Goal: Transaction & Acquisition: Purchase product/service

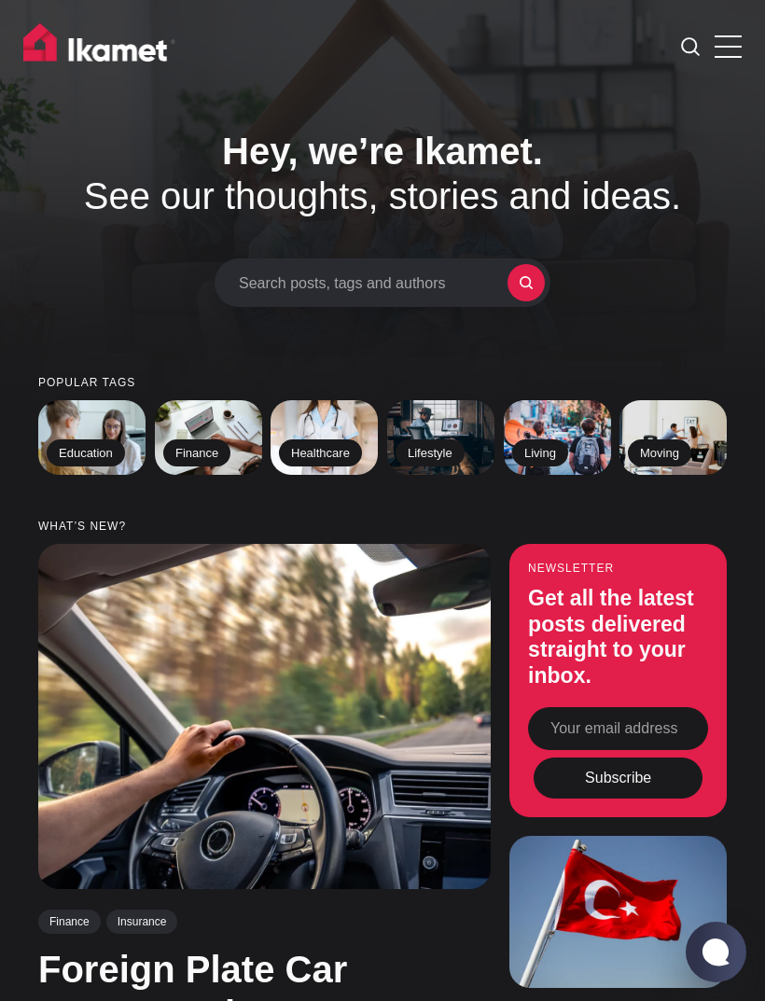
click at [717, 47] on span at bounding box center [727, 46] width 27 height 2
click at [0, 0] on input "checkbox" at bounding box center [0, 0] width 0 height 0
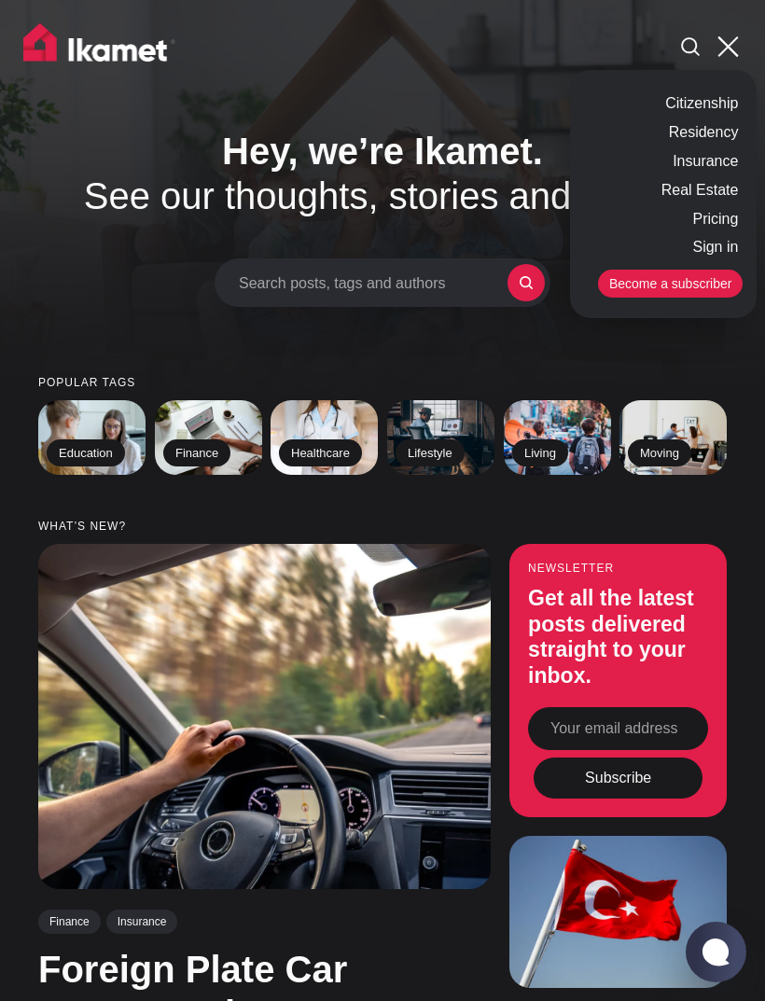
click at [687, 156] on link "Insurance" at bounding box center [705, 161] width 75 height 29
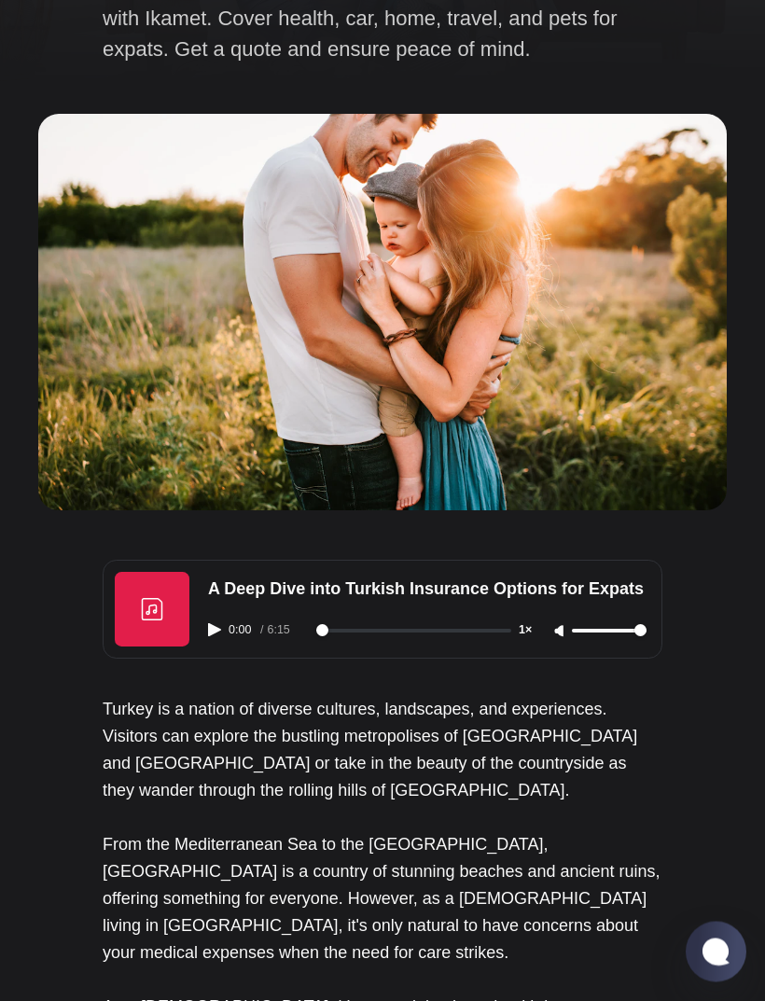
scroll to position [319, 0]
click at [220, 623] on icon "Play audio" at bounding box center [214, 629] width 13 height 13
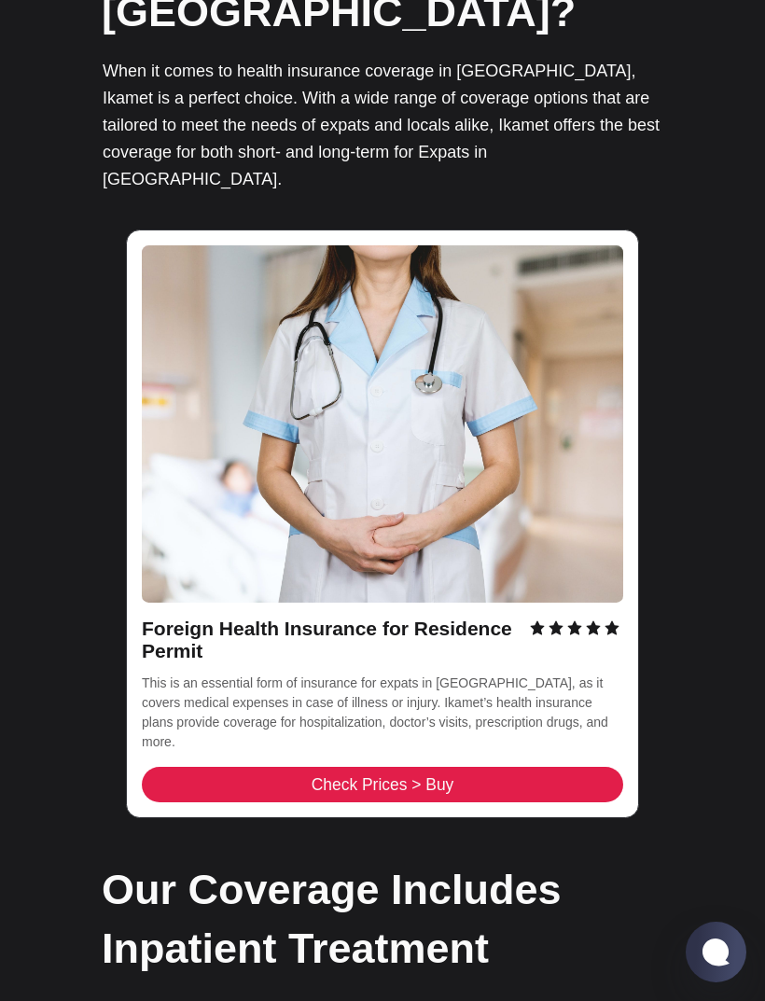
scroll to position [2138, 0]
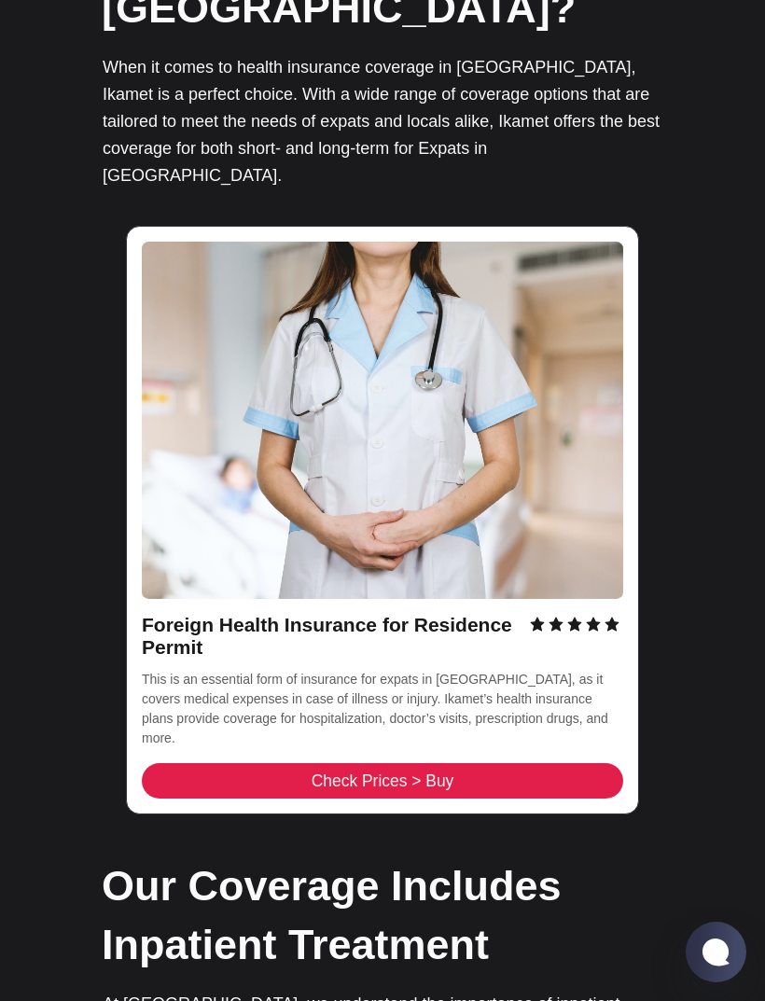
click at [193, 763] on link "Check Prices > Buy" at bounding box center [382, 780] width 481 height 35
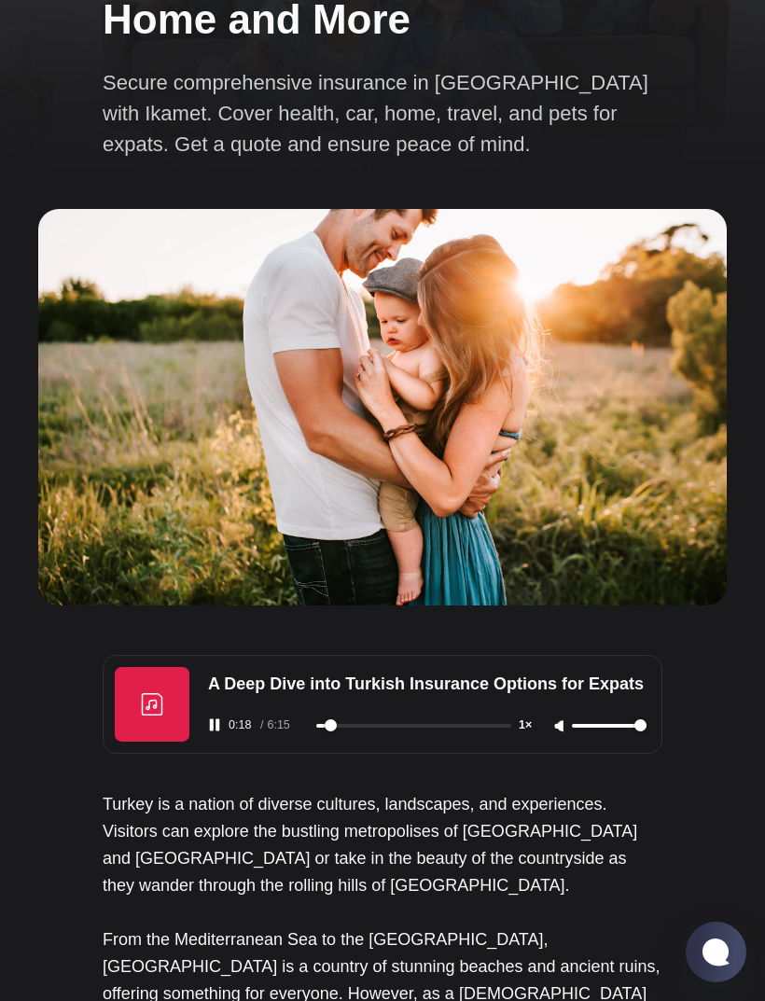
scroll to position [616, 0]
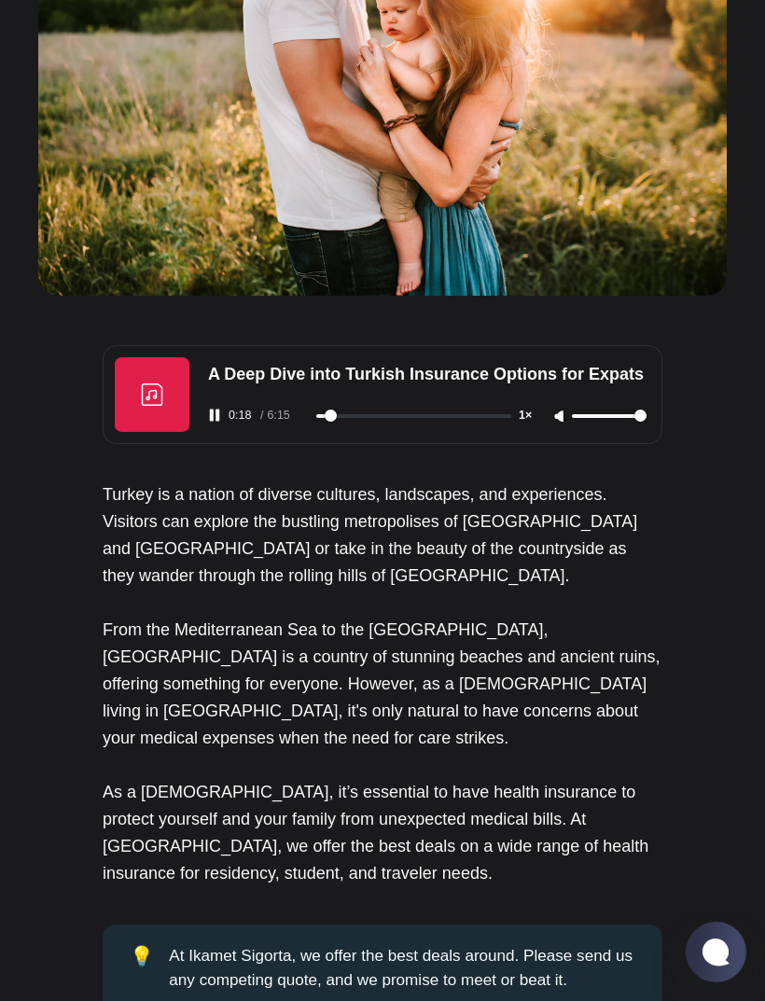
type input "19"
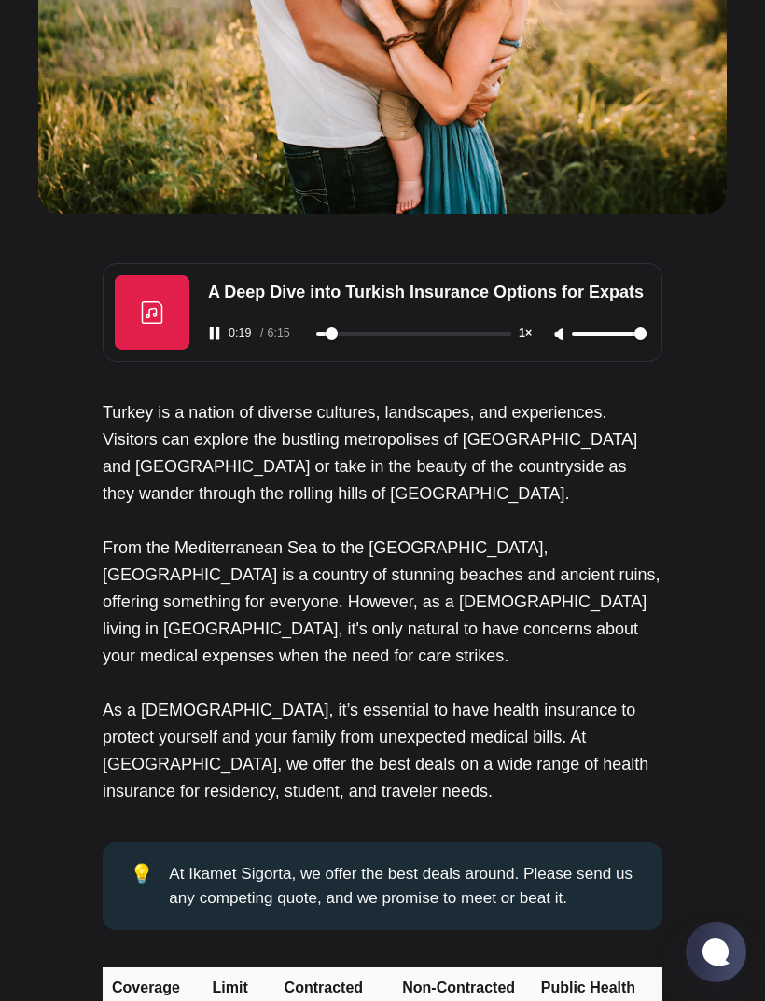
click at [214, 326] on icon "Pause audio" at bounding box center [214, 332] width 13 height 13
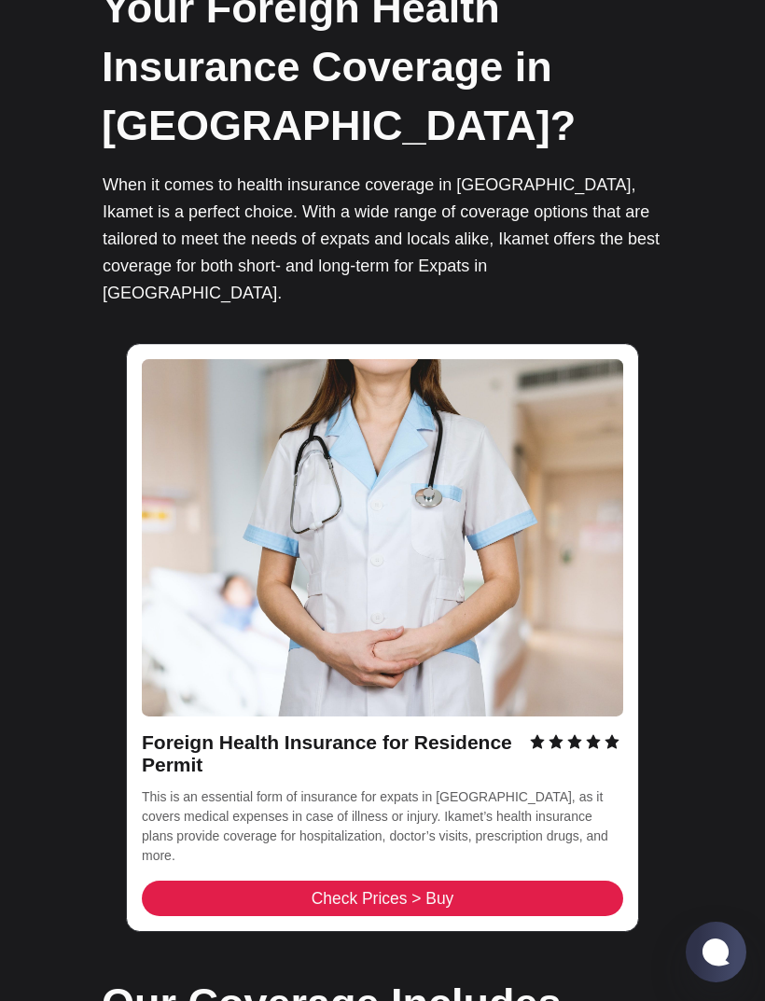
scroll to position [2040, 0]
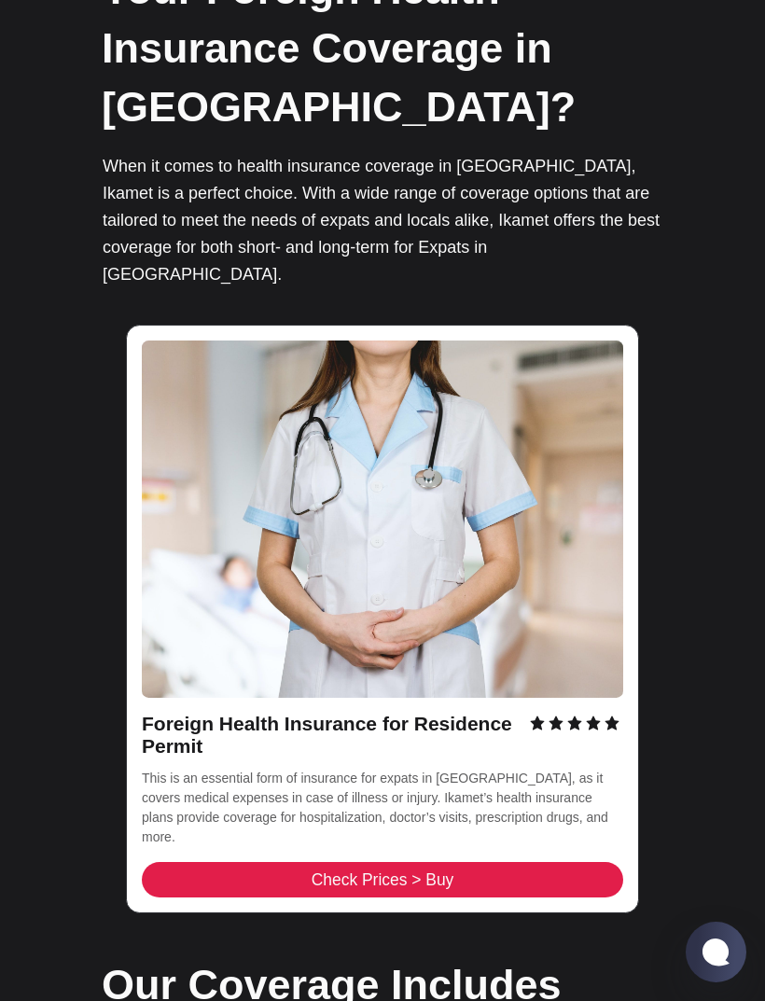
click at [176, 862] on link "Check Prices > Buy" at bounding box center [382, 879] width 481 height 35
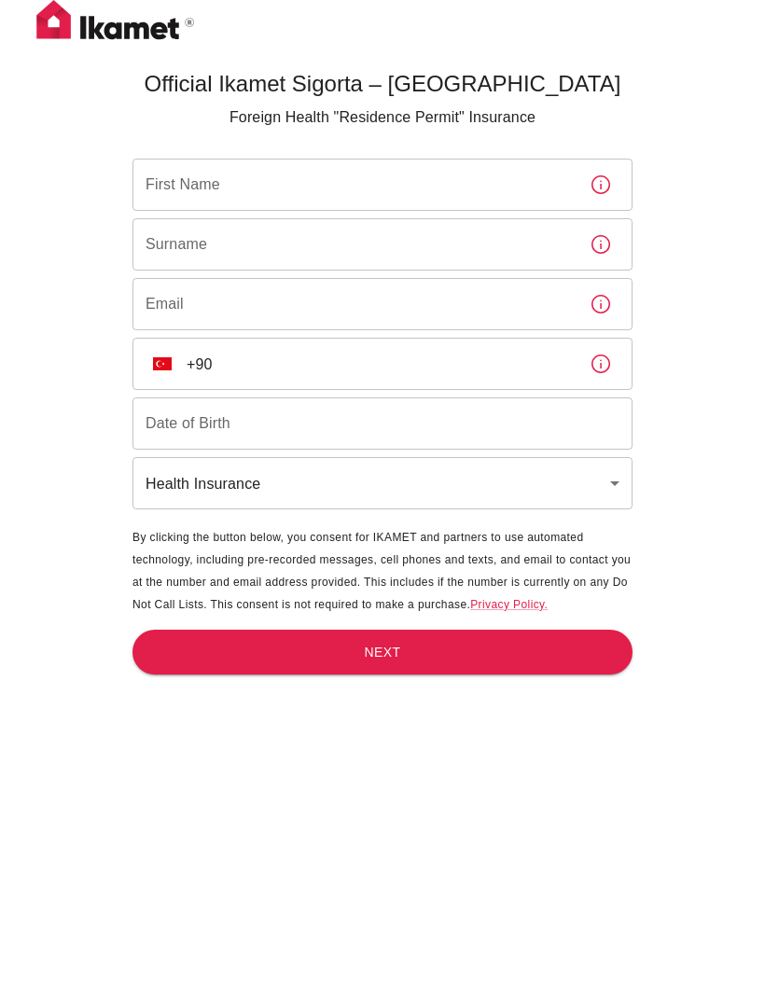
click at [153, 194] on div "First Name First Name" at bounding box center [382, 185] width 500 height 52
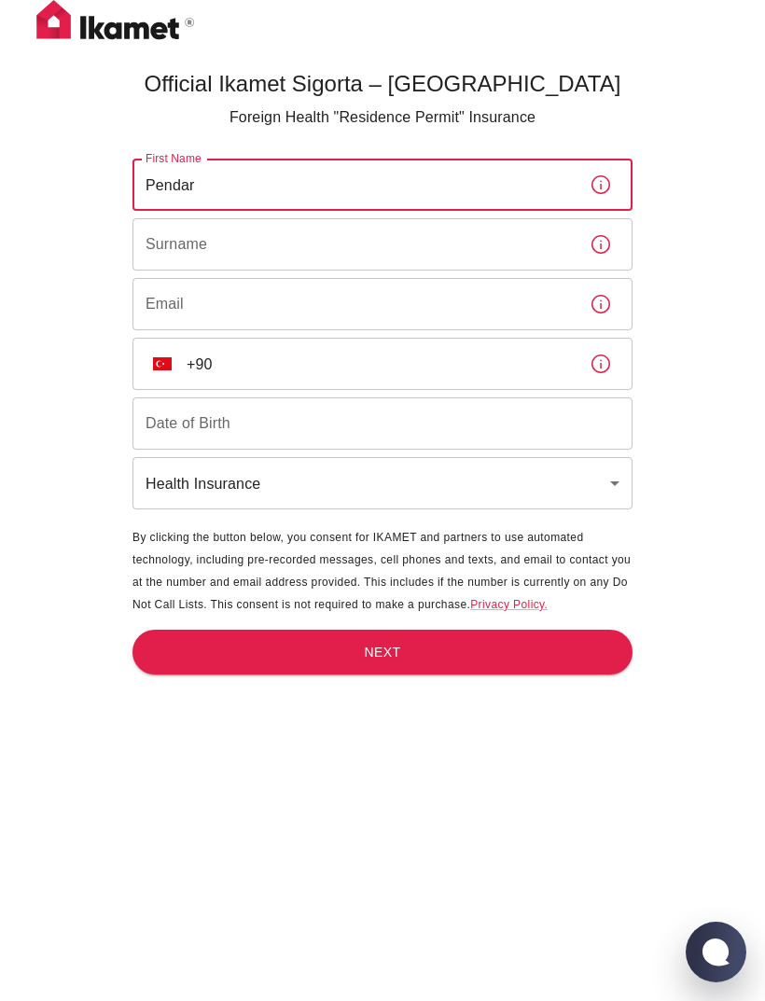
type input "Pendar"
click at [164, 250] on div "Surname Surname" at bounding box center [382, 244] width 500 height 52
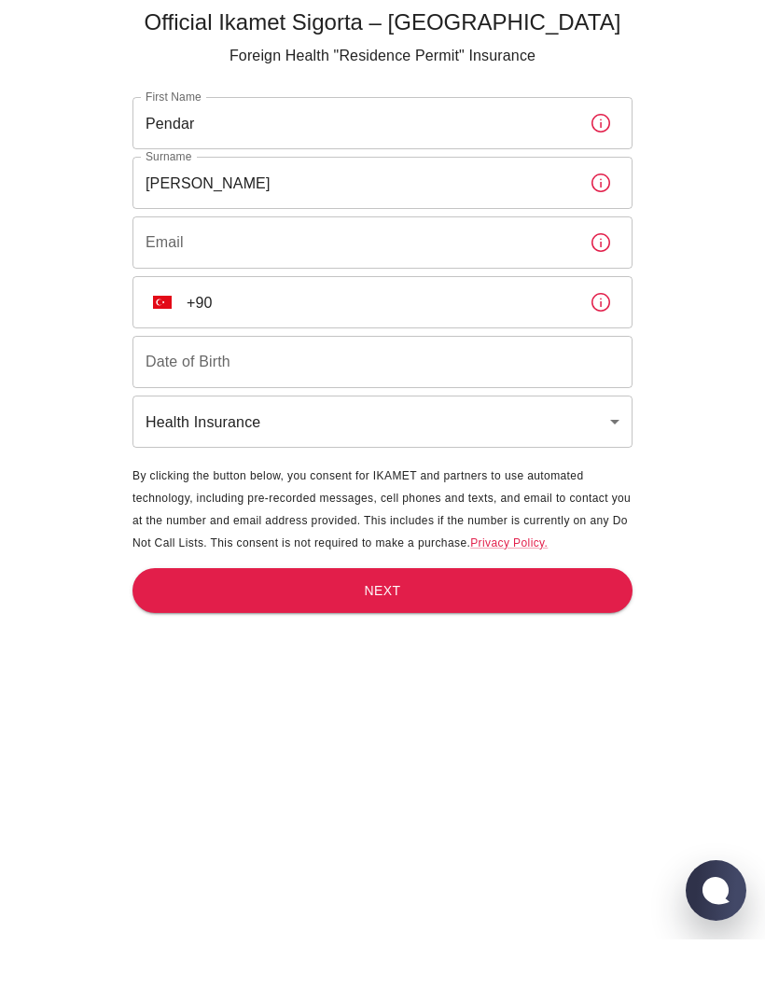
scroll to position [62, 0]
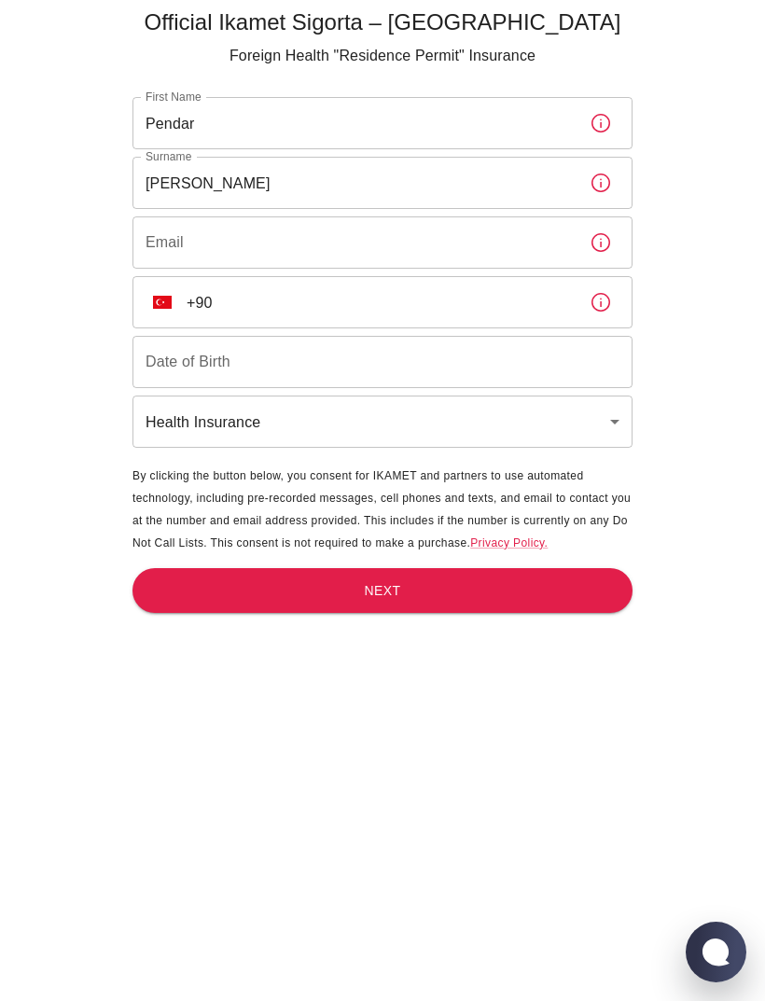
click at [242, 187] on input "Solhjoo" at bounding box center [353, 183] width 442 height 52
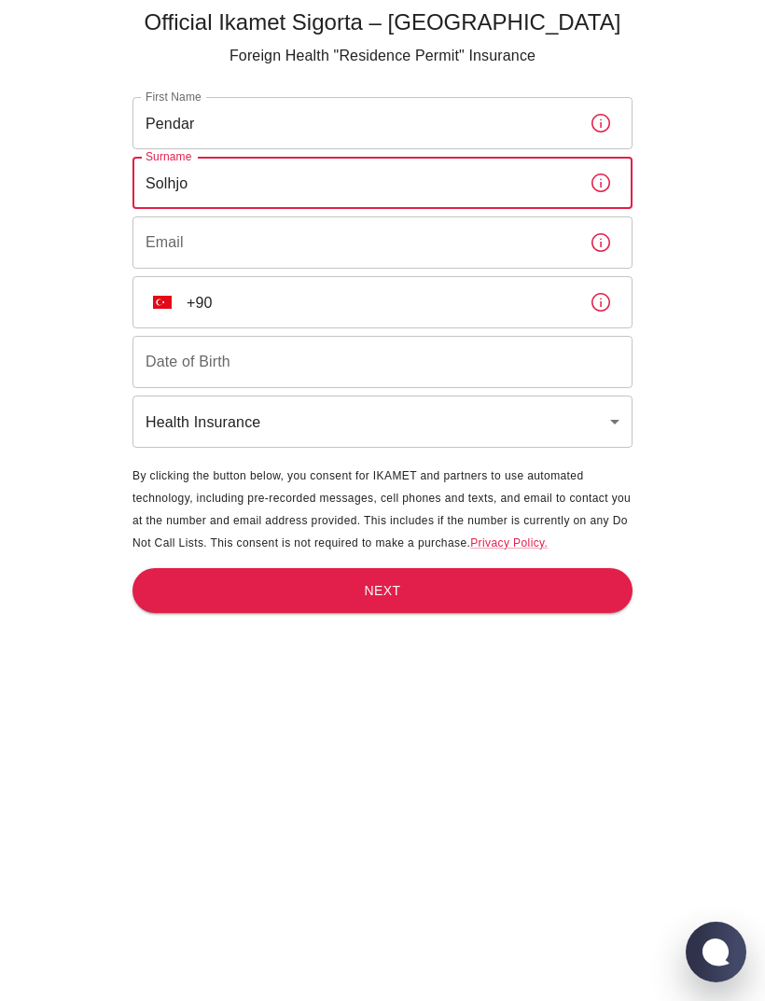
type input "Solhjo"
click at [167, 245] on div "Email Email" at bounding box center [382, 242] width 500 height 52
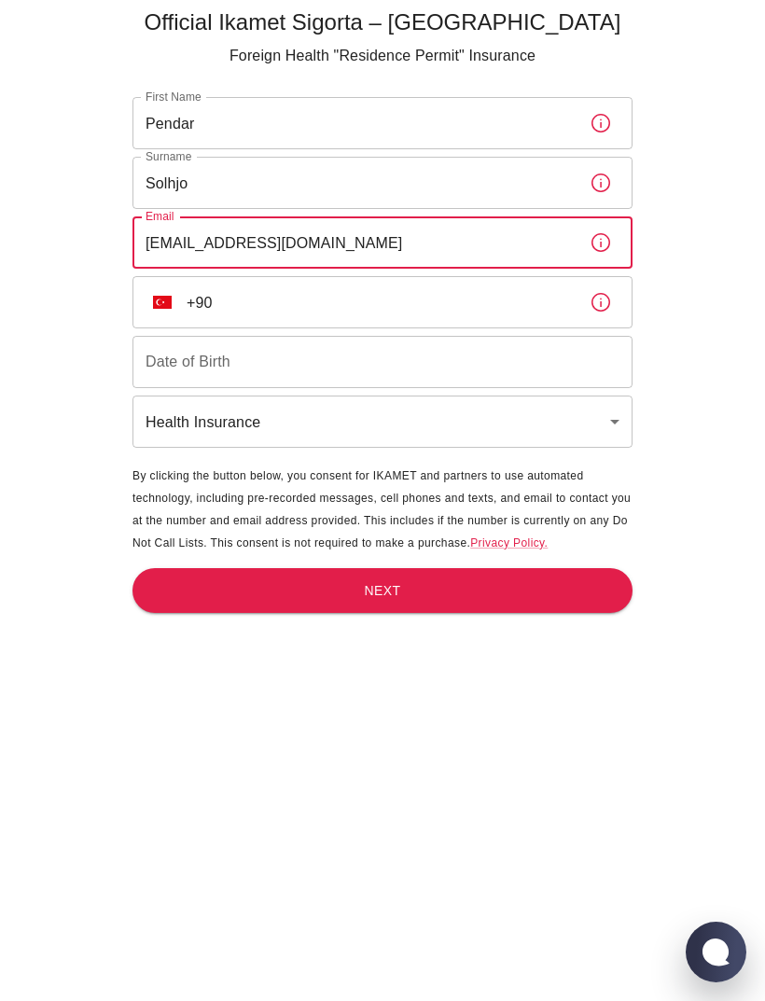
click at [226, 249] on input "Pendarsolhjo@gmail.com" at bounding box center [353, 242] width 442 height 52
click at [318, 262] on input "Pendarsolhjo@gmail.com" at bounding box center [353, 242] width 442 height 52
click at [310, 252] on input "Pendarsolhjo@gmail.com" at bounding box center [353, 242] width 442 height 52
type input "Pendarsolhjoo@gmail.com"
click at [214, 310] on input "+90" at bounding box center [381, 302] width 388 height 52
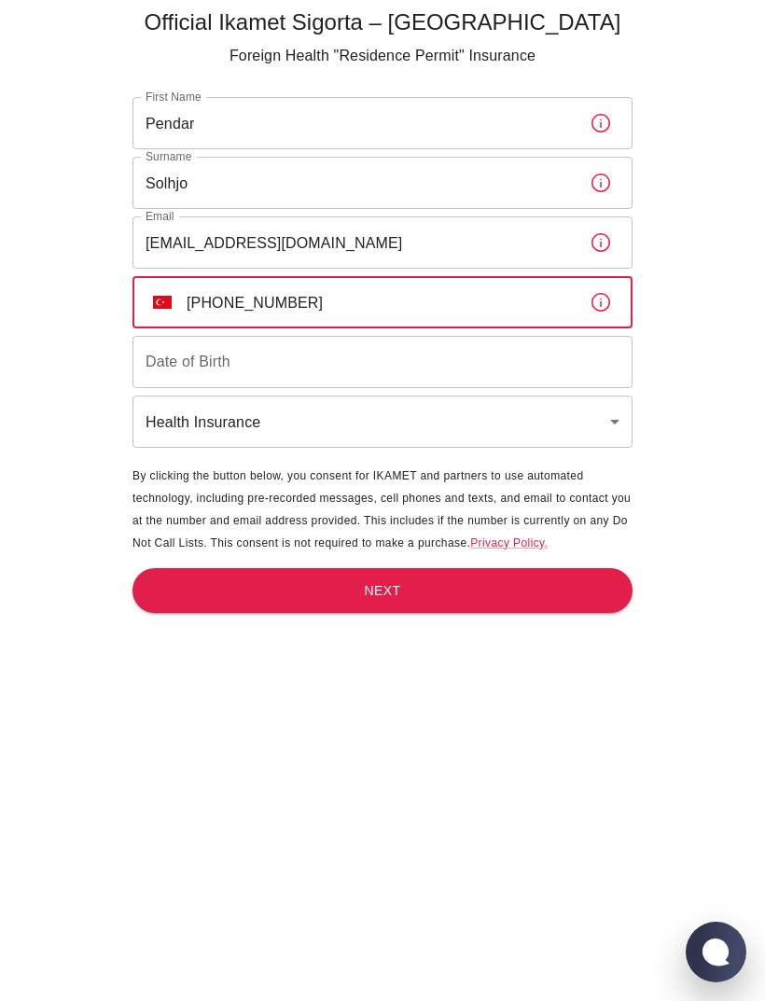
type input "+90 501 577 10 03"
click at [188, 373] on input "Date of Birth" at bounding box center [382, 362] width 500 height 52
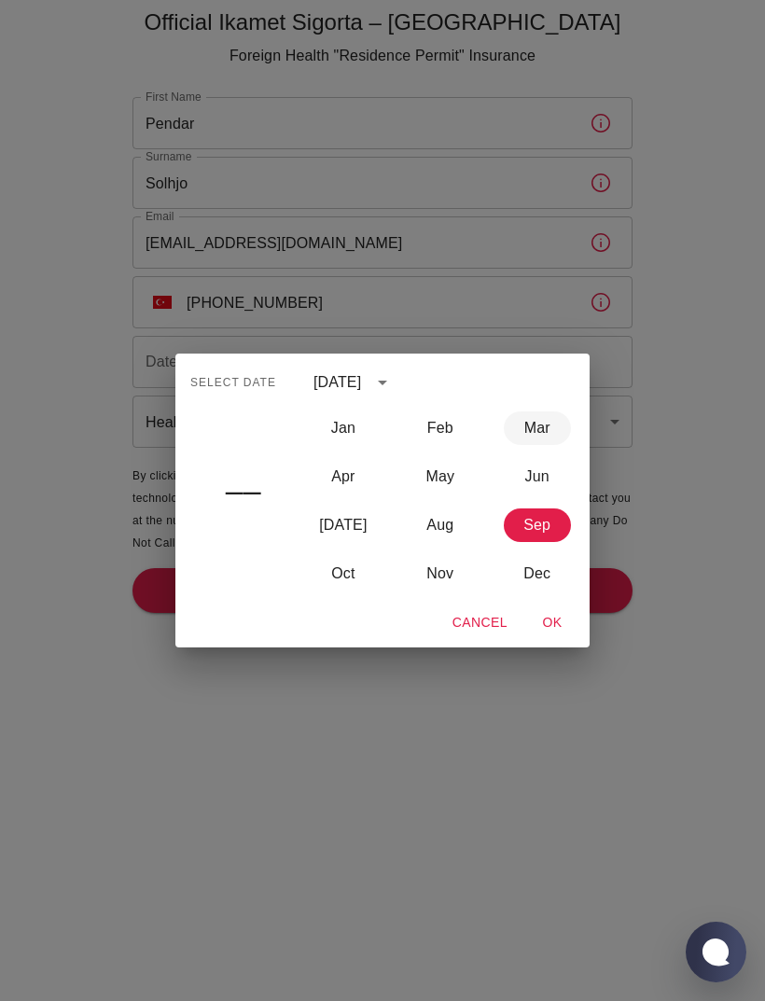
click at [546, 445] on button "Mar" at bounding box center [537, 428] width 67 height 34
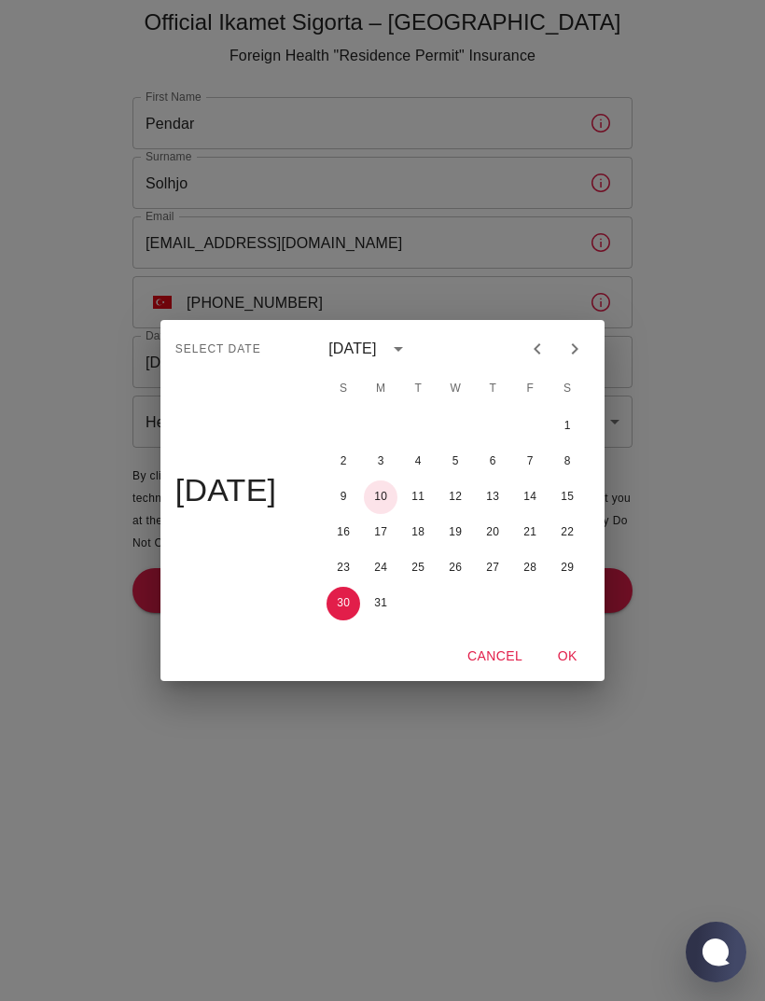
click at [375, 514] on button "10" at bounding box center [381, 497] width 34 height 34
click at [564, 673] on button "OK" at bounding box center [567, 656] width 60 height 35
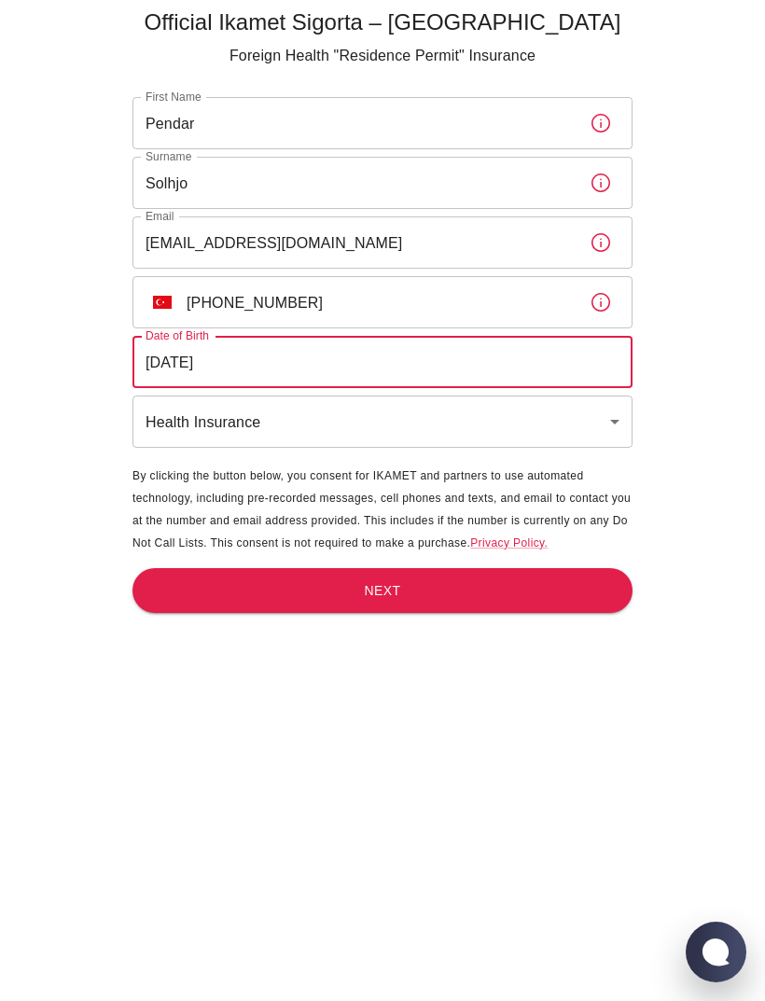
click at [198, 366] on input "10/03/2025" at bounding box center [382, 362] width 500 height 52
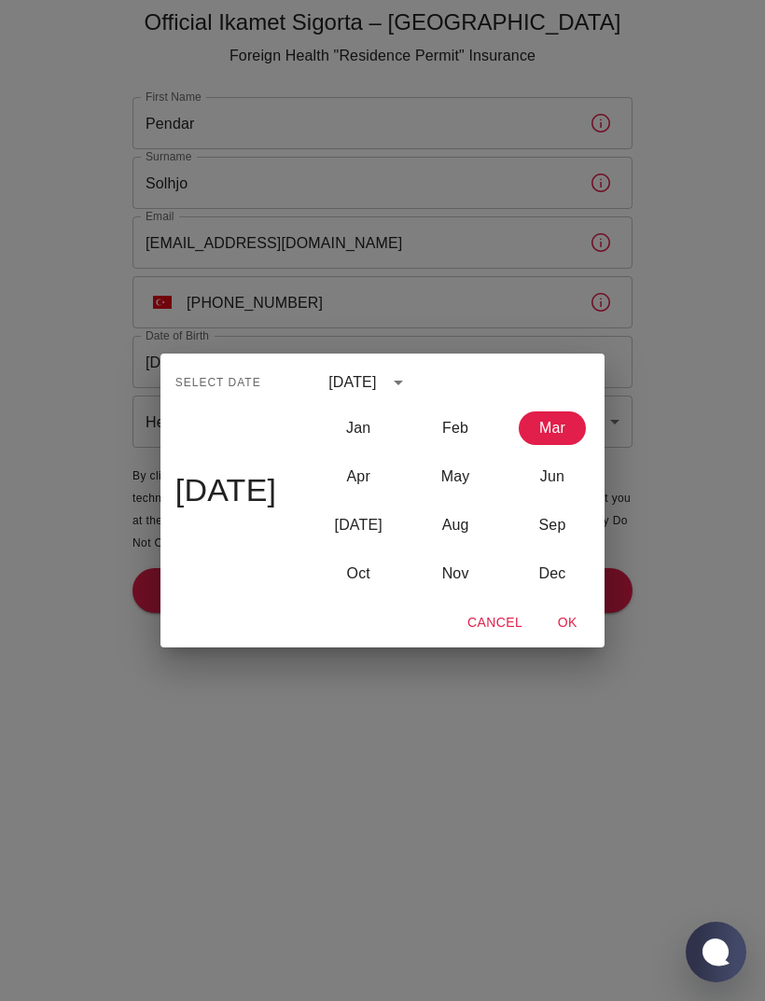
click at [350, 394] on div "March 2025" at bounding box center [352, 382] width 48 height 22
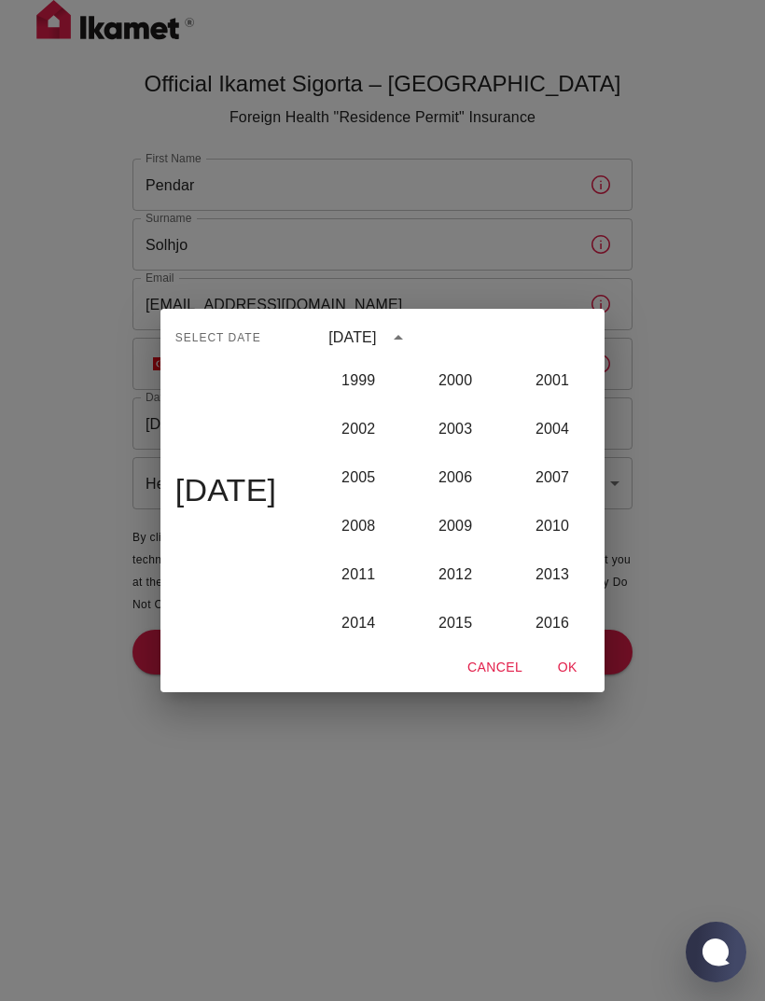
scroll to position [1604, 0]
click at [353, 471] on button "2005" at bounding box center [358, 477] width 67 height 34
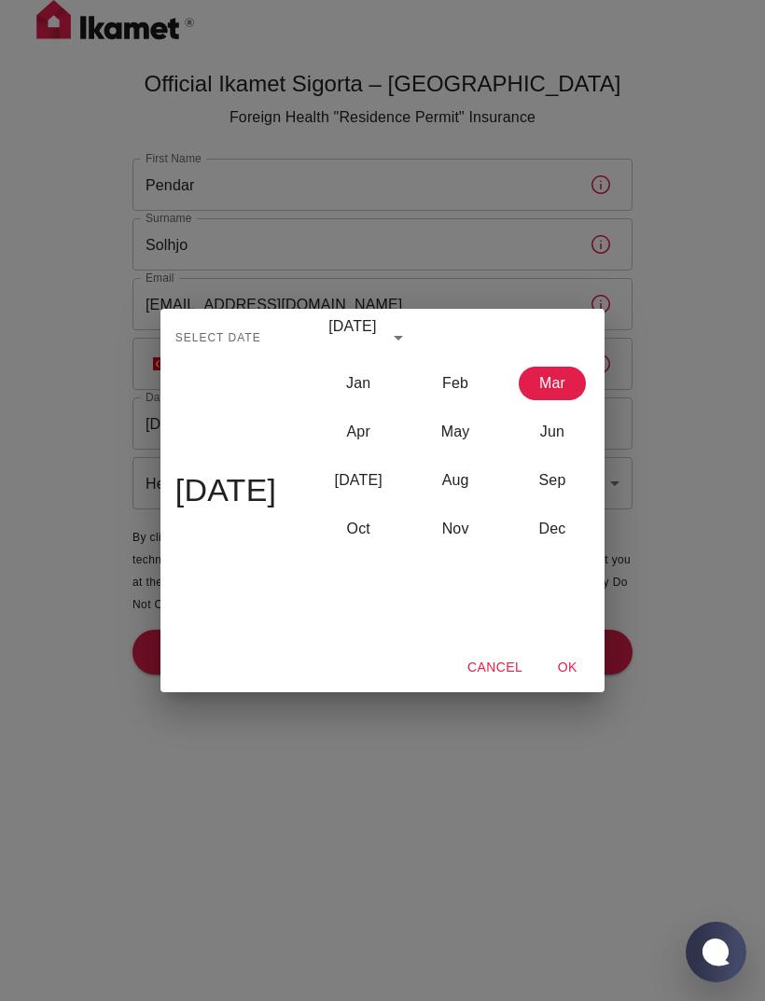
type input "10/03/2005"
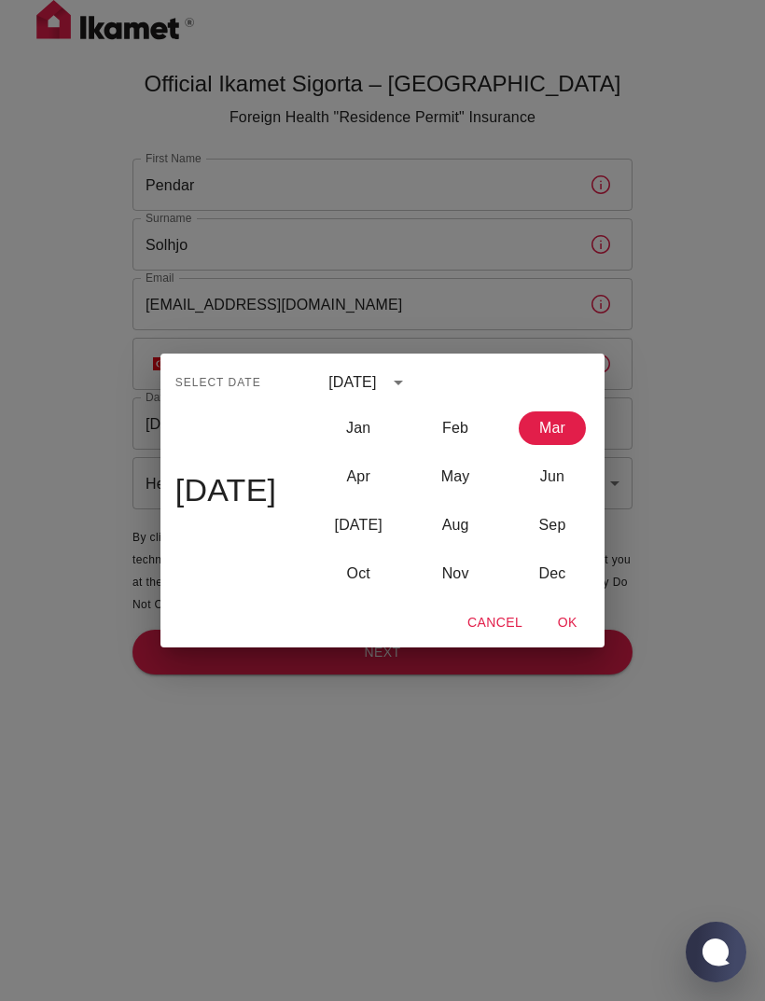
click at [741, 361] on div "Select date Thu, Mar 10 March 2005 Jan Feb Mar Apr May Jun Jul Aug Sep Oct Nov …" at bounding box center [382, 500] width 765 height 1001
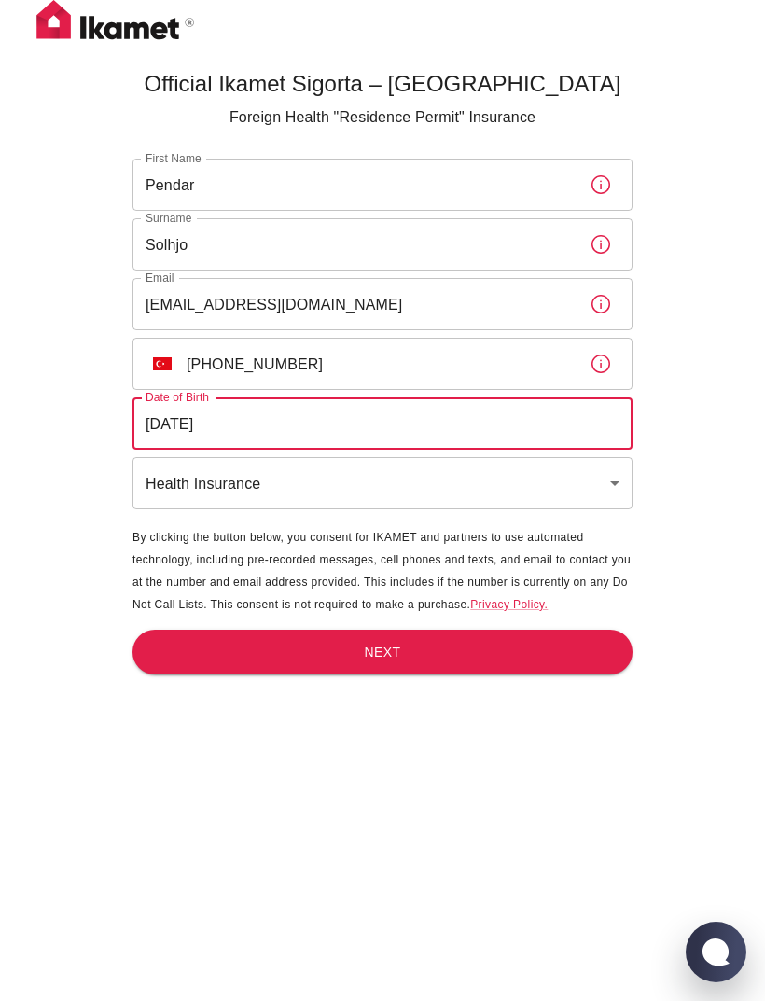
click at [166, 477] on body "Official Ikamet Sigorta – Turkey Foreign Health "Residence Permit" Insurance Fi…" at bounding box center [382, 531] width 765 height 1062
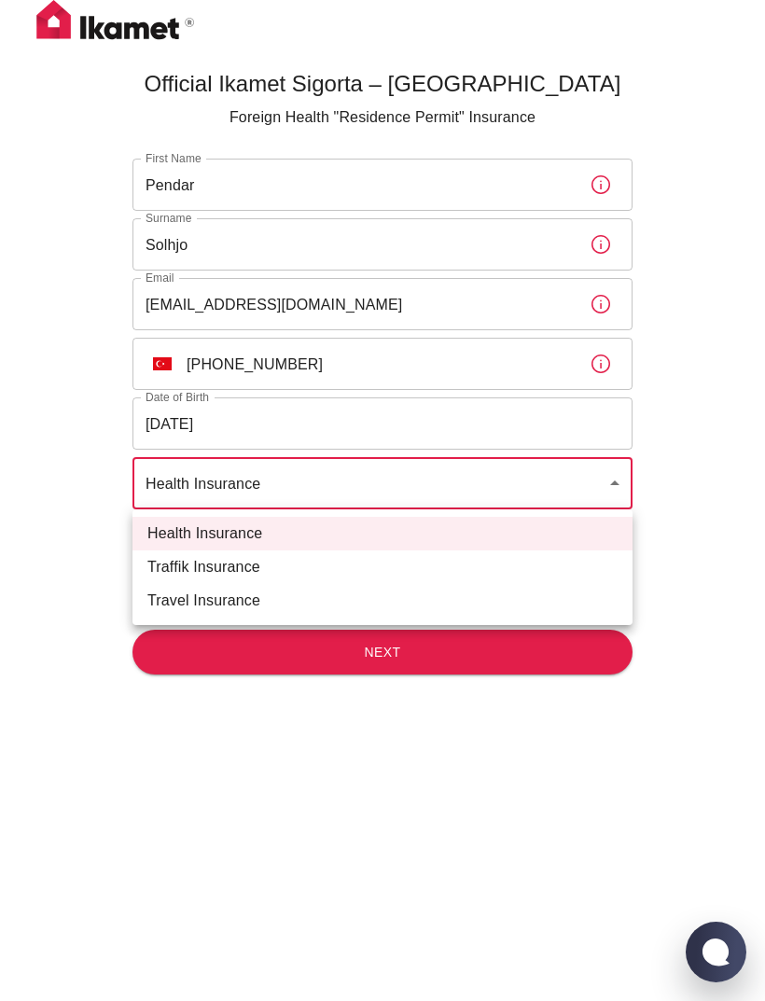
click at [62, 508] on div at bounding box center [382, 500] width 765 height 1001
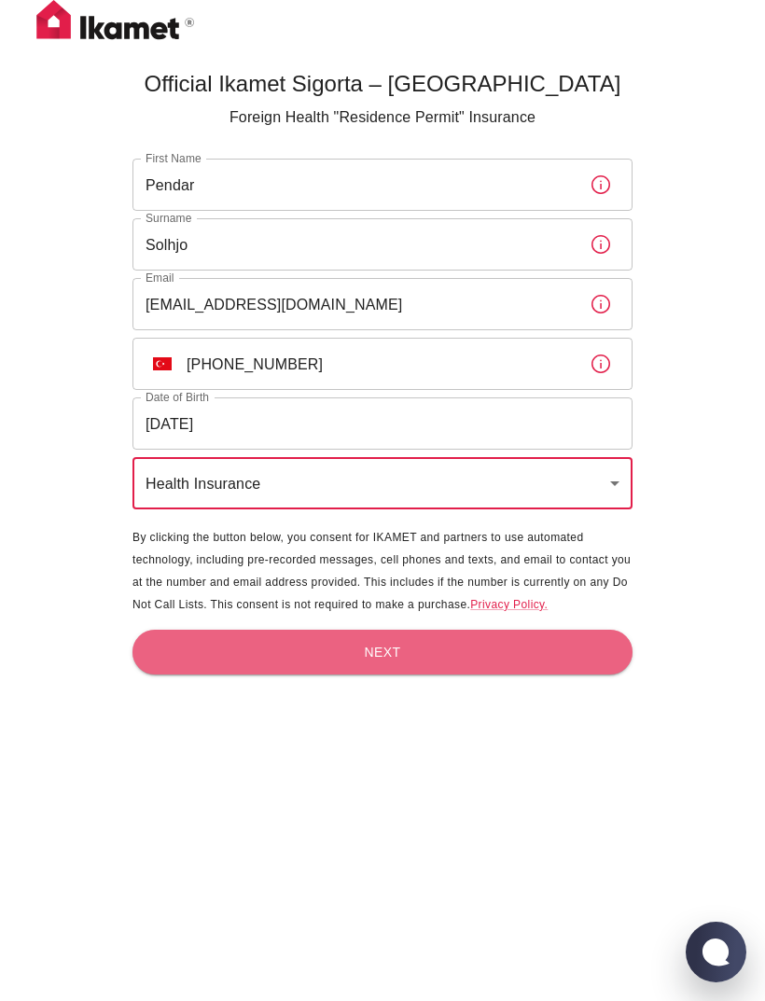
click at [194, 648] on button "Next" at bounding box center [382, 652] width 500 height 46
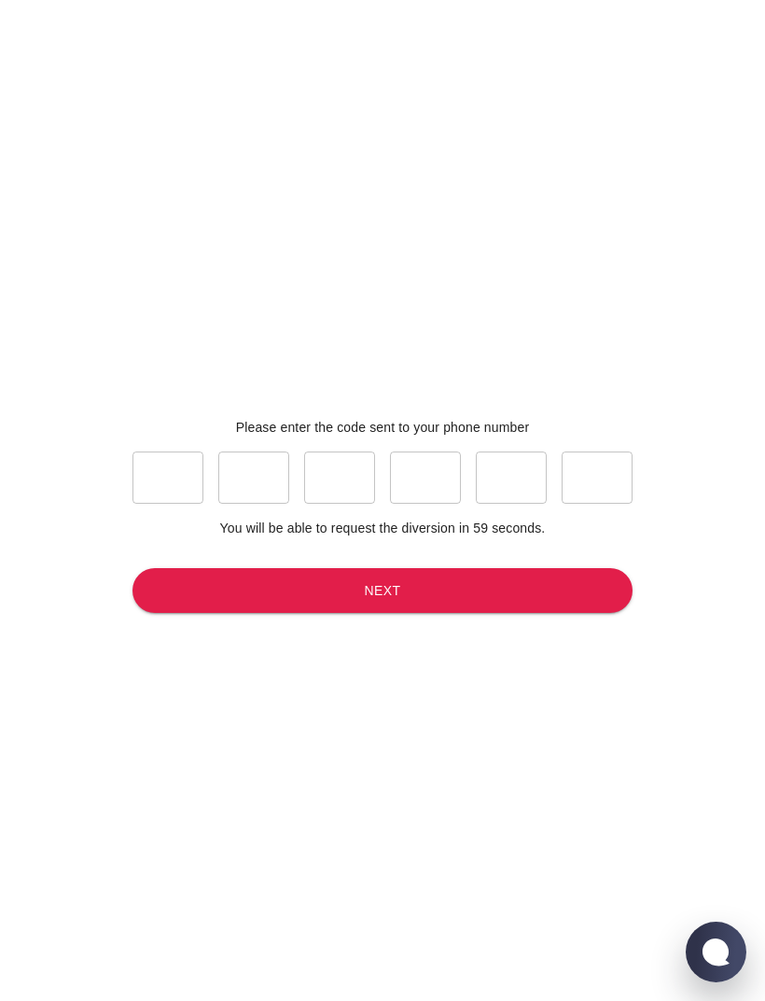
click at [158, 504] on input "text" at bounding box center [167, 477] width 71 height 52
type input "2"
type input "0"
type input "3"
type input "0"
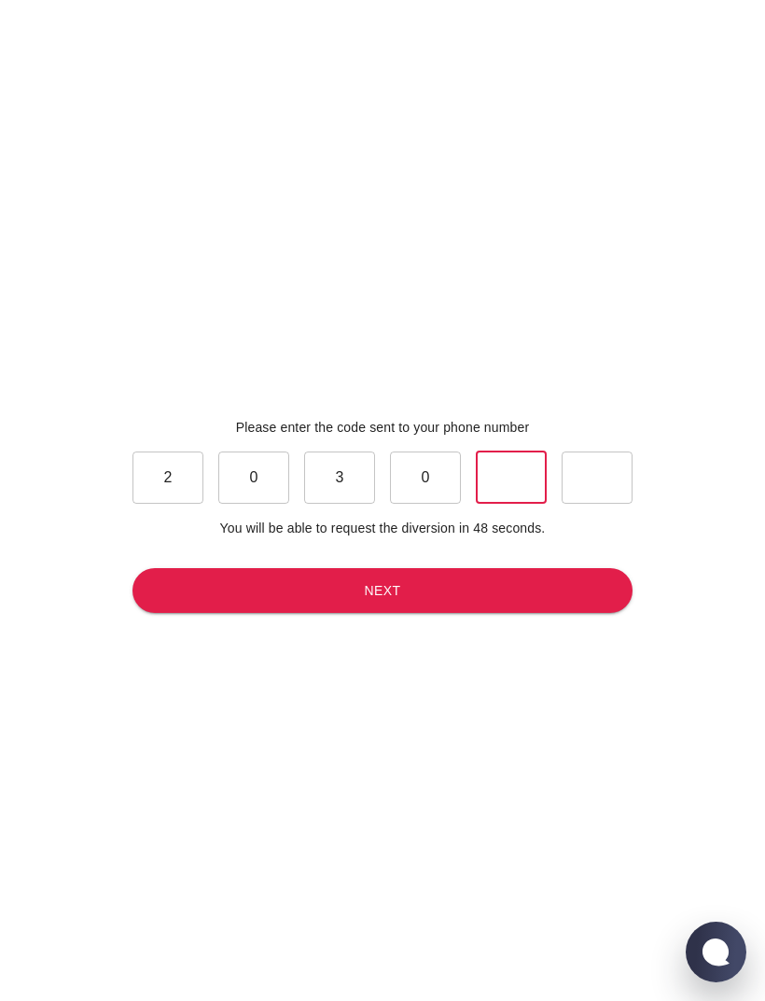
type input "9"
type input "0"
click at [406, 614] on button "Next" at bounding box center [382, 591] width 500 height 46
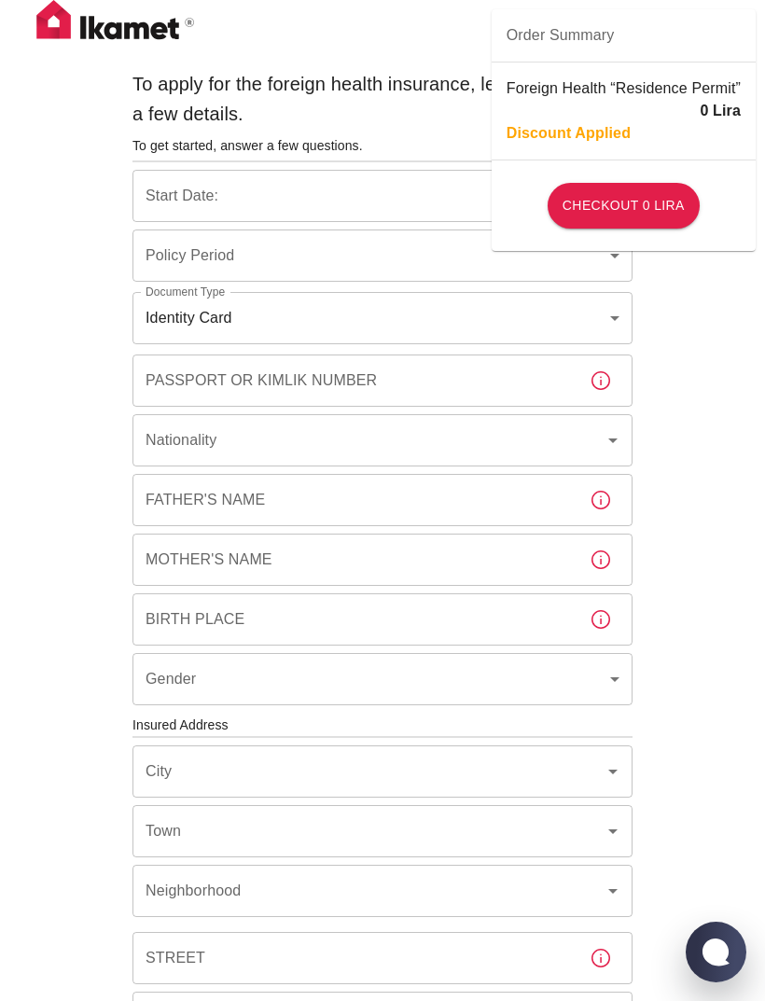
type input "b7343ef8-d55e-4554-96a8-76e30347e985"
type input "30/09/2025"
click at [152, 325] on body "To apply for the foreign health insurance, let's double-check a few details. To…" at bounding box center [382, 723] width 765 height 1446
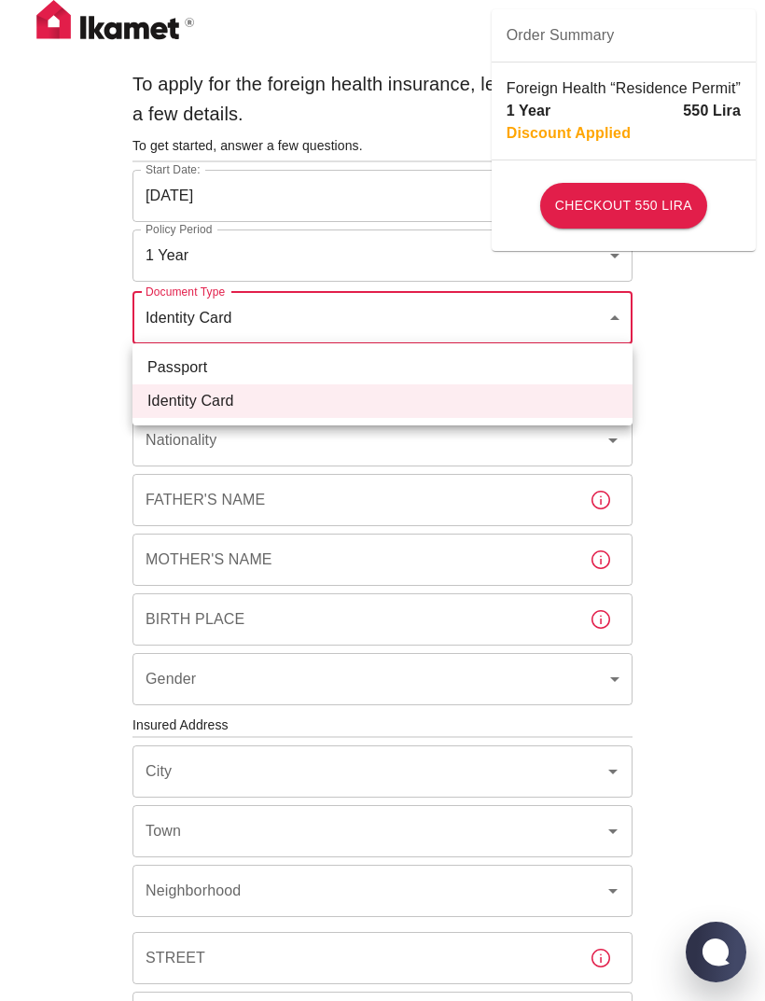
click at [154, 367] on li "Passport" at bounding box center [382, 368] width 500 height 34
type input "passport"
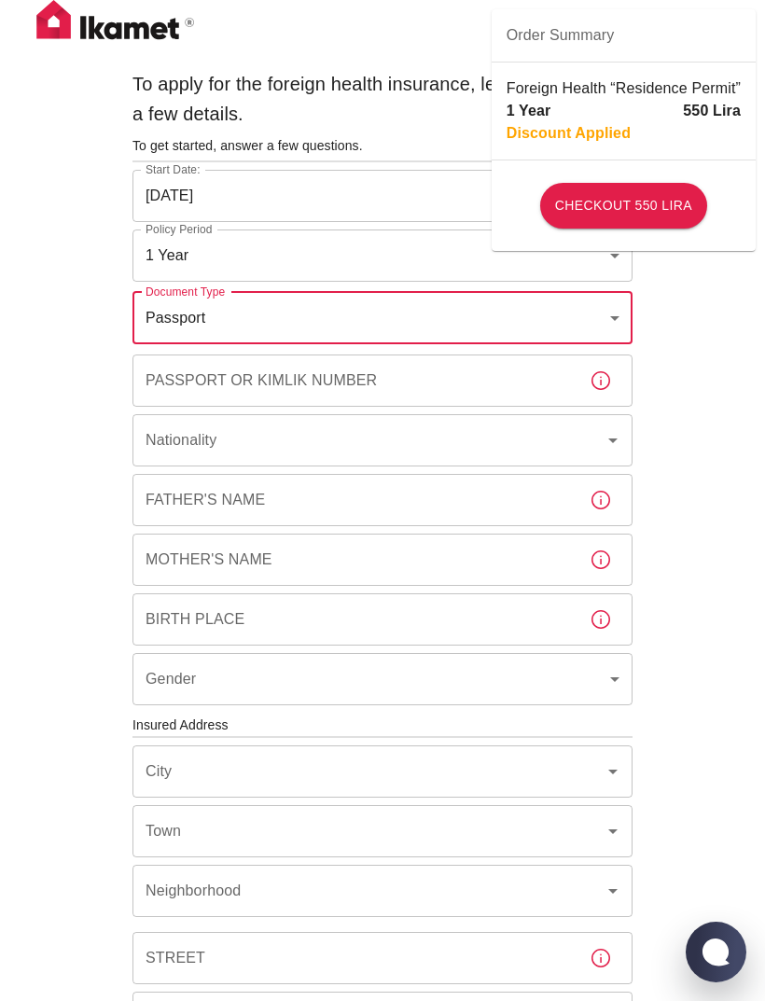
click at [146, 261] on body "To apply for the foreign health insurance, let's double-check a few details. To…" at bounding box center [382, 723] width 765 height 1446
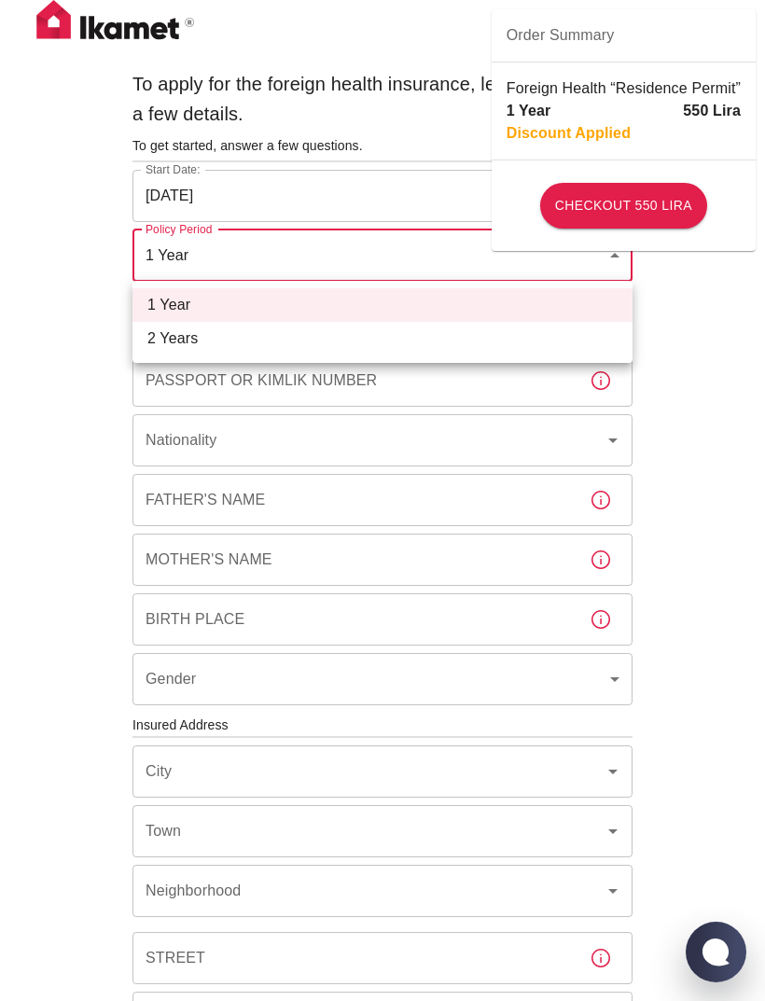
click at [151, 334] on li "2 Years" at bounding box center [382, 339] width 500 height 34
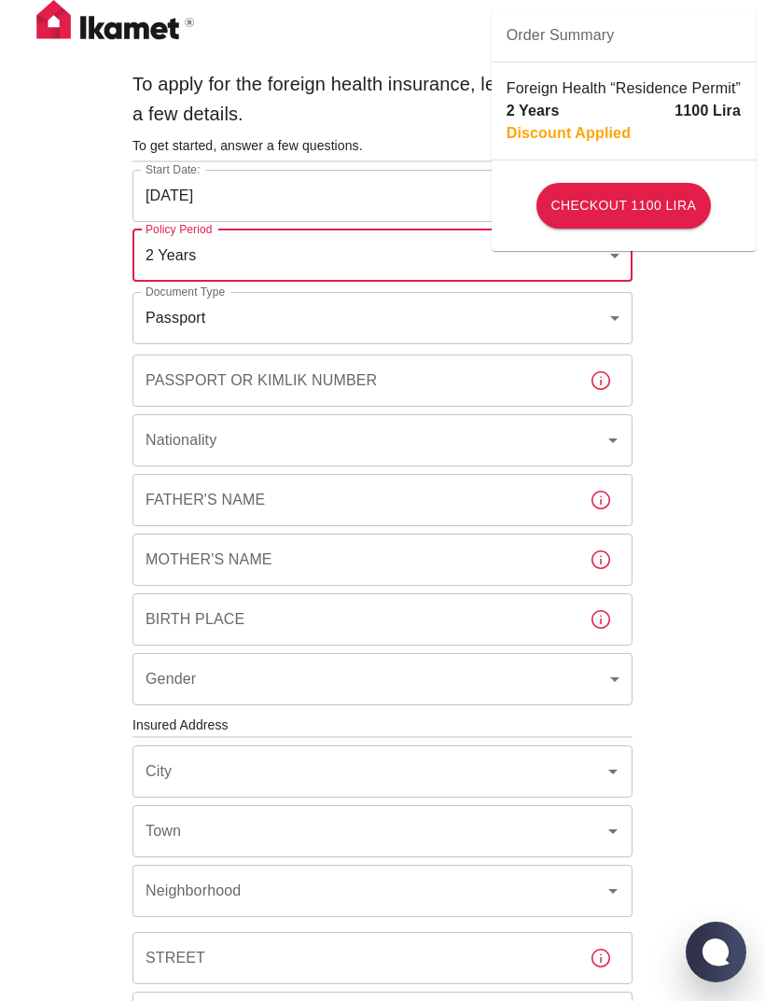
click at [144, 264] on body "To apply for the foreign health insurance, let's double-check a few details. To…" at bounding box center [382, 723] width 765 height 1446
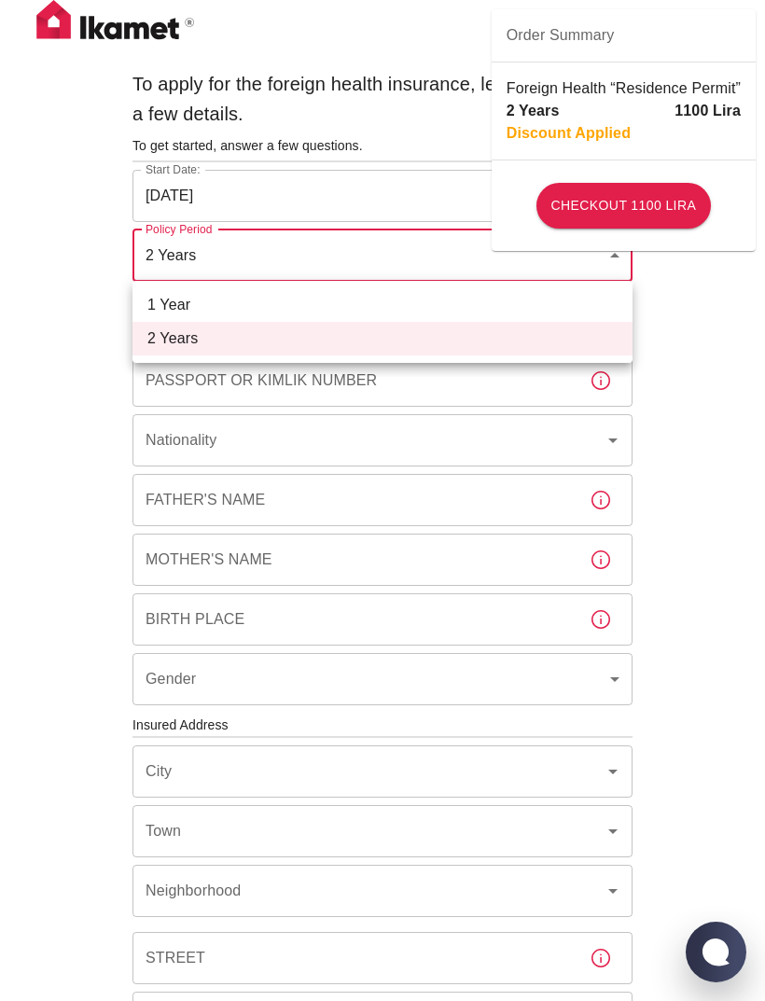
click at [158, 307] on li "1 Year" at bounding box center [382, 305] width 500 height 34
type input "b7343ef8-d55e-4554-96a8-76e30347e985"
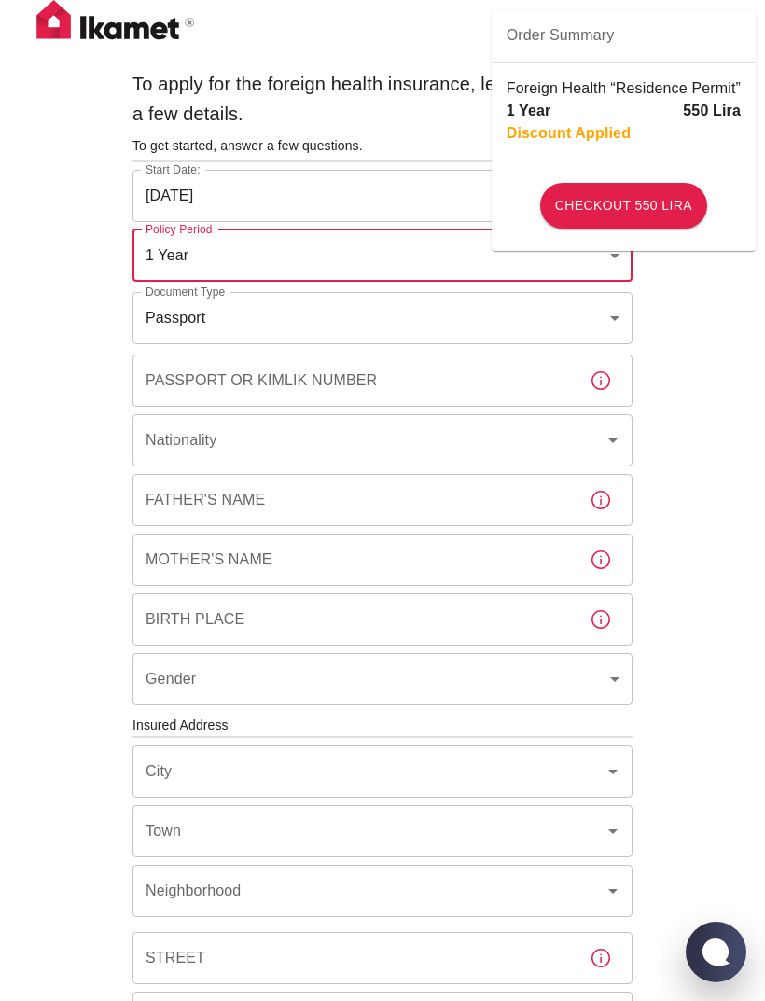
click at [82, 348] on div "To apply for the foreign health insurance, let's double-check a few details. To…" at bounding box center [382, 723] width 765 height 1446
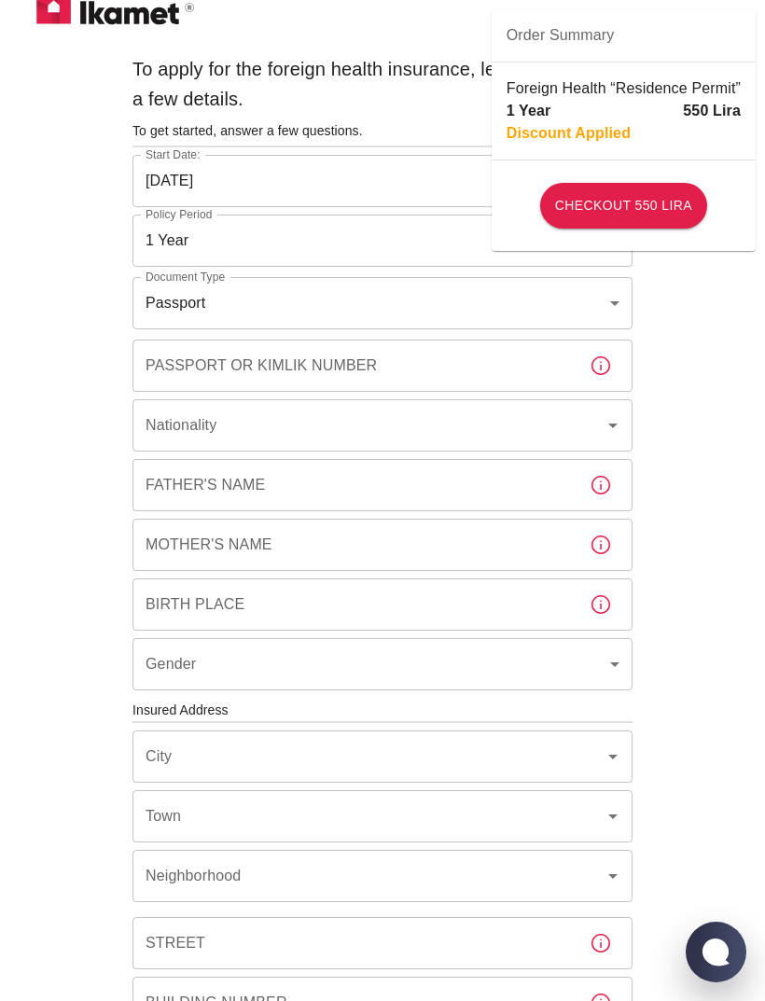
scroll to position [16, 0]
click at [148, 367] on div "Passport or Kimlik Number Passport or Kimlik Number" at bounding box center [382, 365] width 500 height 52
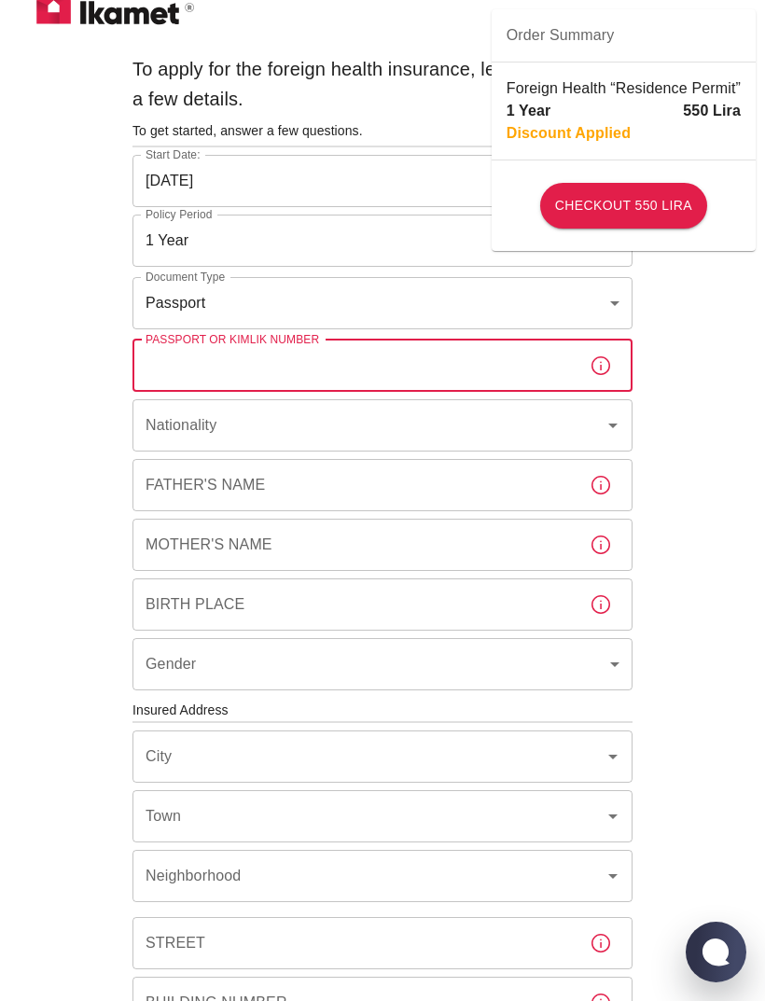
click at [75, 402] on div "To apply for the foreign health insurance, let's double-check a few details. To…" at bounding box center [382, 708] width 765 height 1446
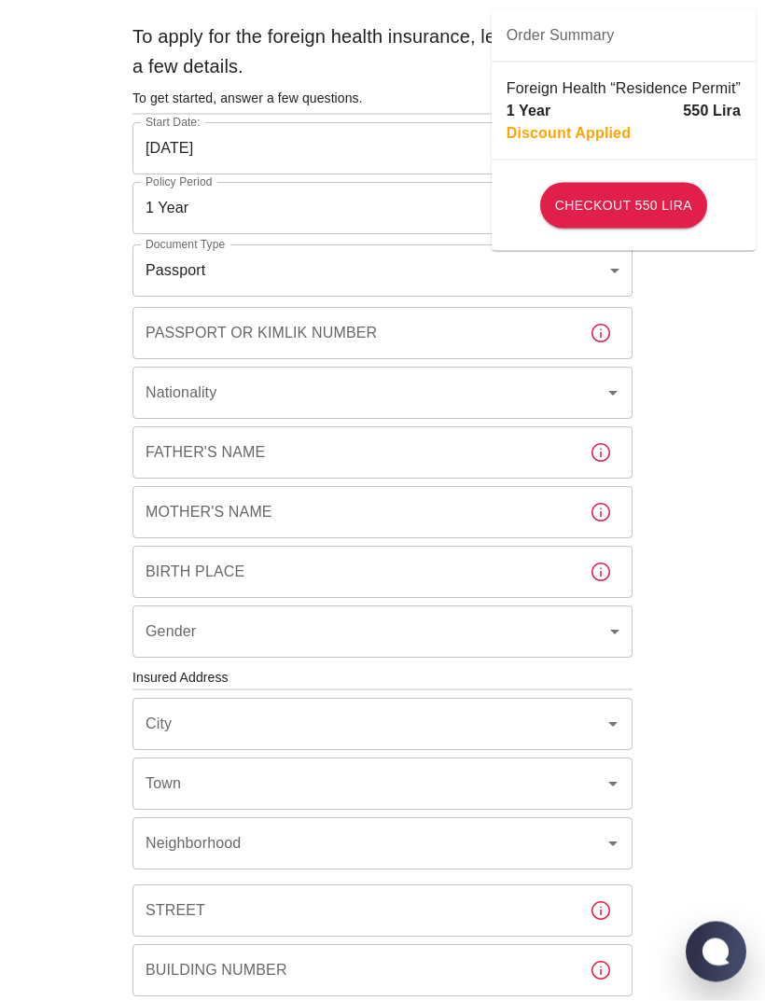
scroll to position [48, 0]
click at [155, 401] on div "Nationality Nationality" at bounding box center [382, 393] width 500 height 52
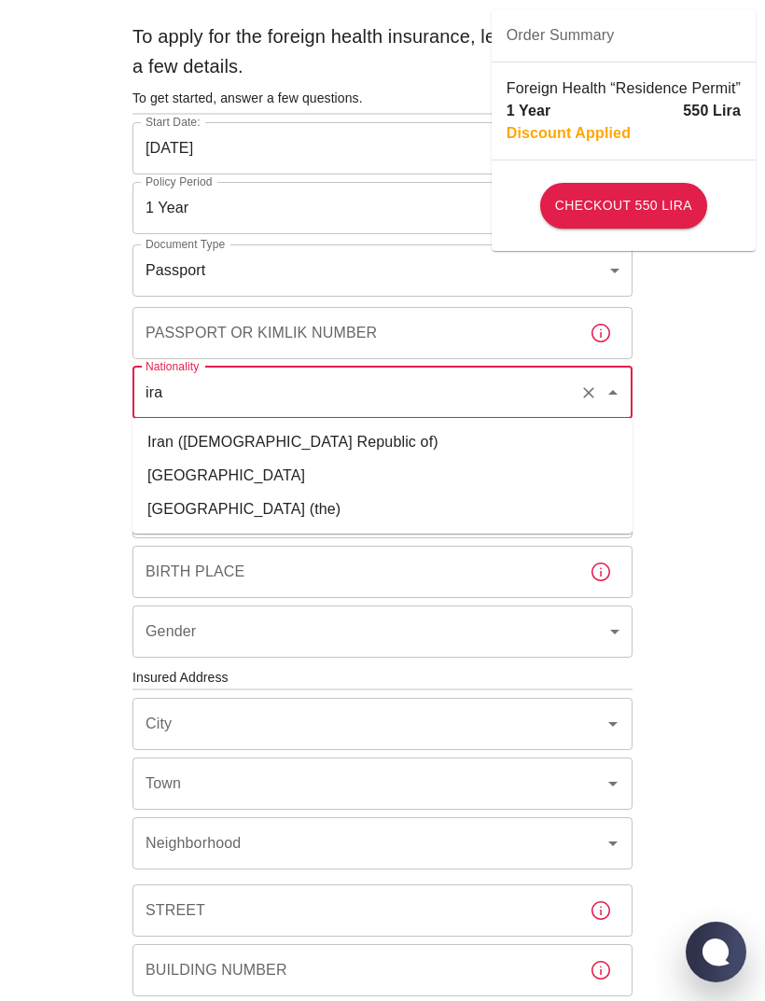
click at [156, 485] on li "Iraq" at bounding box center [382, 476] width 500 height 34
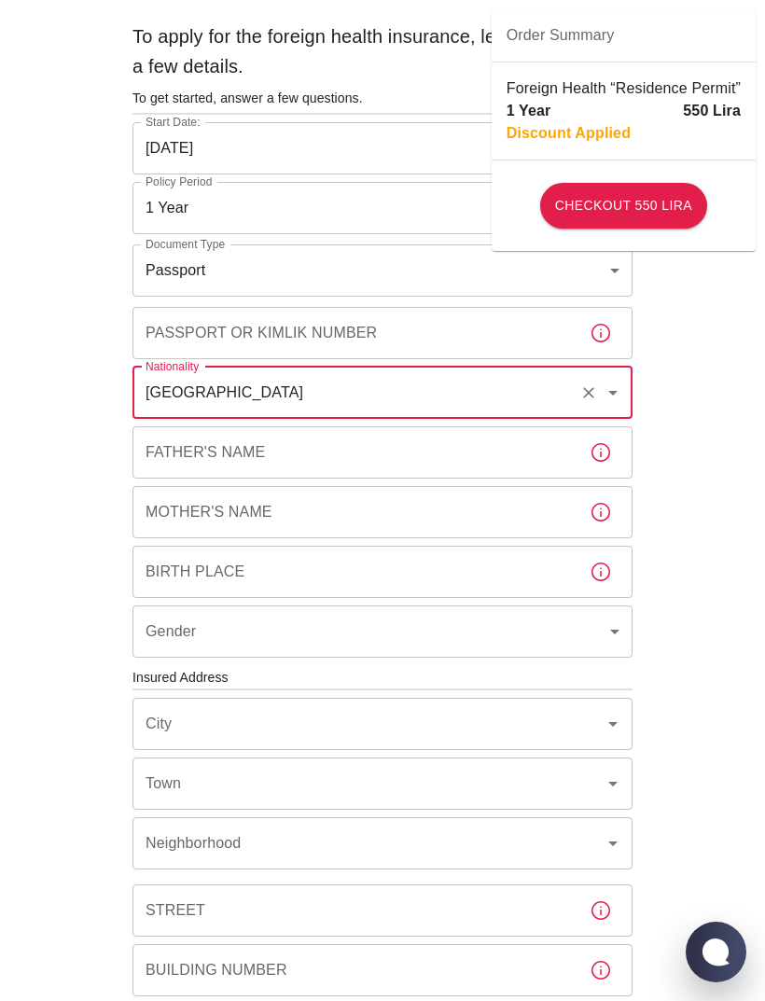
click at [155, 484] on div "To apply for the foreign health insurance, let's double-check a few details. To…" at bounding box center [382, 646] width 515 height 1264
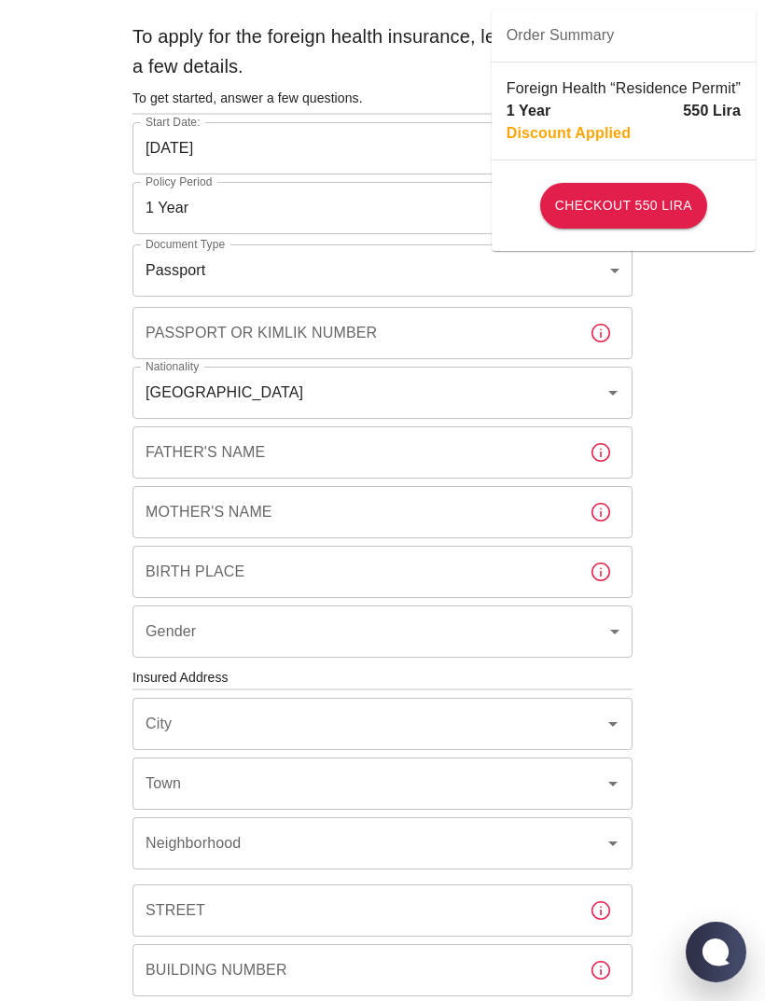
click at [187, 408] on input "Iraq" at bounding box center [356, 392] width 431 height 35
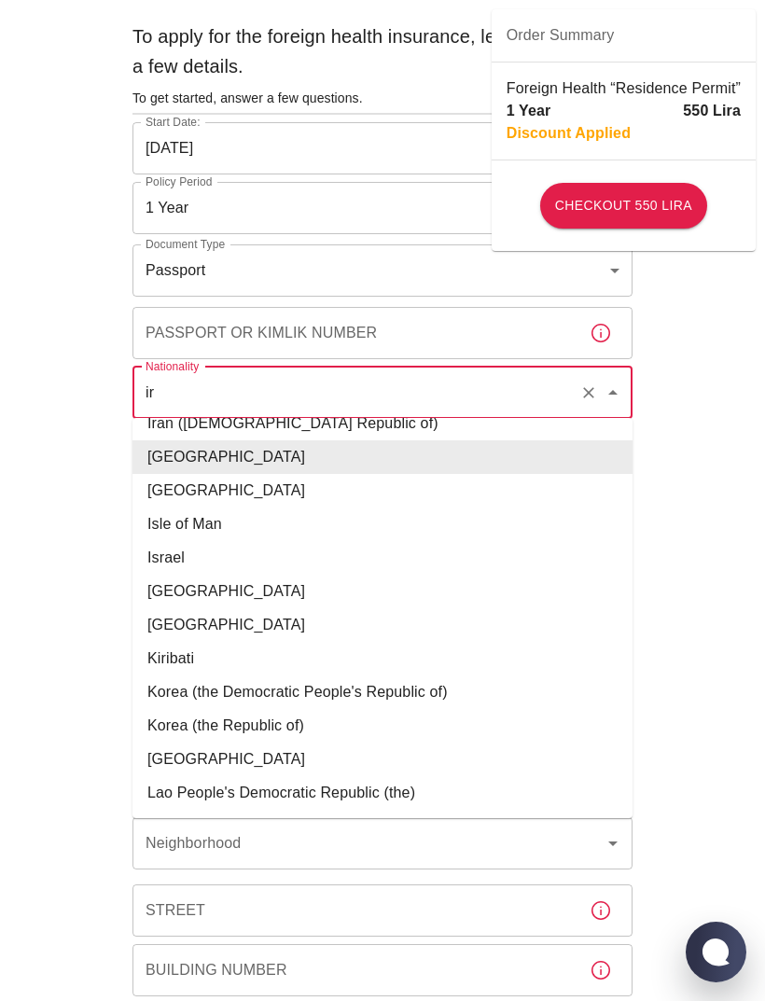
scroll to position [0, 0]
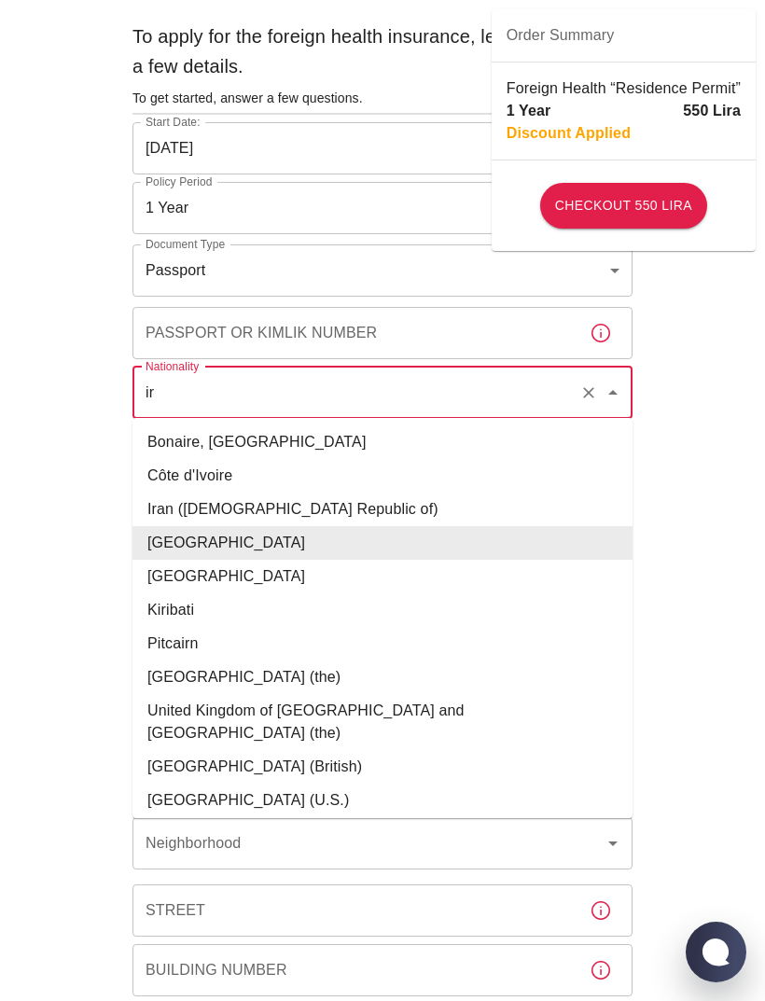
click at [170, 514] on li "Iran (Islamic Republic of)" at bounding box center [382, 509] width 500 height 34
type input "Iran (Islamic Republic of)"
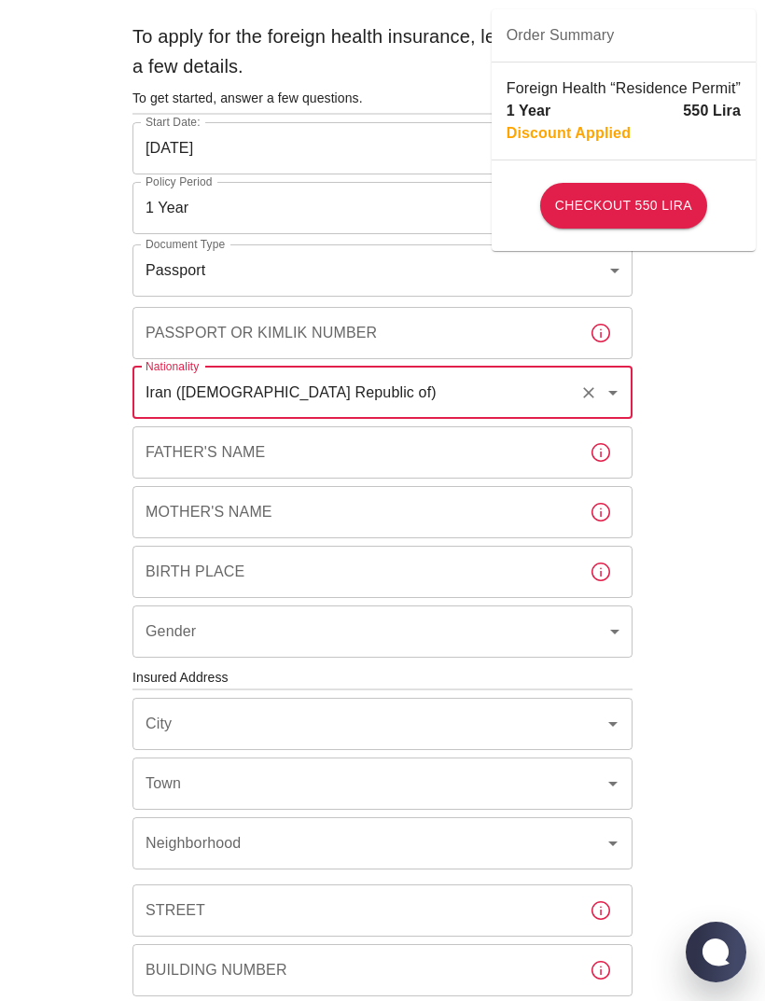
click at [150, 461] on div "Father's Name Father's Name" at bounding box center [382, 452] width 500 height 52
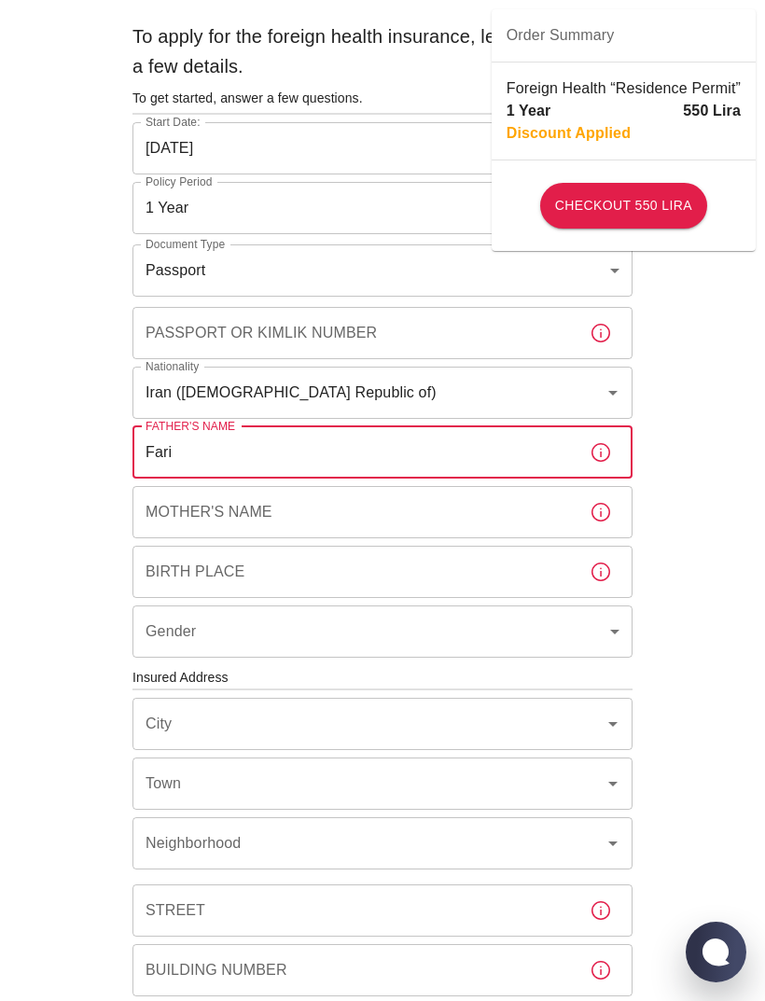
type input "Fari"
click at [172, 534] on input "Mother's Name" at bounding box center [353, 512] width 442 height 52
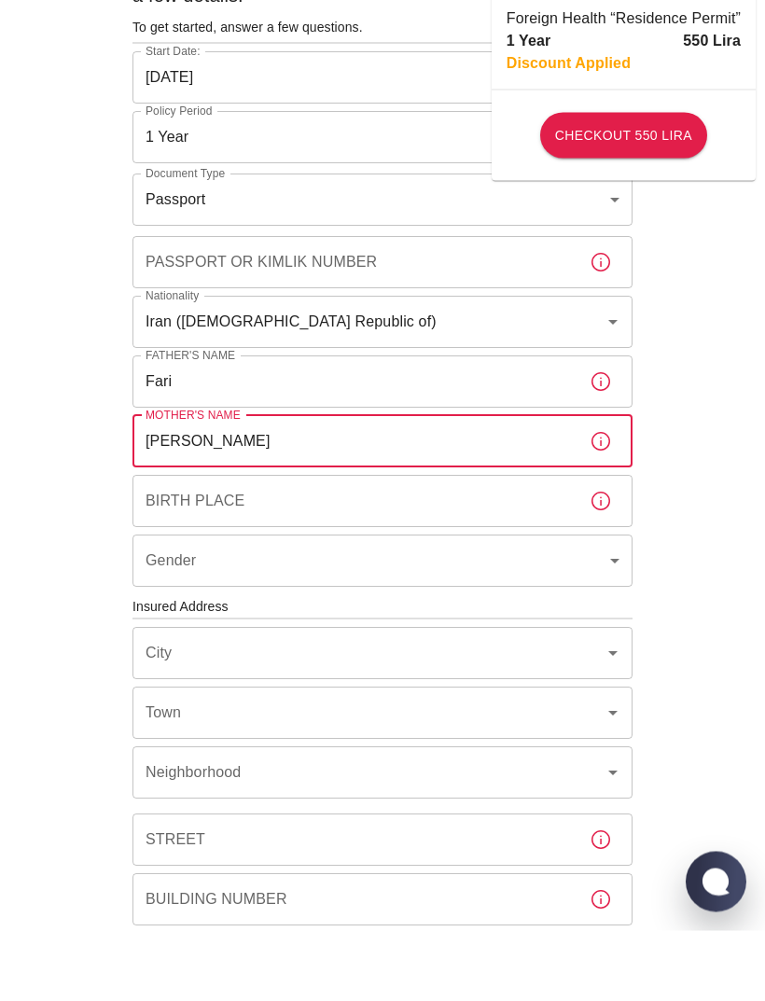
type input "Sandra"
click at [167, 546] on div "Birth Place Birth Place" at bounding box center [382, 572] width 500 height 52
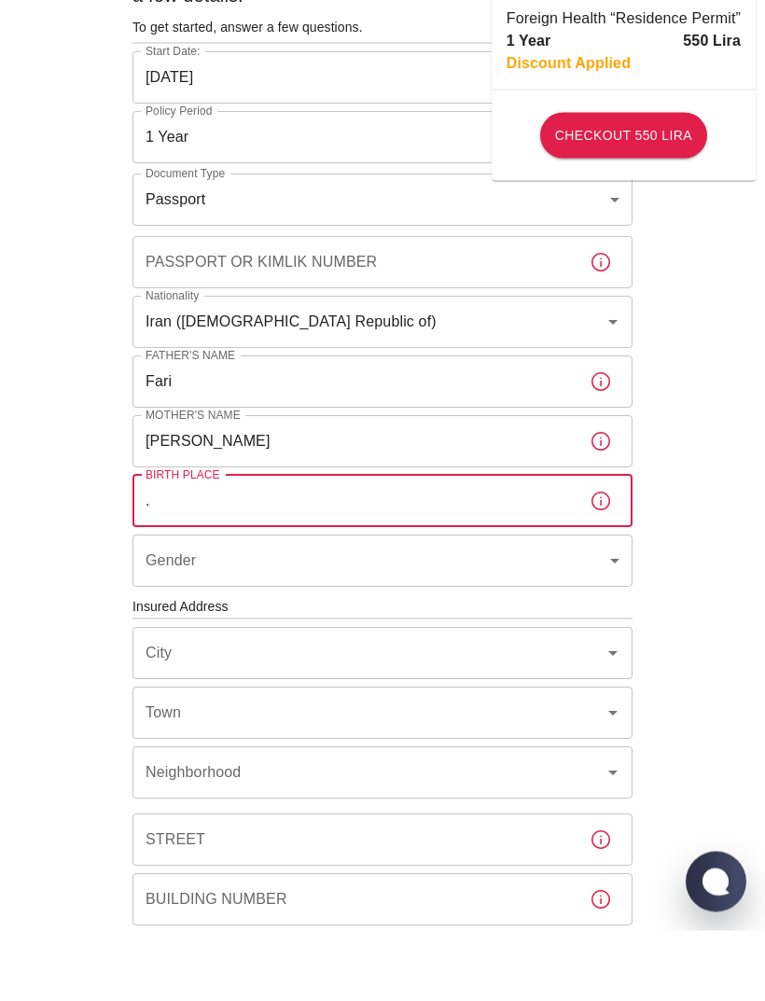
type input "."
type input "Tehran"
click at [199, 426] on input "Fari" at bounding box center [353, 452] width 442 height 52
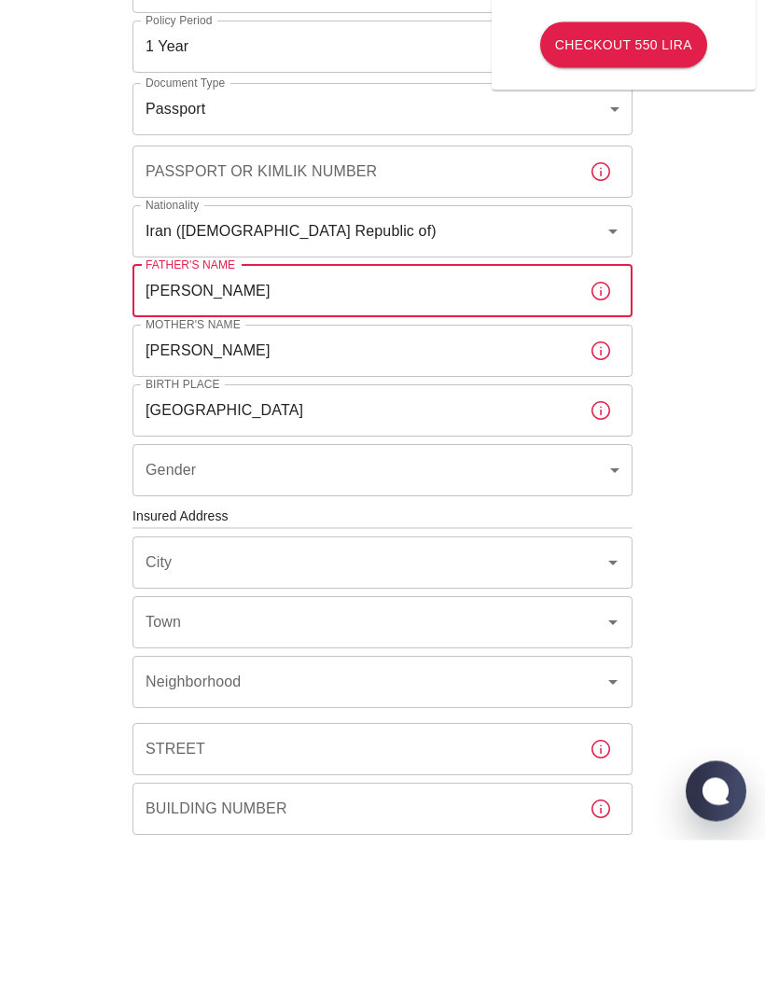
type input "Fariborz"
click at [176, 475] on body "To apply for the foreign health insurance, let's double-check a few details. To…" at bounding box center [382, 675] width 765 height 1446
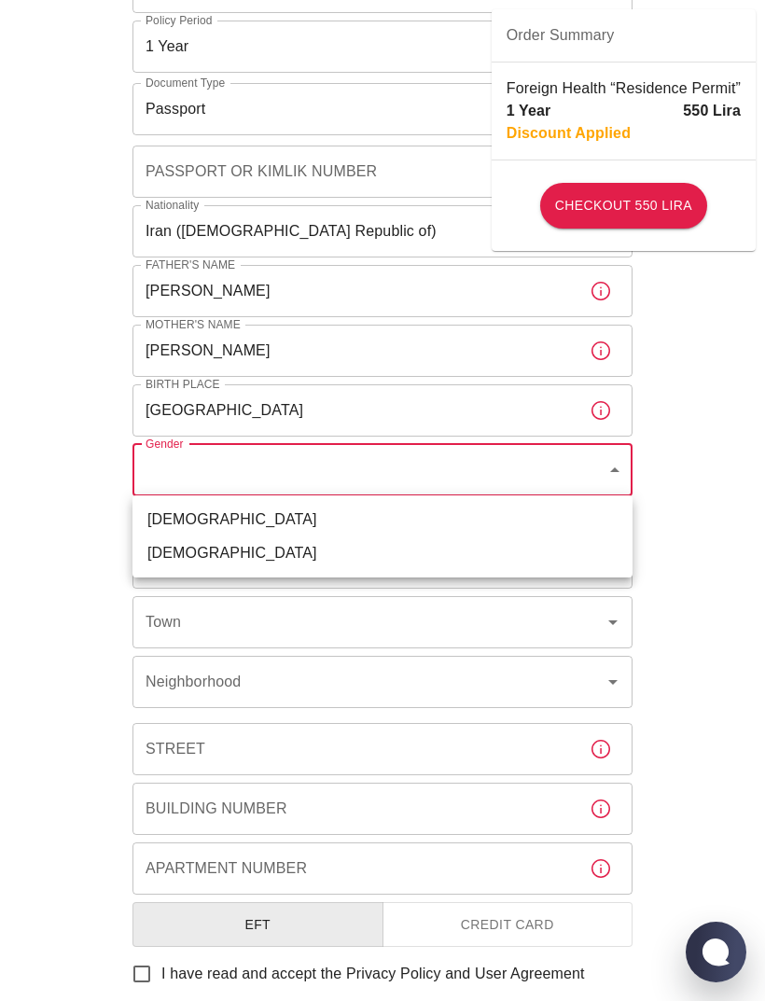
click at [211, 420] on div at bounding box center [382, 500] width 765 height 1001
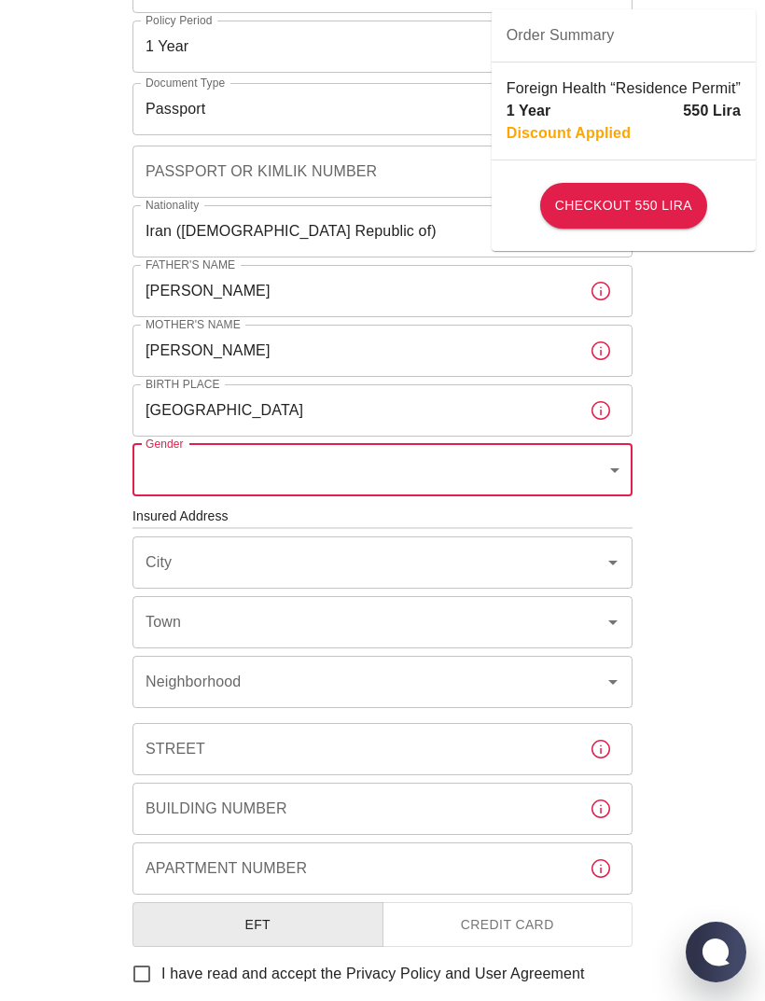
click at [231, 435] on input "Tehran" at bounding box center [353, 410] width 442 height 52
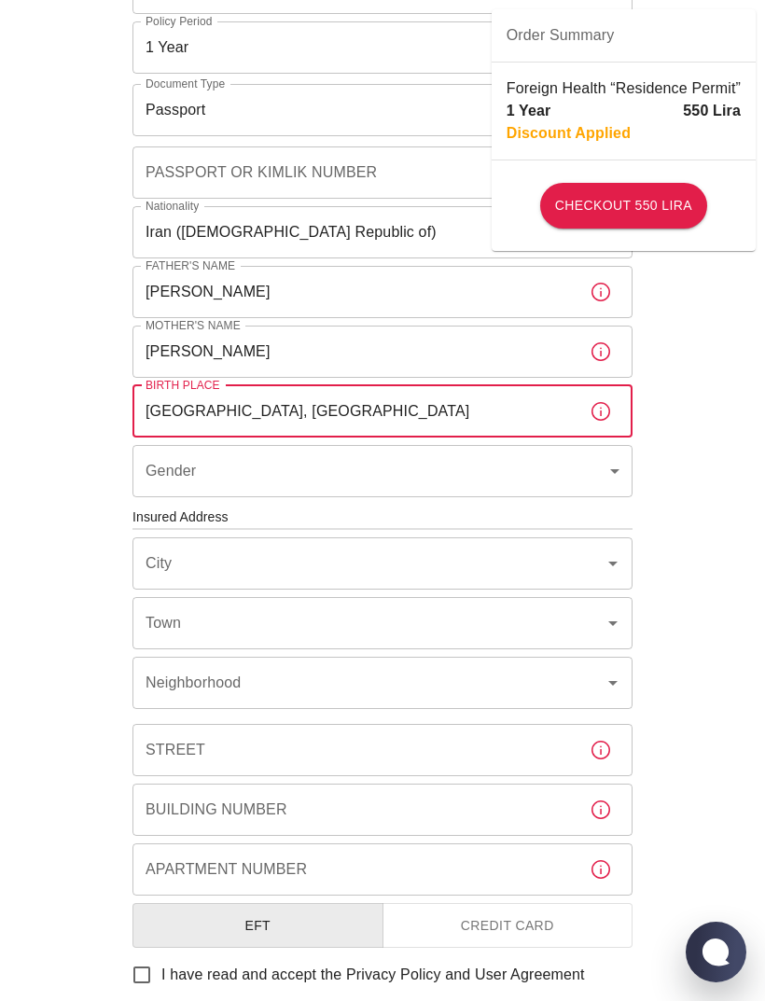
type input "Tehran, Iran"
click at [173, 474] on body "To apply for the foreign health insurance, let's double-check a few details. To…" at bounding box center [382, 515] width 765 height 1446
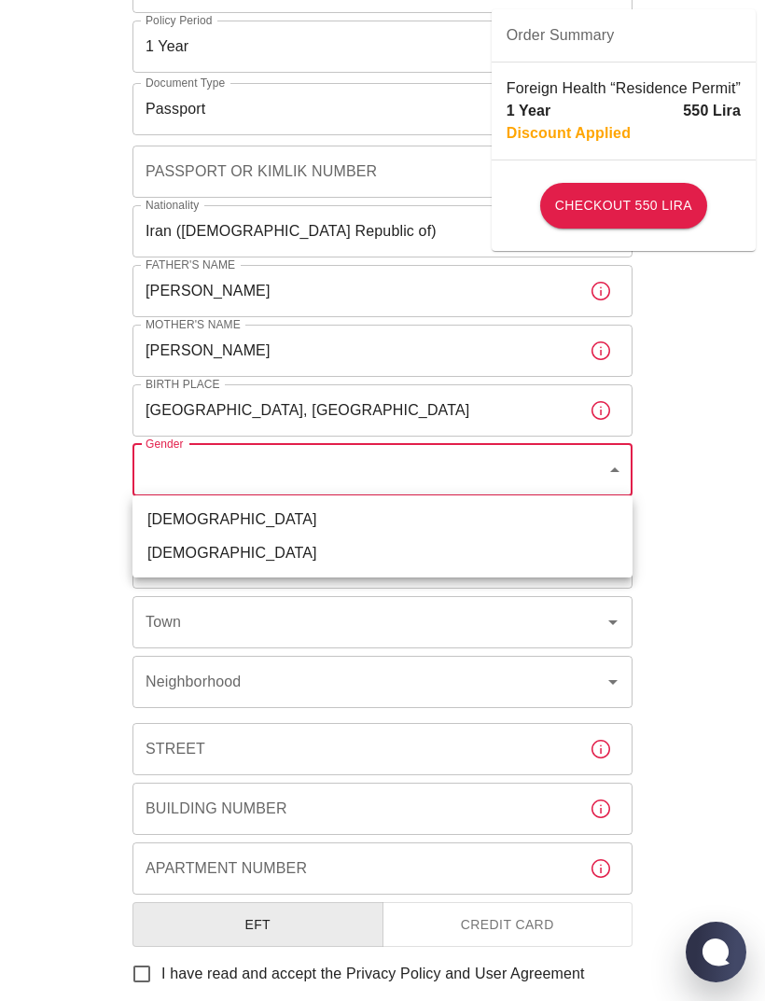
click at [158, 552] on li "Female" at bounding box center [382, 553] width 500 height 34
type input "female"
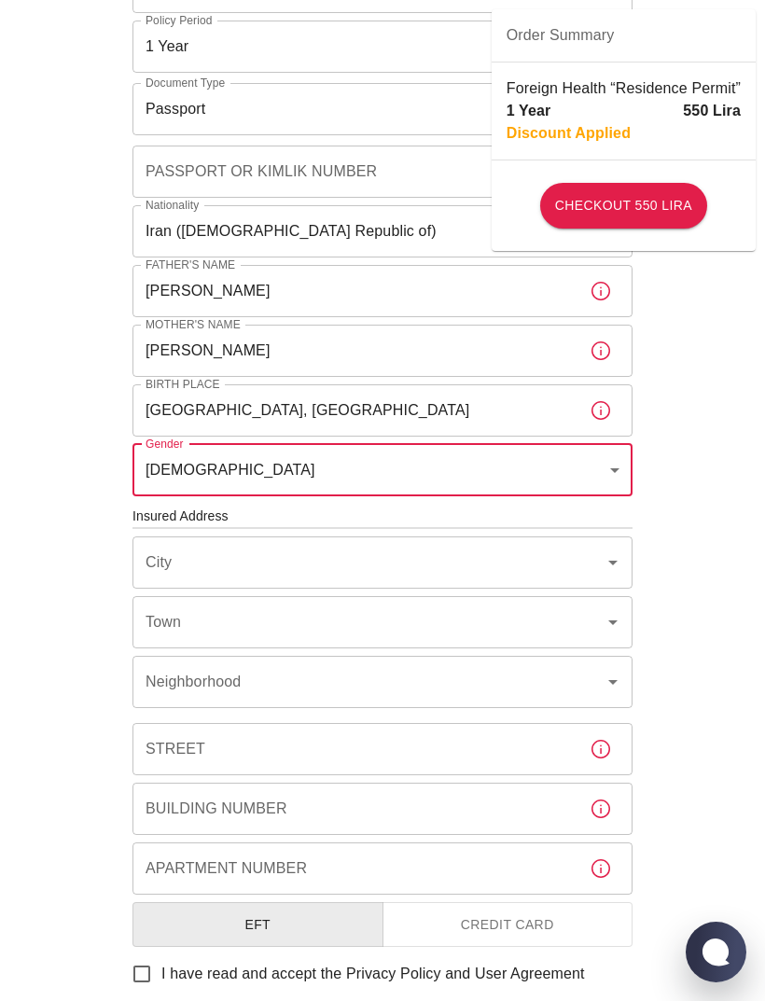
click at [159, 552] on div "City City" at bounding box center [382, 562] width 500 height 52
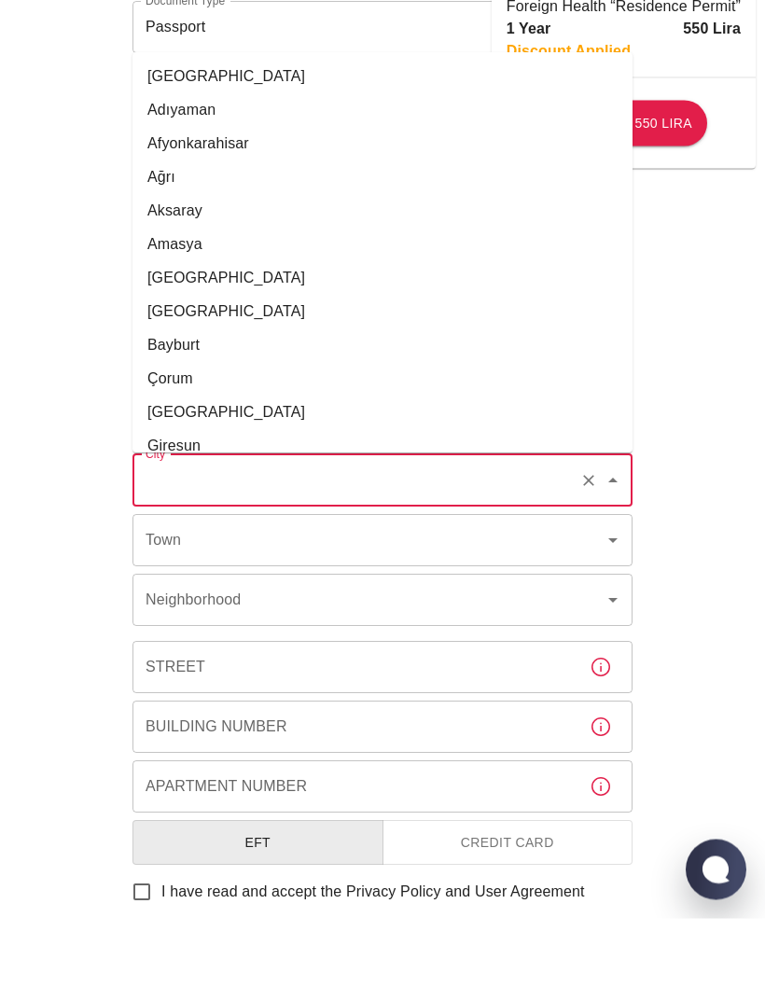
click at [171, 546] on input "City" at bounding box center [356, 563] width 431 height 35
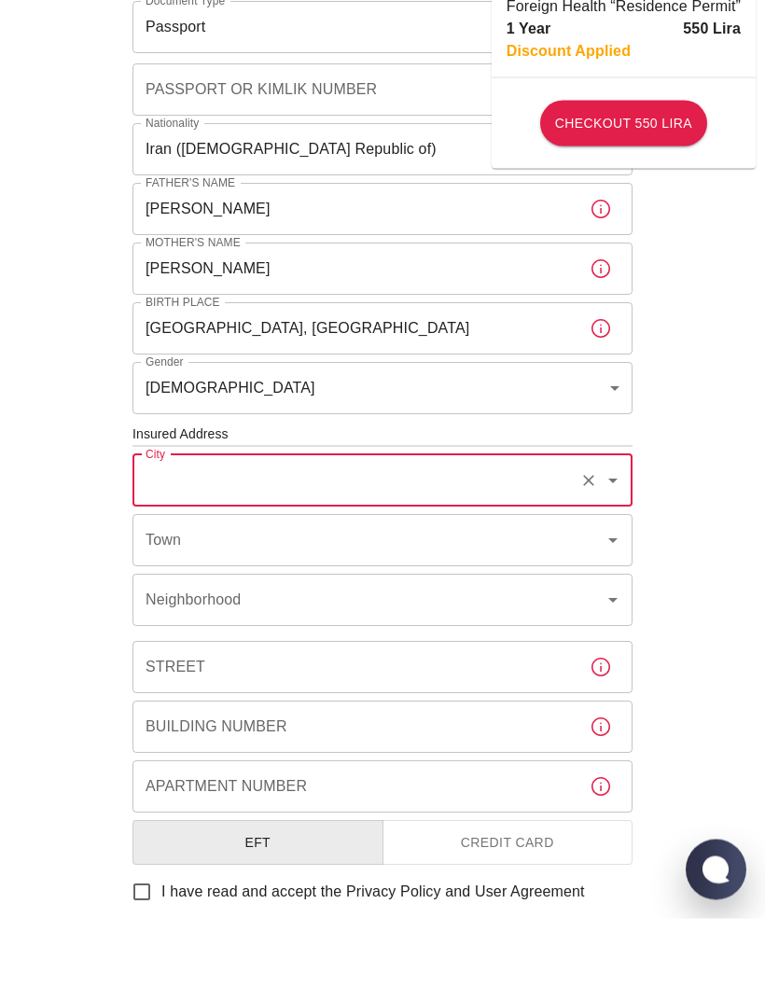
click at [195, 546] on input "City" at bounding box center [356, 563] width 431 height 35
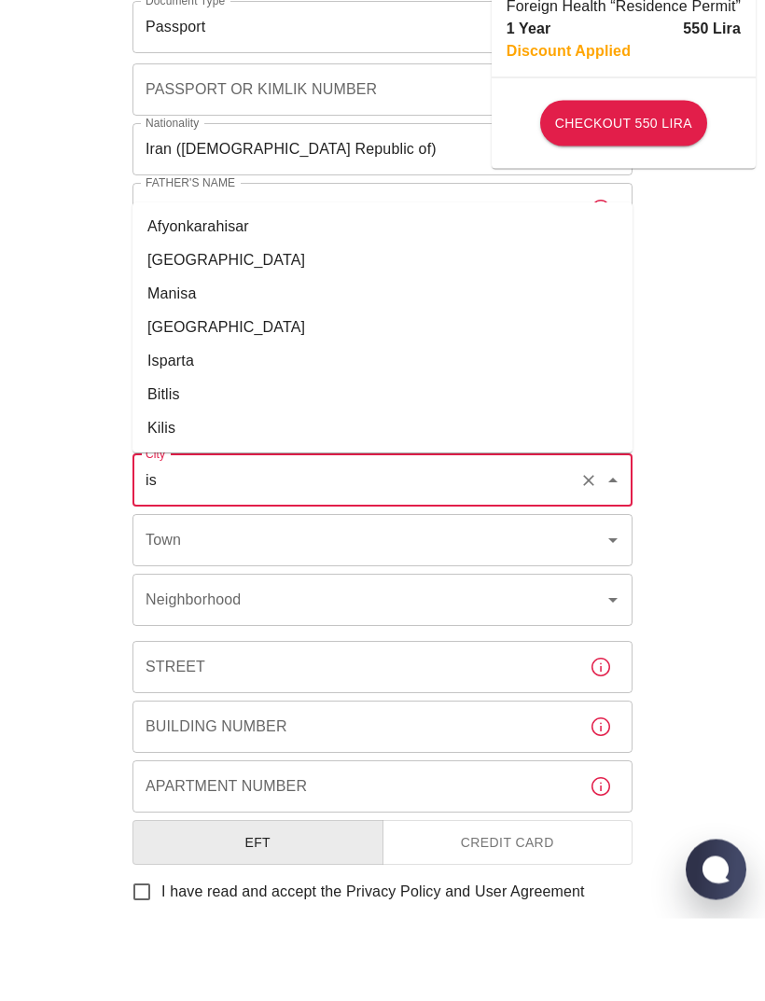
click at [166, 326] on li "İstanbul" at bounding box center [382, 343] width 500 height 34
type input "İstanbul"
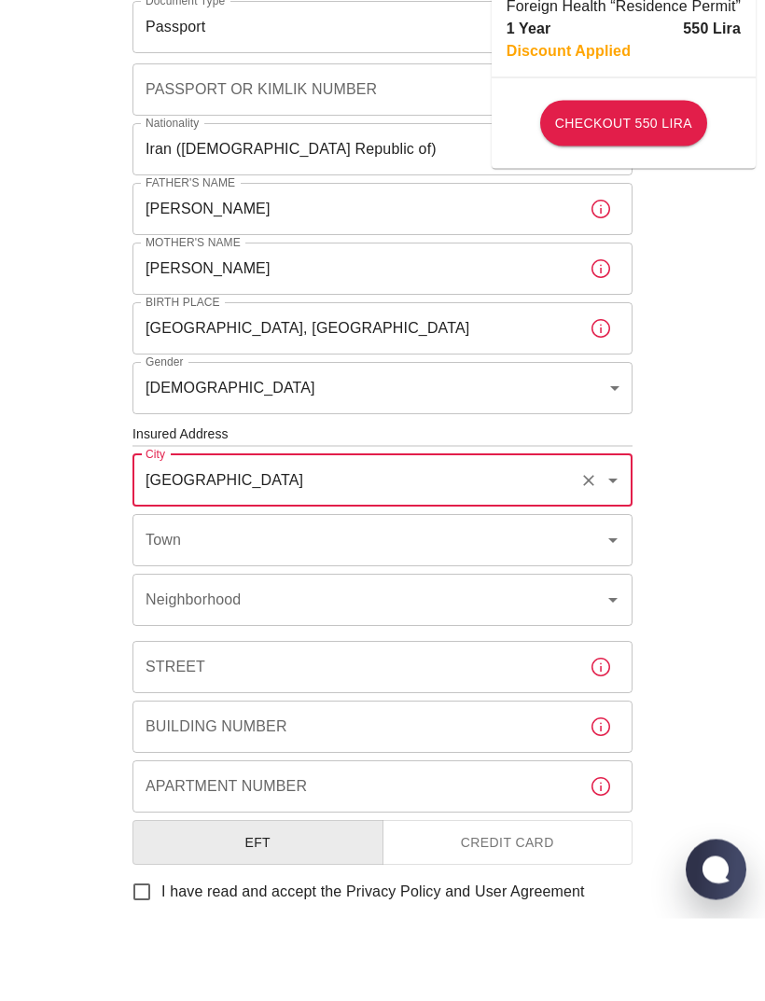
click at [159, 597] on div "Town Town" at bounding box center [382, 623] width 500 height 52
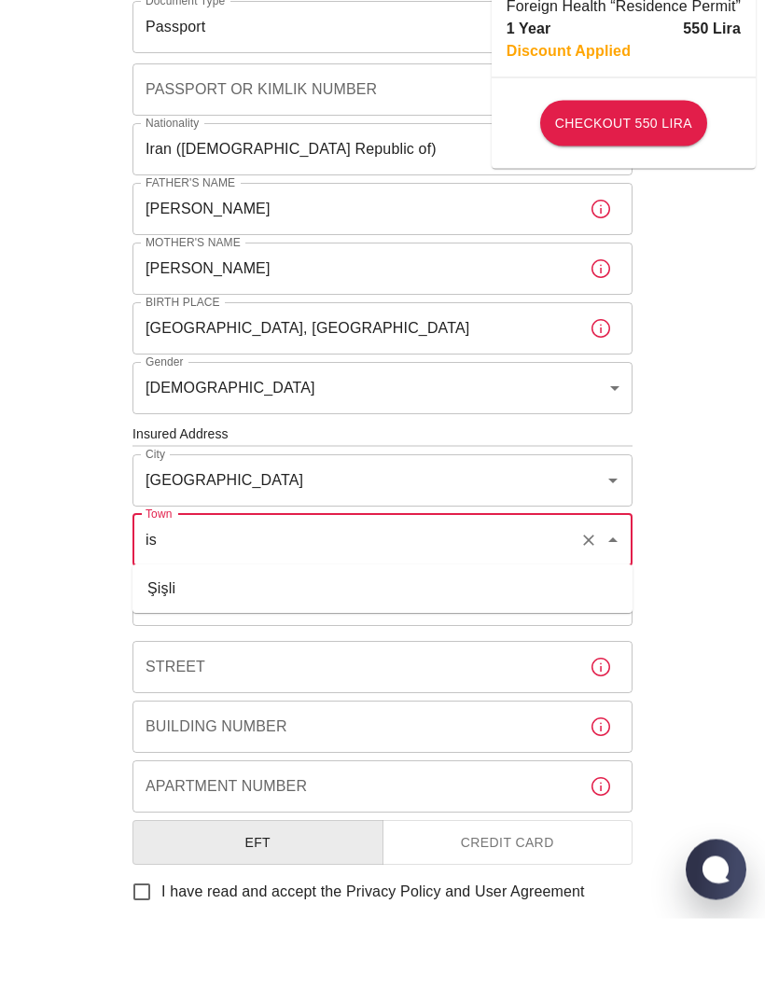
type input "i"
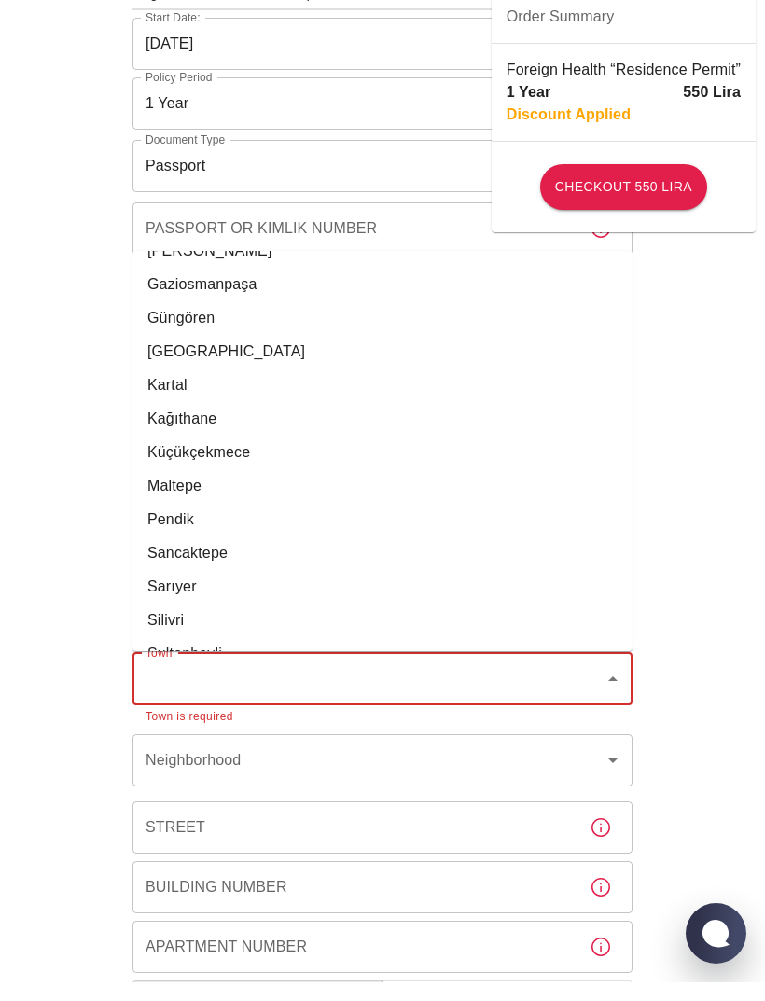
scroll to position [576, 0]
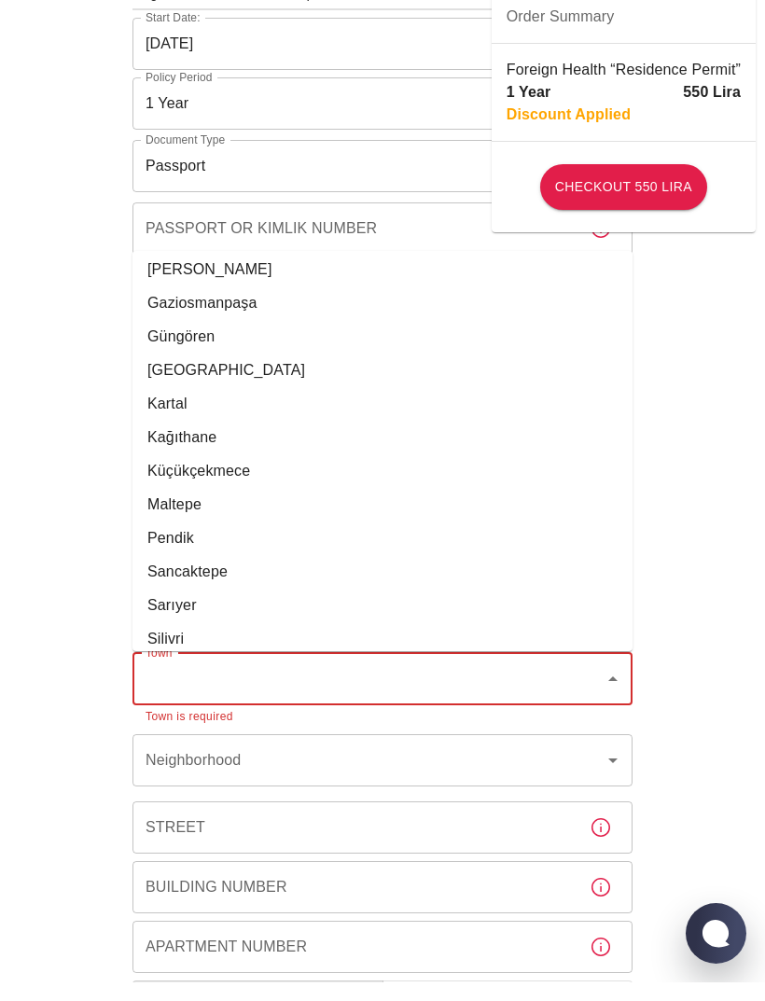
click at [163, 473] on li "Küçükçekmece" at bounding box center [382, 490] width 500 height 34
type input "Küçükçekmece"
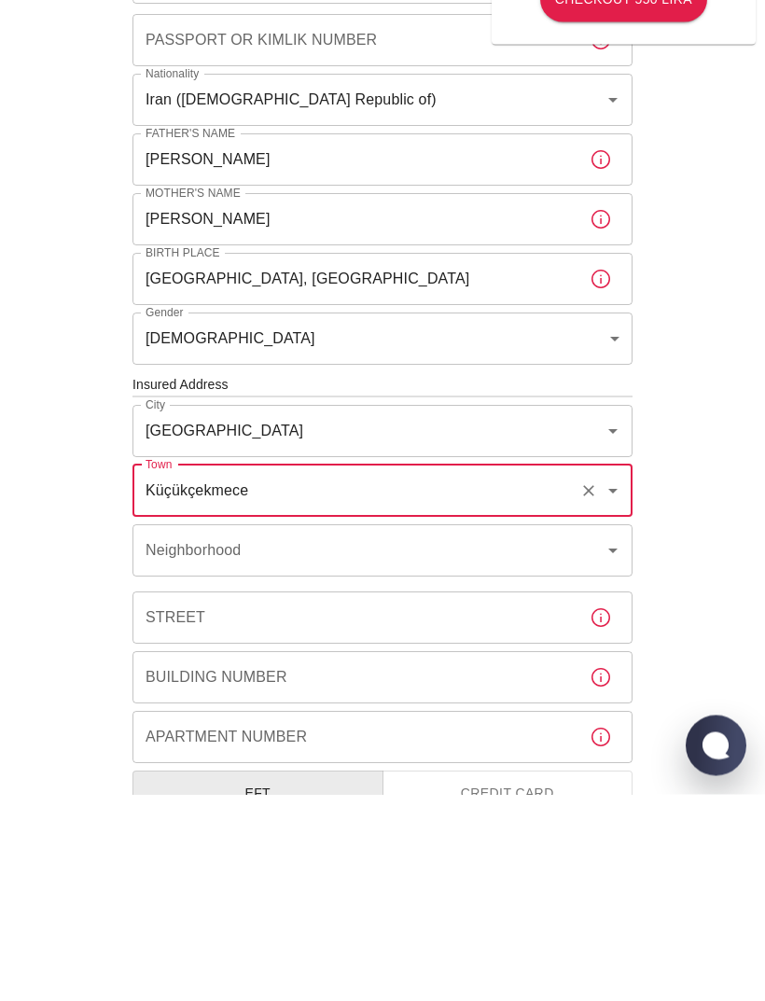
click at [159, 740] on input "Neighborhood" at bounding box center [356, 757] width 431 height 35
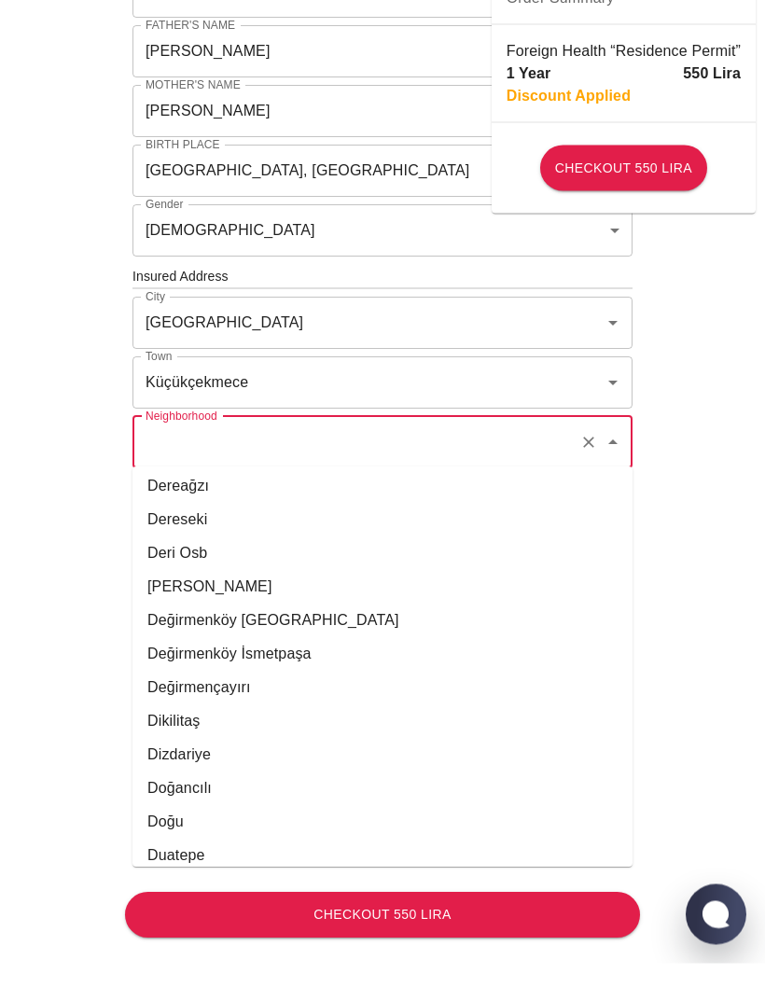
scroll to position [5800, 0]
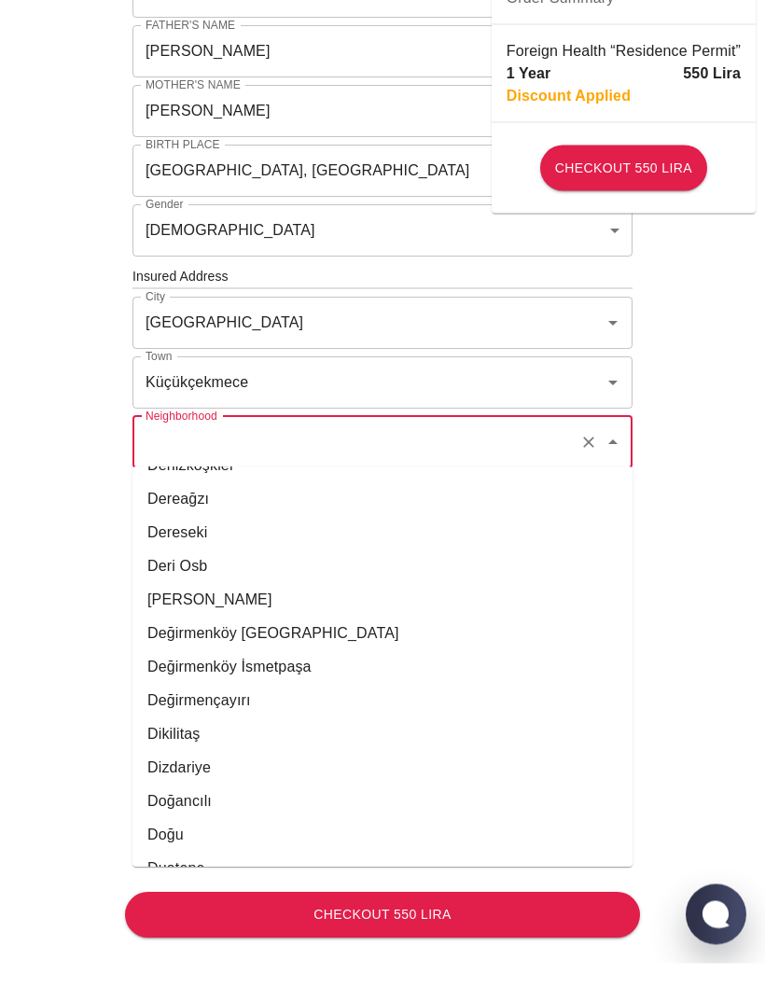
click at [61, 381] on div "To apply for the foreign health insurance, let's double-check a few details. To…" at bounding box center [382, 313] width 765 height 1446
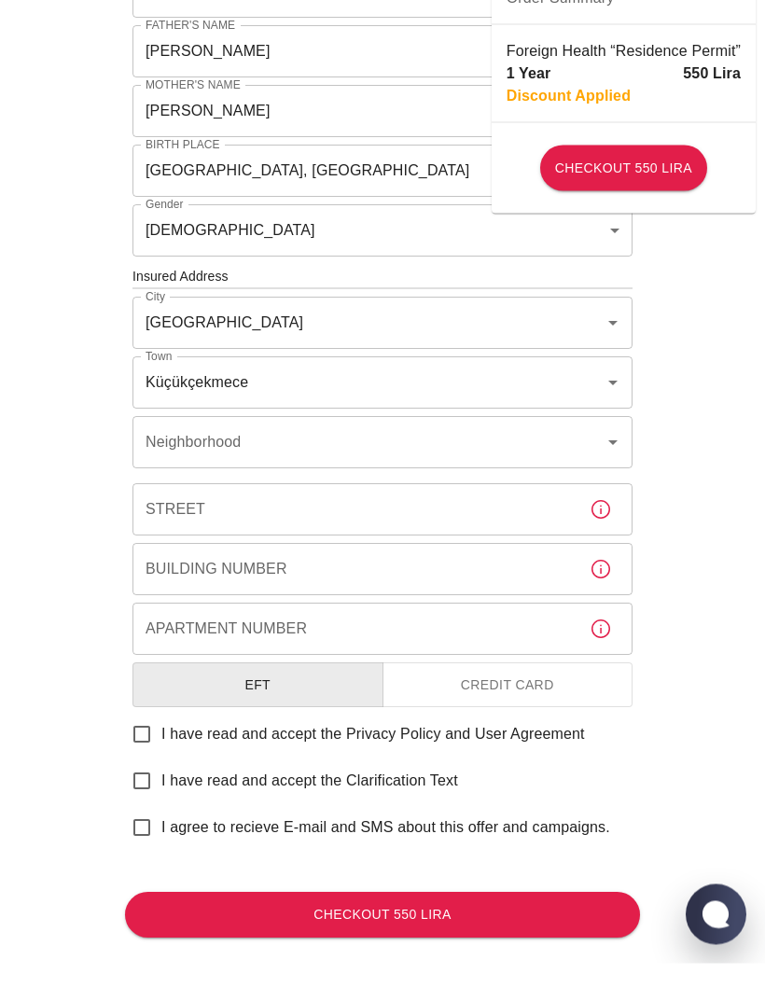
scroll to position [442, 0]
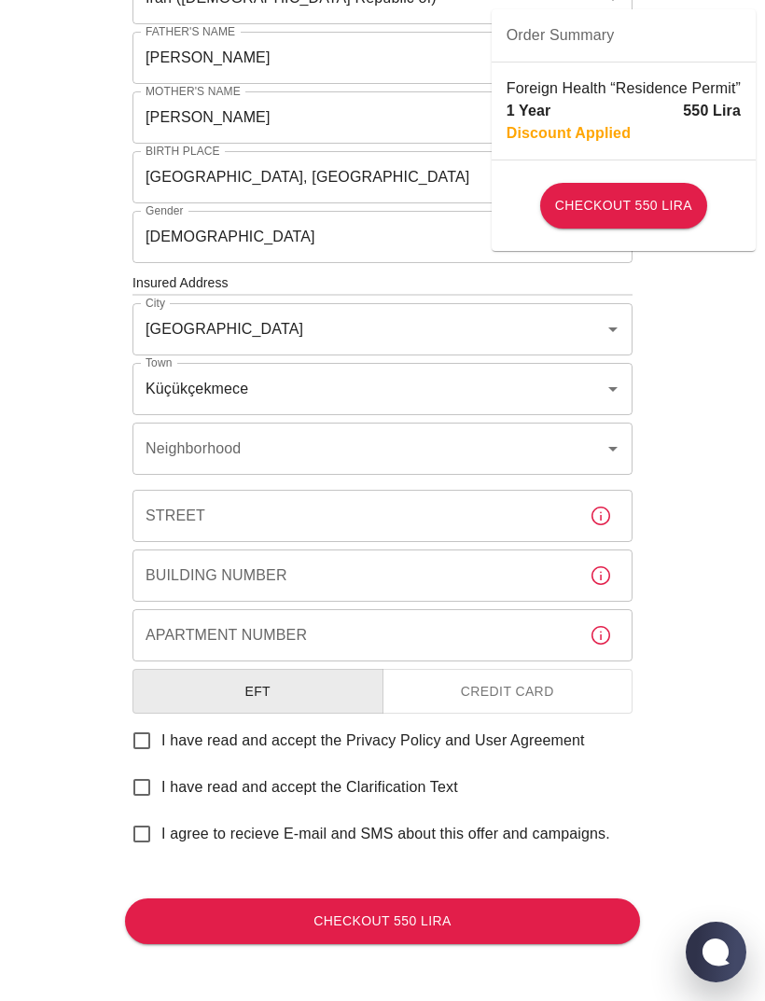
click at [159, 458] on input "Neighborhood" at bounding box center [356, 448] width 431 height 35
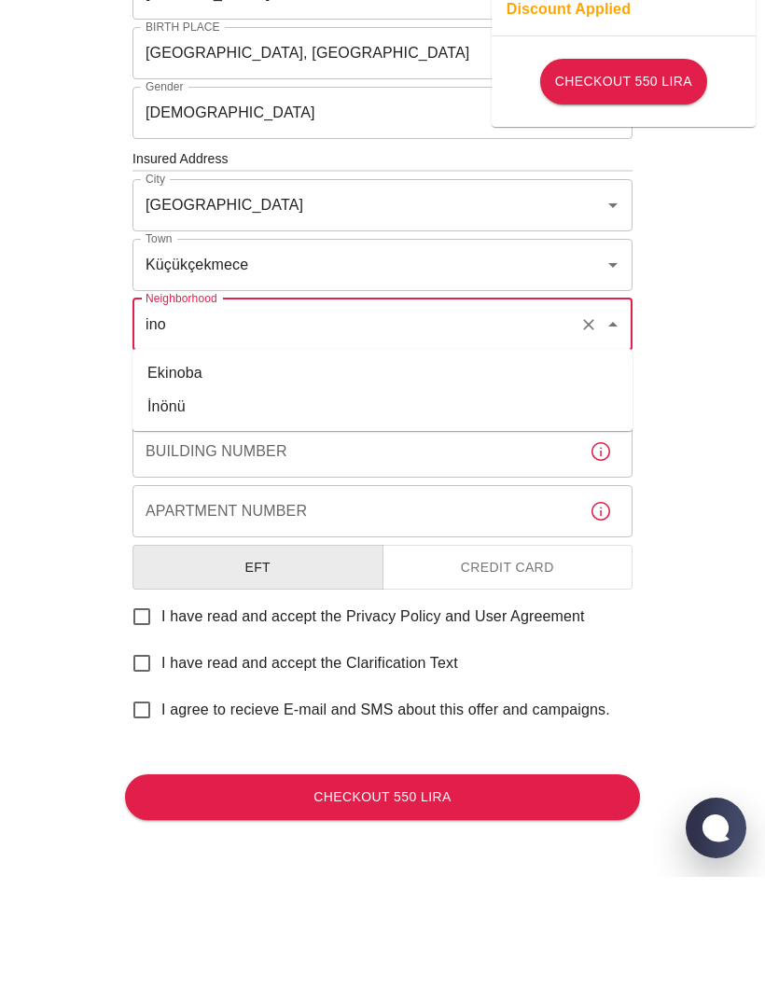
click at [155, 514] on li "İnönü" at bounding box center [382, 531] width 500 height 34
type input "İnönü"
click at [160, 490] on input "Street" at bounding box center [353, 516] width 442 height 52
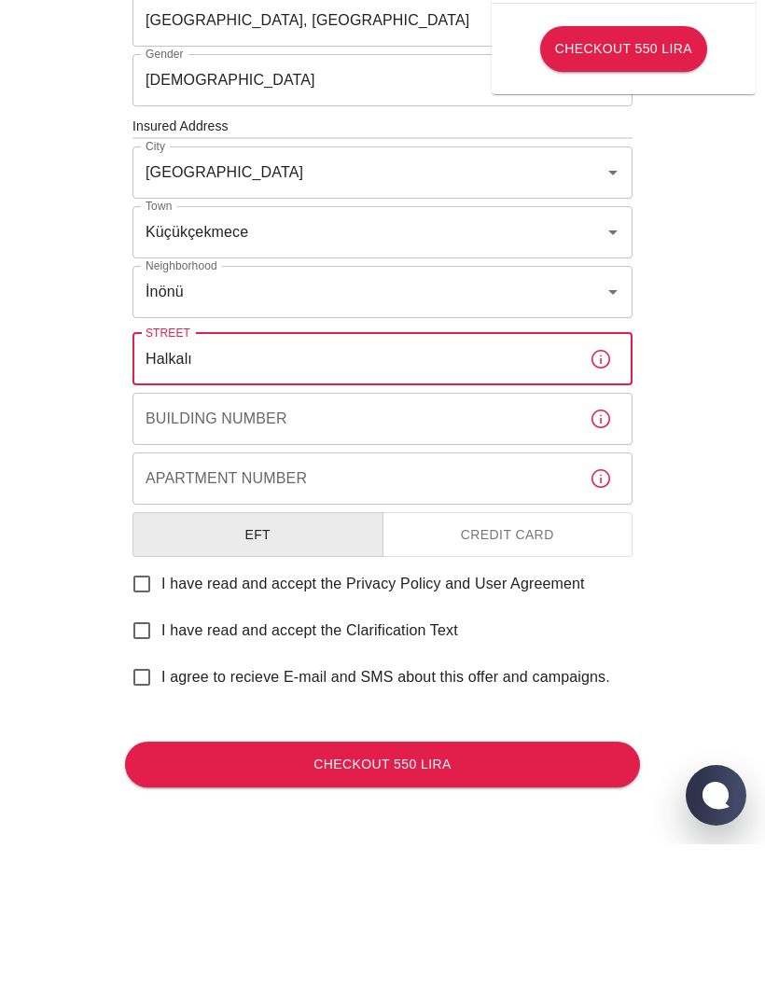
click at [201, 549] on div "Building Number Building Number" at bounding box center [382, 575] width 500 height 52
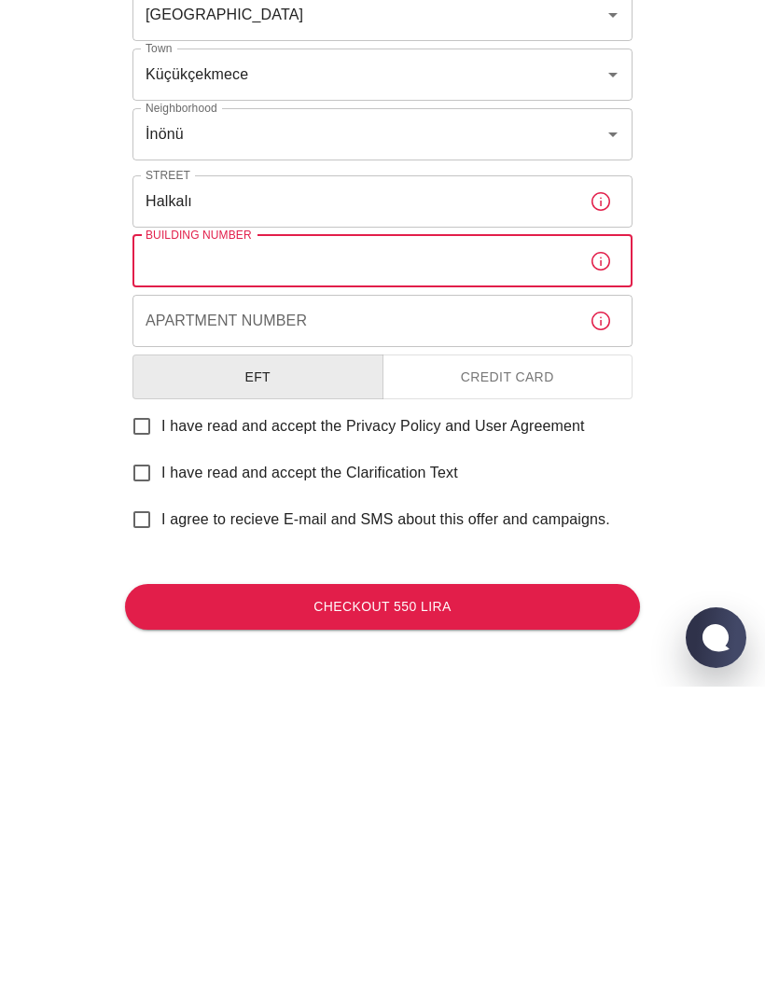
click at [192, 490] on input "Halkalı" at bounding box center [353, 516] width 442 height 52
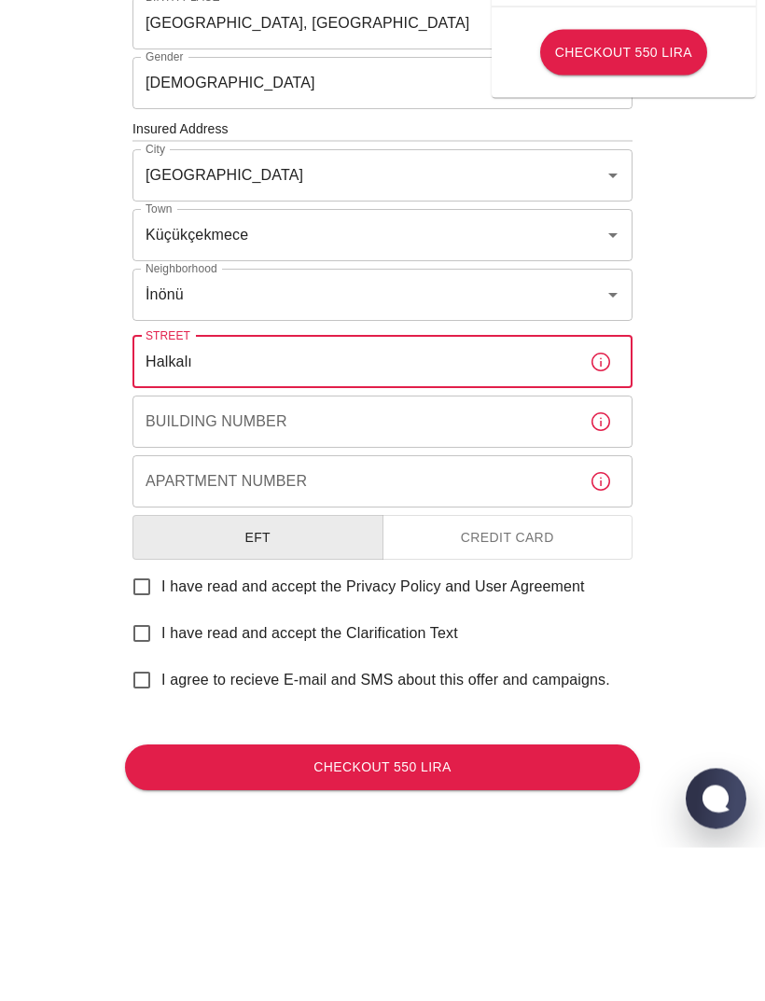
click at [198, 431] on input "İnönü" at bounding box center [356, 448] width 431 height 35
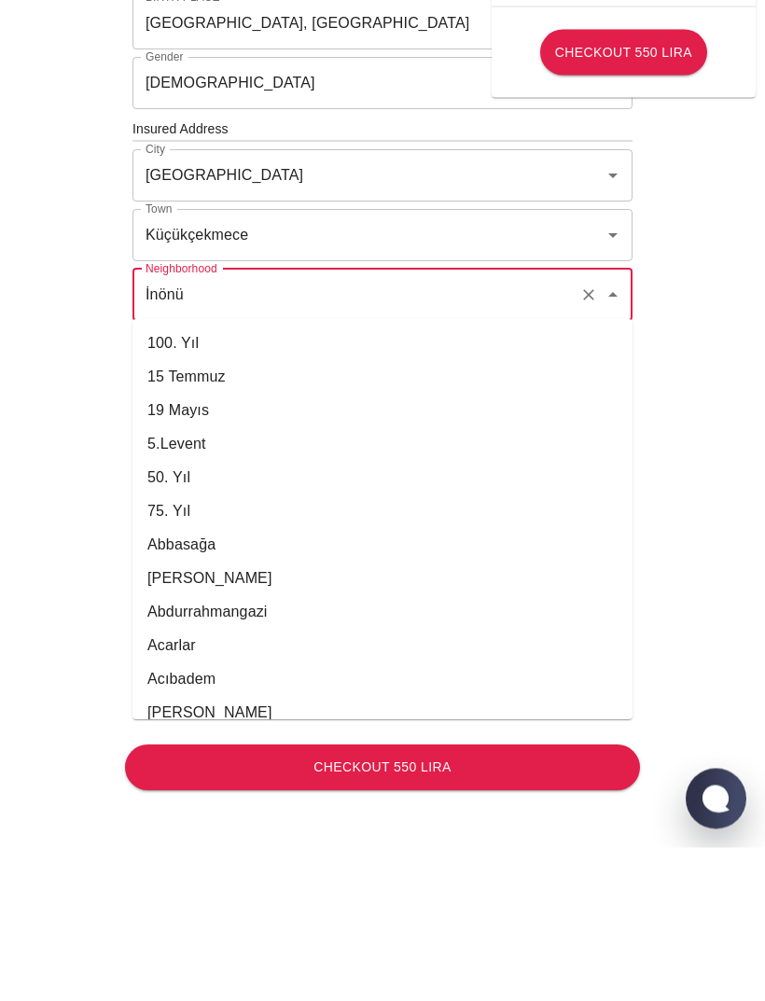
scroll to position [24964, 0]
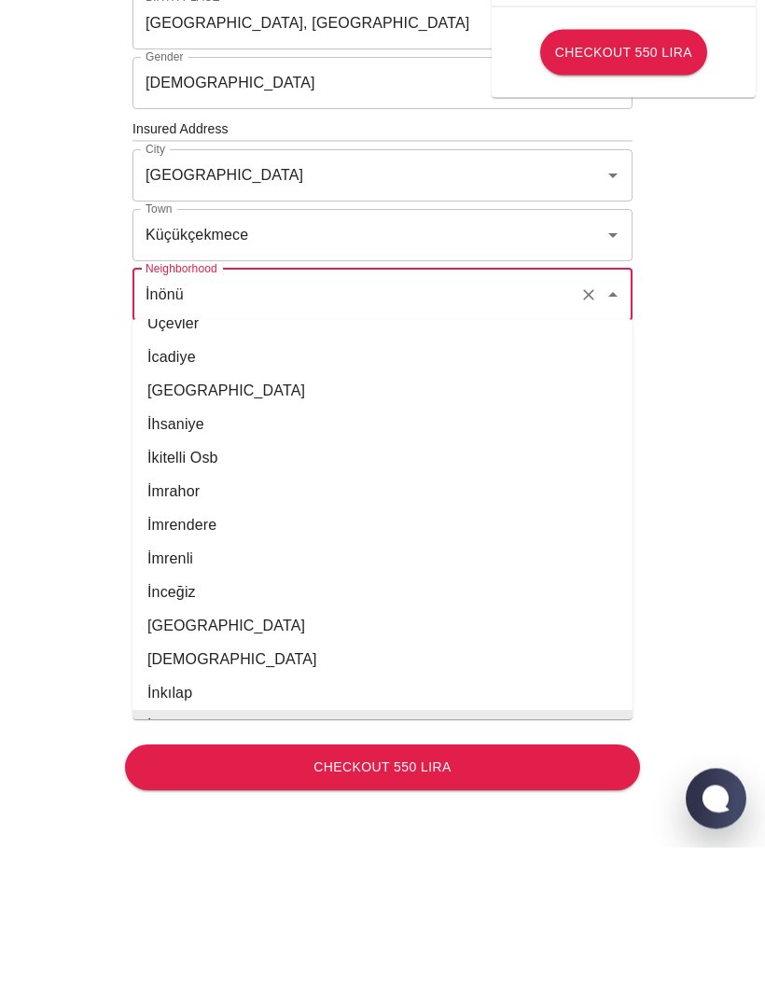
click at [24, 291] on div "To apply for the foreign health insurance, let's double-check a few details. To…" at bounding box center [382, 281] width 765 height 1446
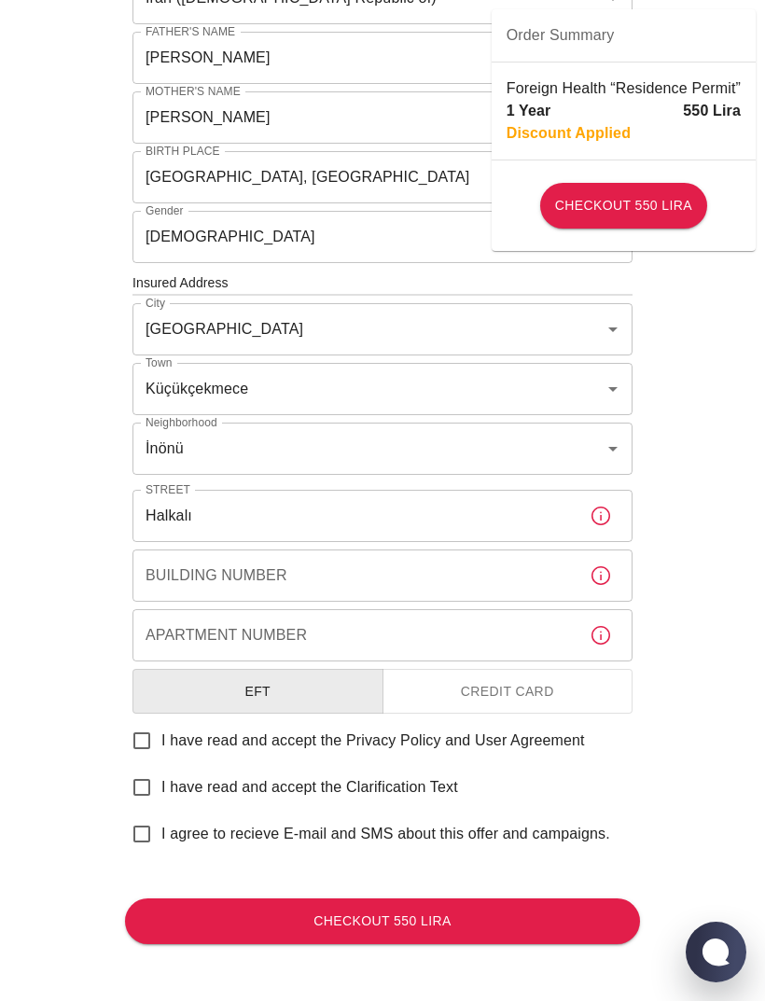
click at [217, 515] on input "Halkalı" at bounding box center [353, 516] width 442 height 52
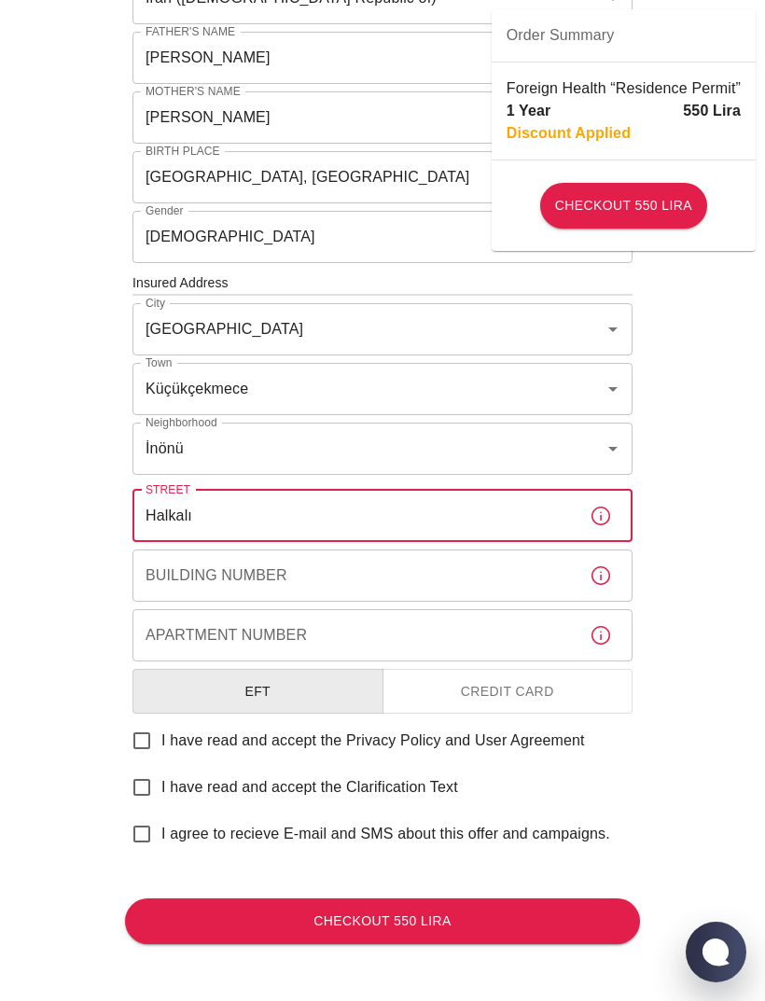
type input "Halkalı,"
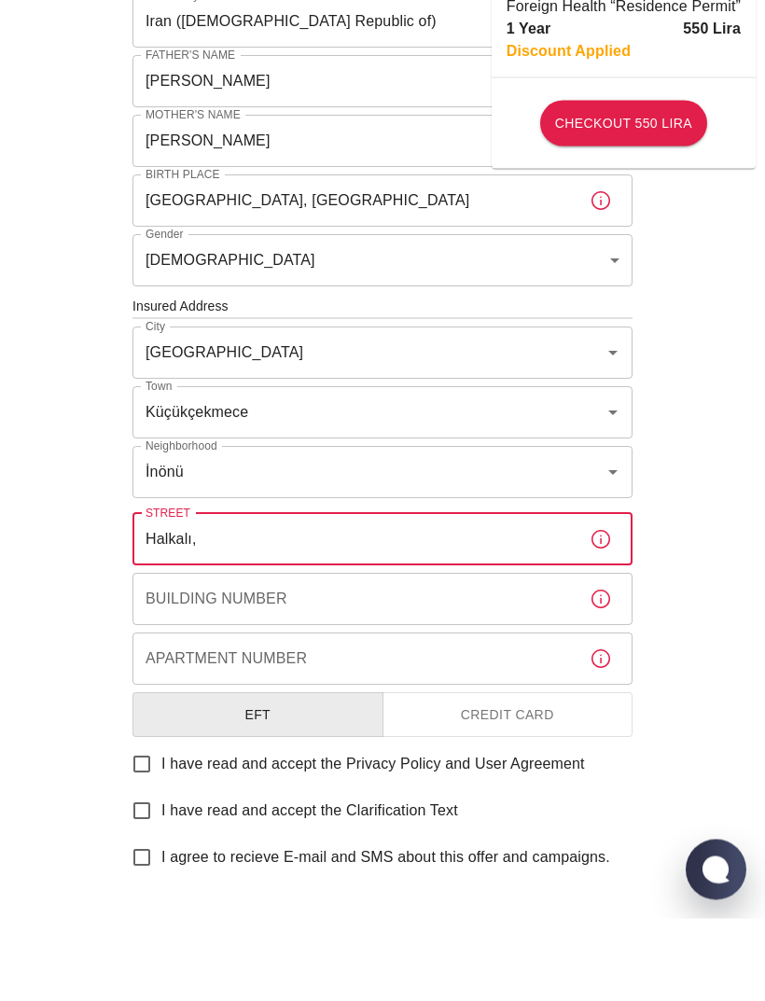
click at [163, 596] on input "Halkalı," at bounding box center [353, 622] width 442 height 52
click at [155, 596] on input "Halkalı," at bounding box center [353, 622] width 442 height 52
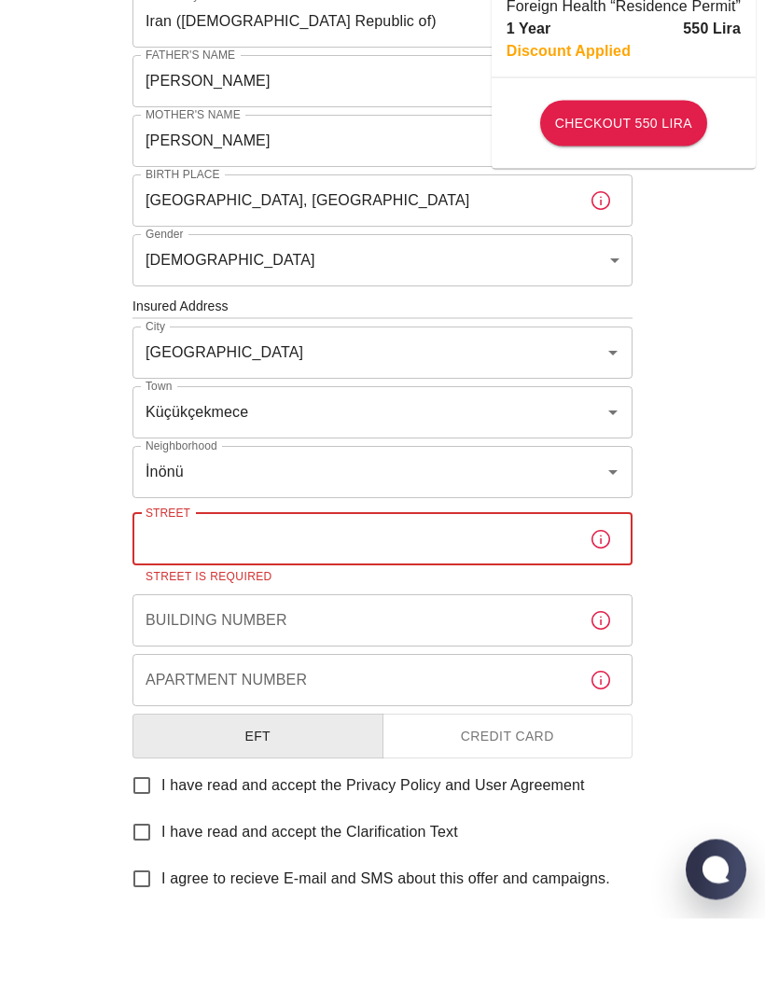
click at [172, 596] on input "Street" at bounding box center [353, 622] width 442 height 52
click at [164, 596] on input "Street" at bounding box center [353, 622] width 442 height 52
paste input "İnönü, Halkalı Cd NO: 194 D:1F, 34307 Küçükçekmece/İstanbul, Türkiye"
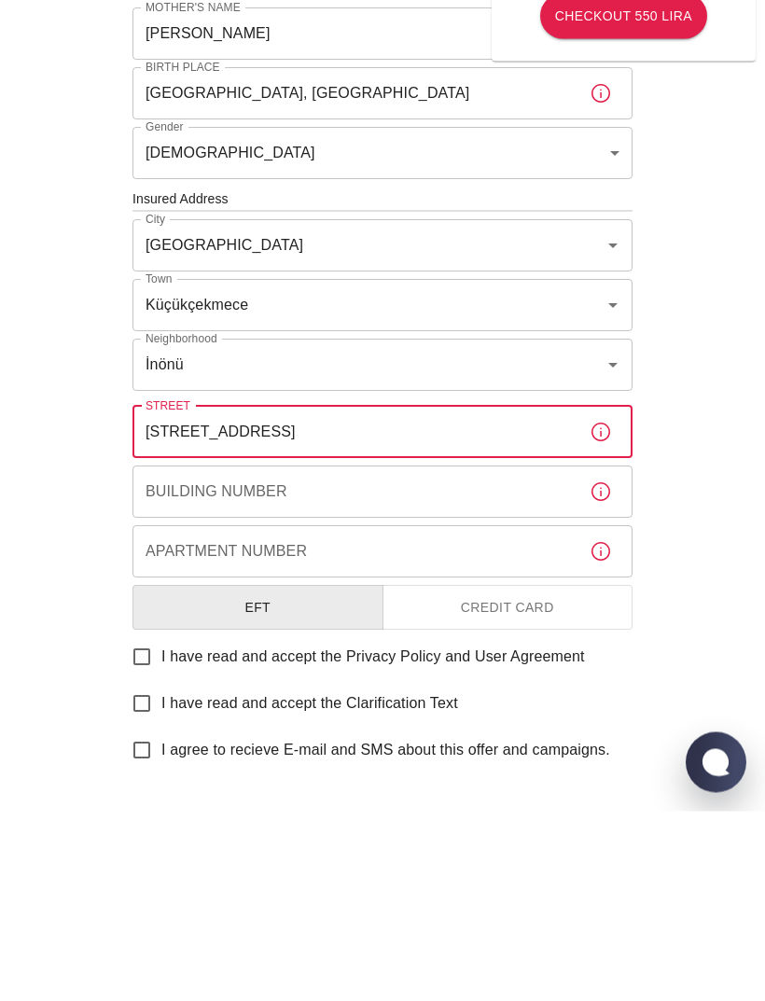
click at [167, 656] on div "Building Number Building Number" at bounding box center [382, 682] width 500 height 52
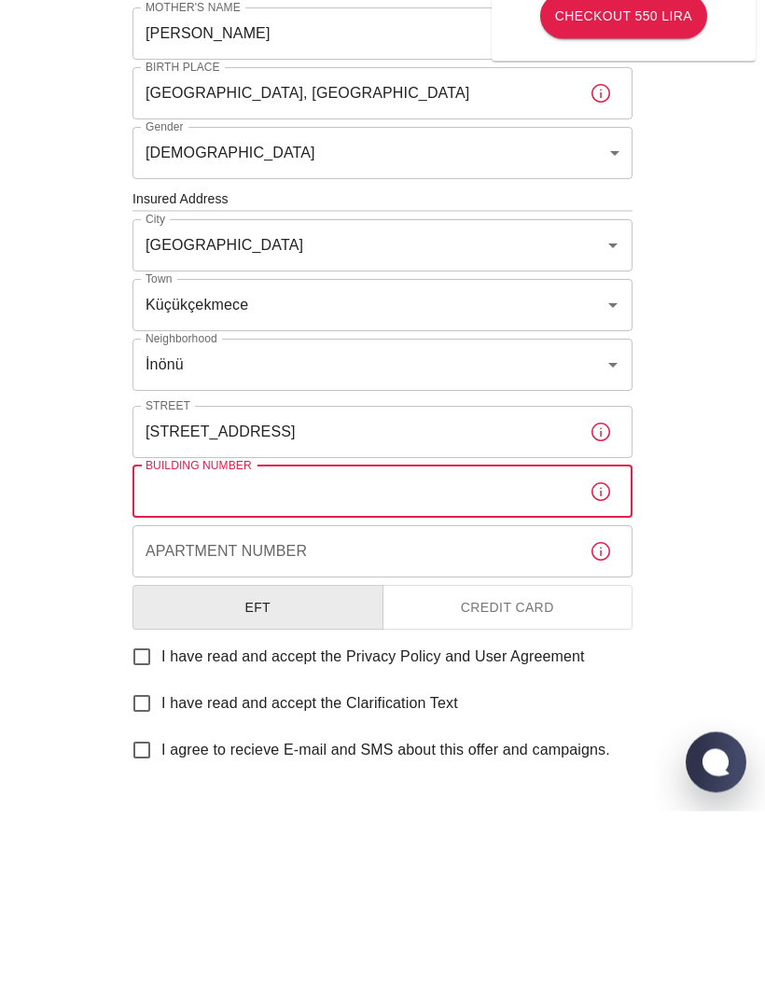
click at [523, 596] on input "İnönü, Halkalı Cd NO: 194 D:1F, 34307 Küçükçekmece/İstanbul, Türkiye" at bounding box center [353, 622] width 442 height 52
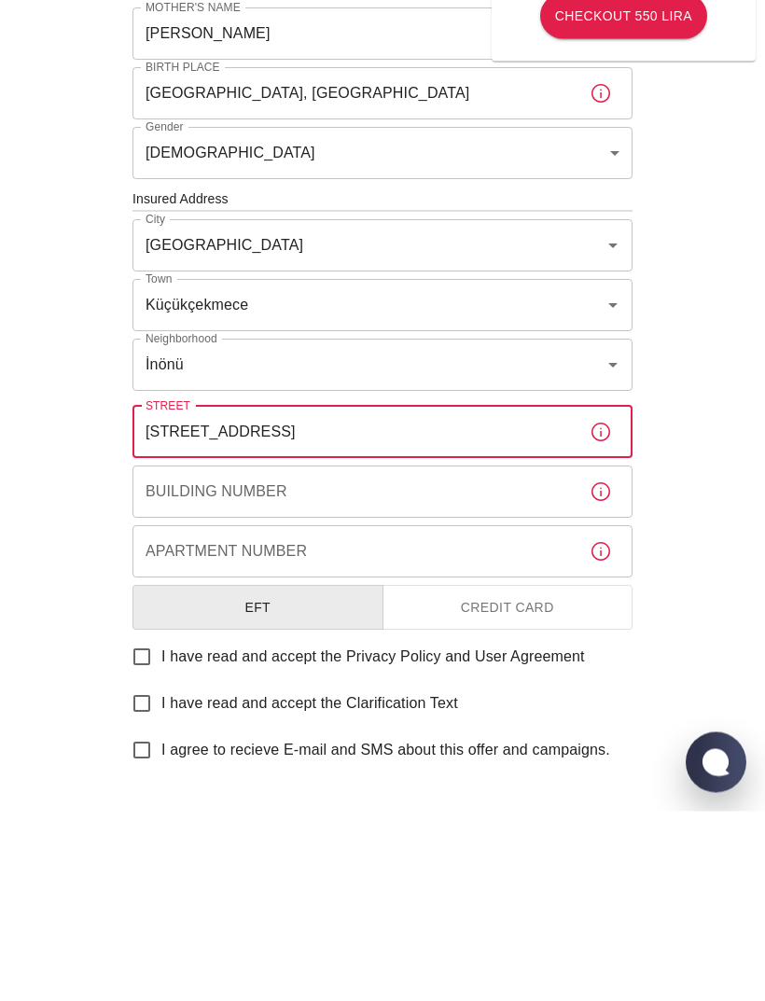
click at [523, 596] on input "İnönü, Halkalı Cd NO: 194 D:1F, 34307 Küçükçekmece/İstanbul, Türkiye" at bounding box center [353, 622] width 442 height 52
click at [545, 596] on input "İnönü, Halkalı Cd NO: 194 D:1F, 34307 Küçükçekmece/İstanbul, Türkiye" at bounding box center [353, 622] width 442 height 52
click at [539, 596] on input "İnönü, Halkalı Cd NO: 194 D:1F, 34307 Küçükçekmece/İstanbul, Türkiye" at bounding box center [353, 622] width 442 height 52
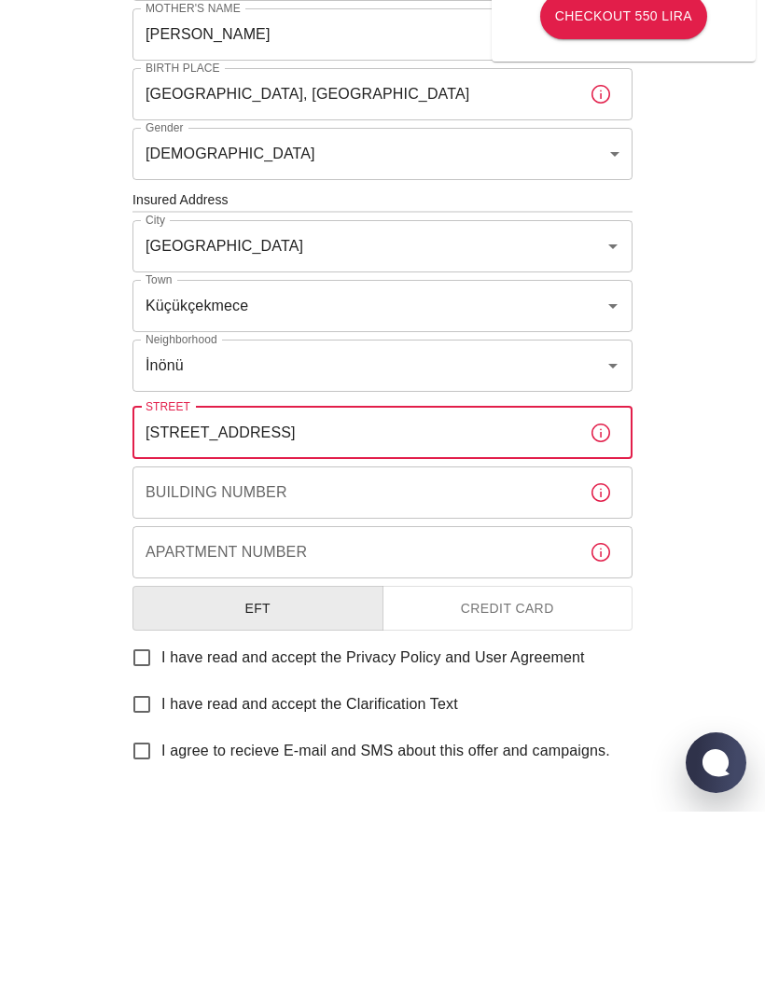
click at [440, 596] on input "İnönü, Halkalı Cd NO: 194 D:1F, 34307, Türkiye" at bounding box center [353, 622] width 442 height 52
click at [161, 596] on input "İnönü, Halkalı Cd NO: 194 D:1F, 34307" at bounding box center [353, 622] width 442 height 52
click at [146, 596] on input ", Halkalı Cd NO: 194 D:1F, 34307" at bounding box center [353, 622] width 442 height 52
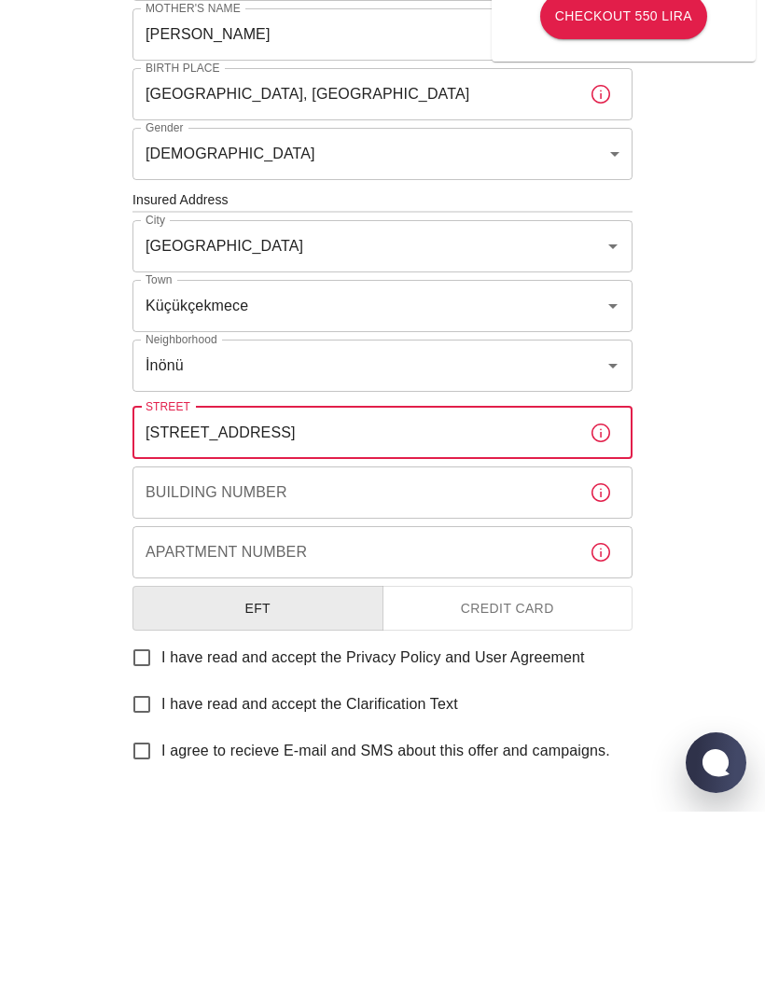
type input "Halkalı Cd NO: 194 D:1F, 34307"
click at [156, 656] on div "Building Number Building Number" at bounding box center [382, 682] width 500 height 52
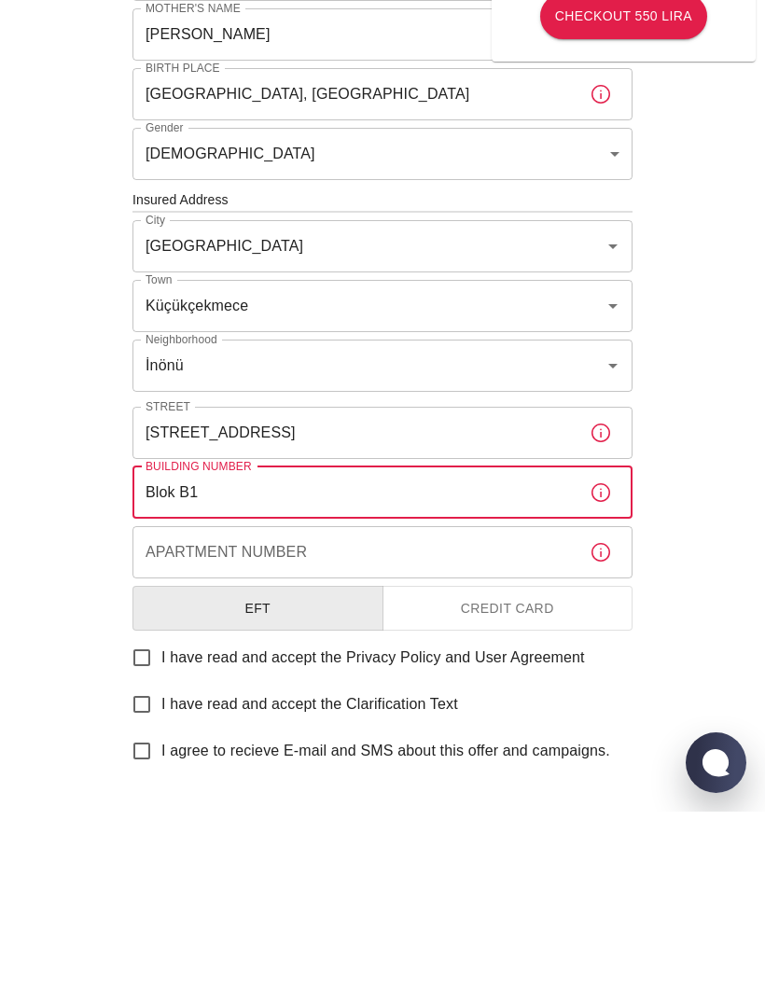
type input "Blok B1"
click at [147, 715] on div "Apartment Number Apartment Number" at bounding box center [382, 741] width 500 height 52
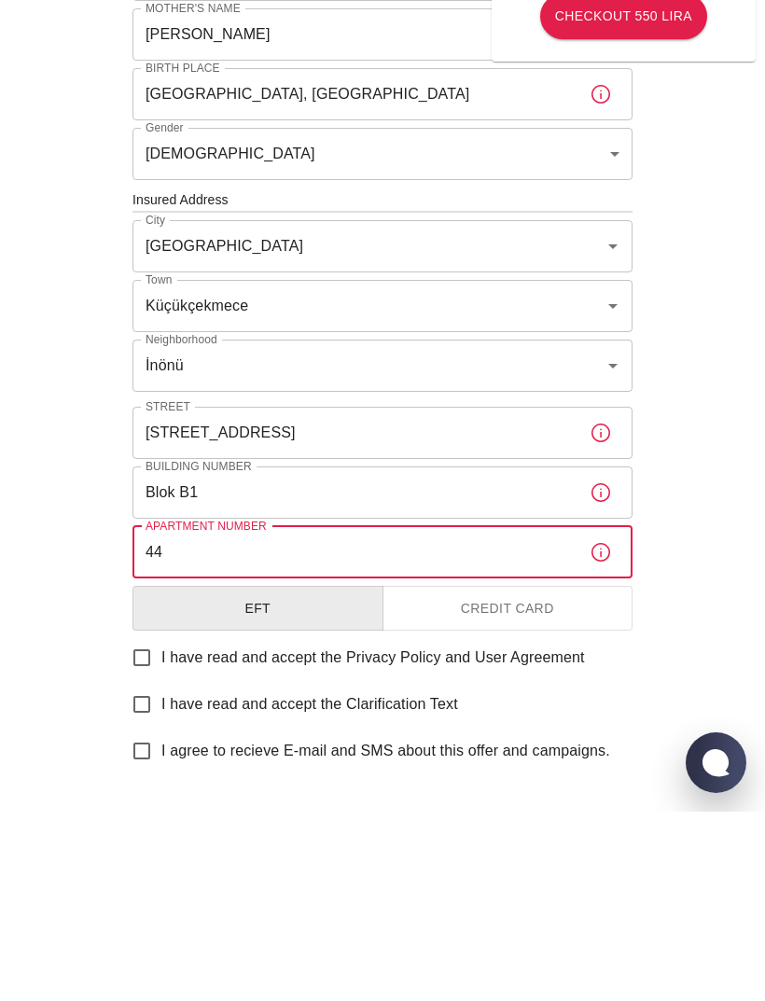
type input "44"
click at [175, 656] on input "Blok B1" at bounding box center [353, 682] width 442 height 52
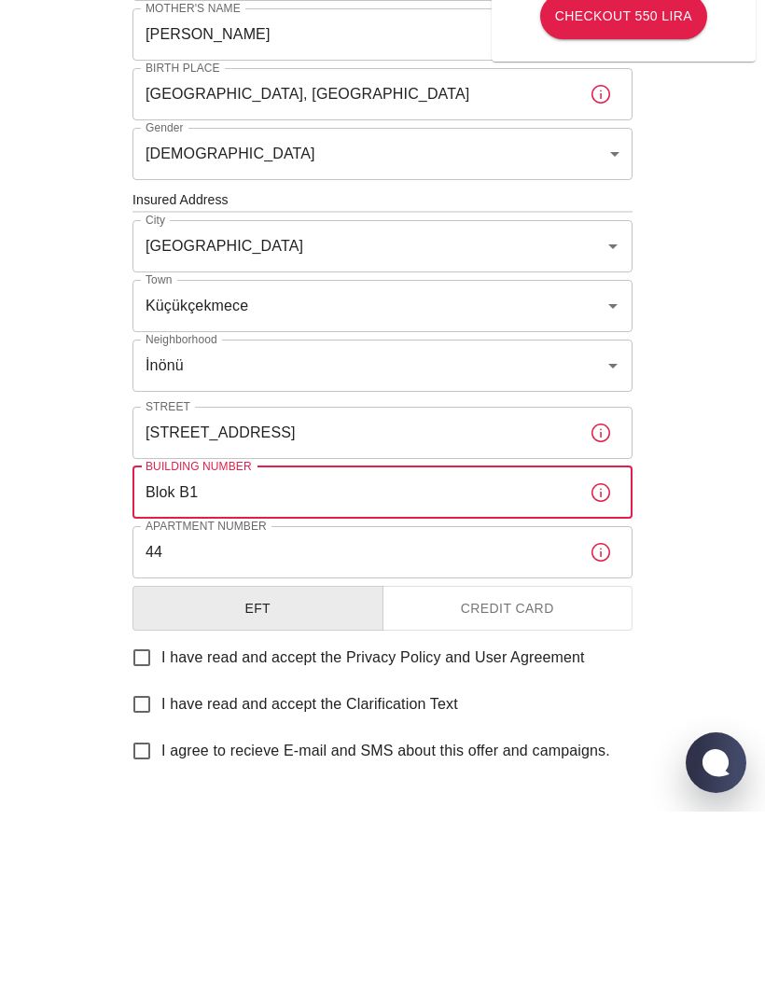
click at [175, 656] on input "Blok B1" at bounding box center [353, 682] width 442 height 52
click at [160, 656] on input "Blok B1" at bounding box center [353, 682] width 442 height 52
click at [179, 656] on input "Blok B1" at bounding box center [353, 682] width 442 height 52
click at [178, 656] on input "Blok B1" at bounding box center [353, 682] width 442 height 52
click at [166, 656] on input "Blok B1" at bounding box center [353, 682] width 442 height 52
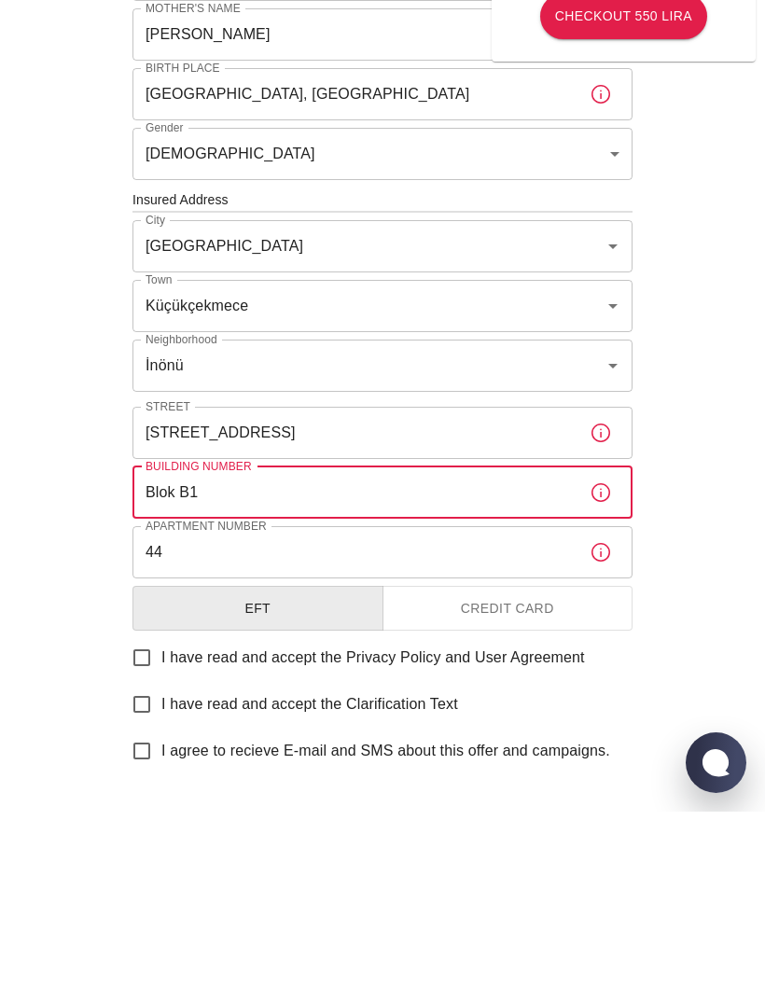
click at [165, 656] on input "Blok B1" at bounding box center [353, 682] width 442 height 52
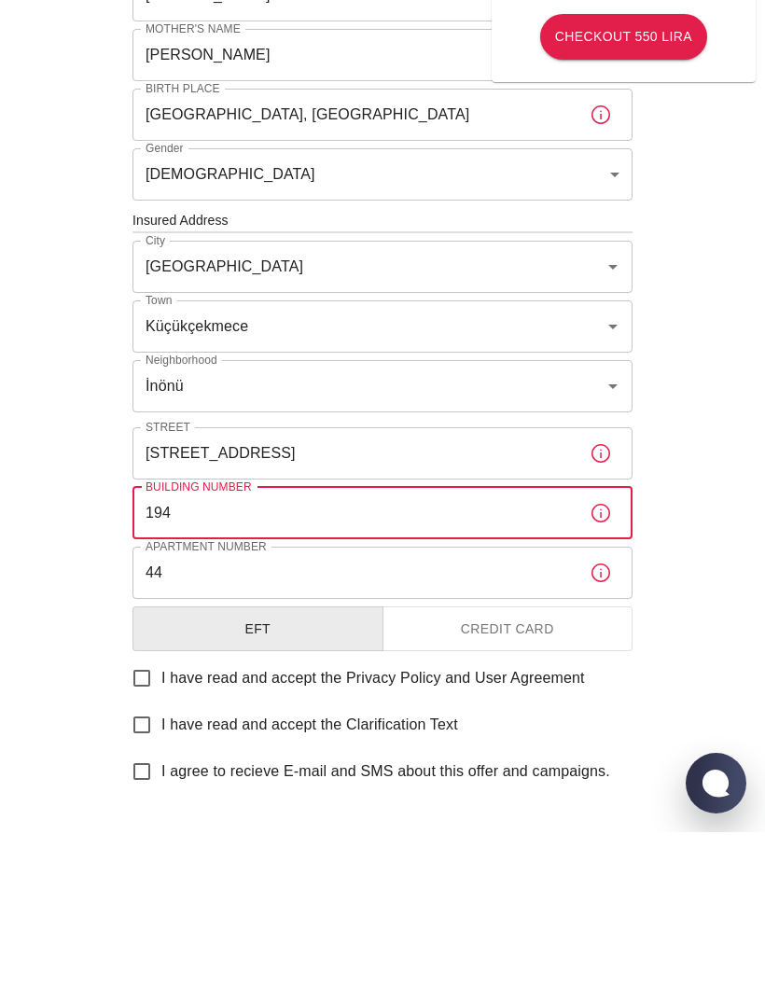
type input "194"
click at [183, 715] on input "44" at bounding box center [353, 741] width 442 height 52
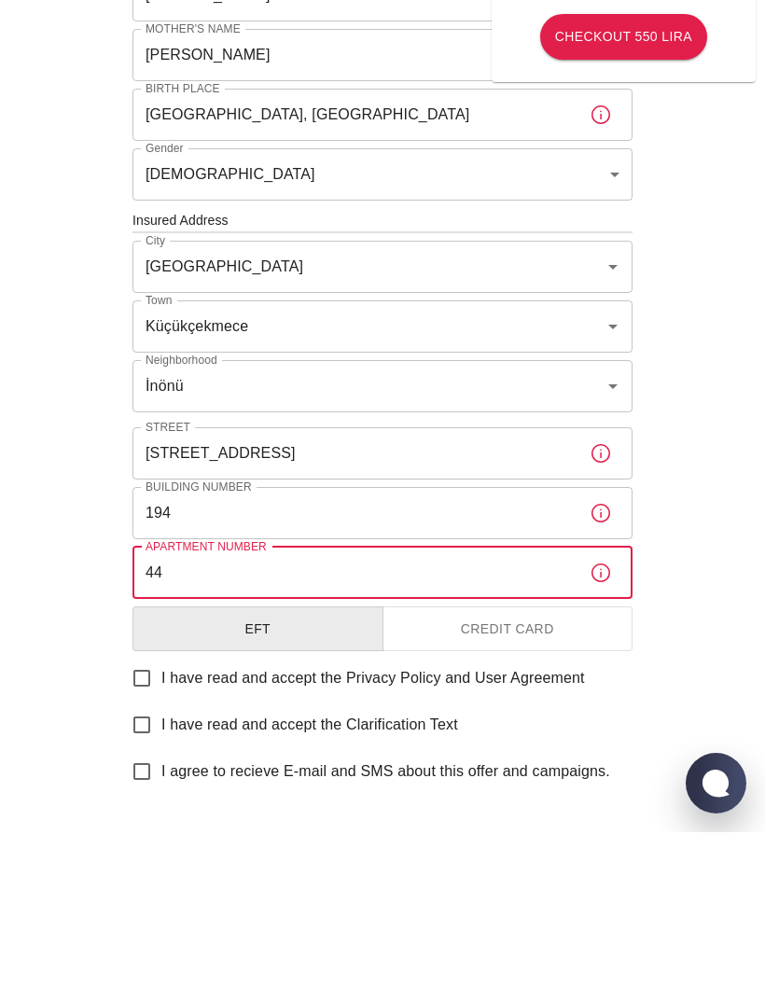
click at [149, 715] on input "44" at bounding box center [353, 741] width 442 height 52
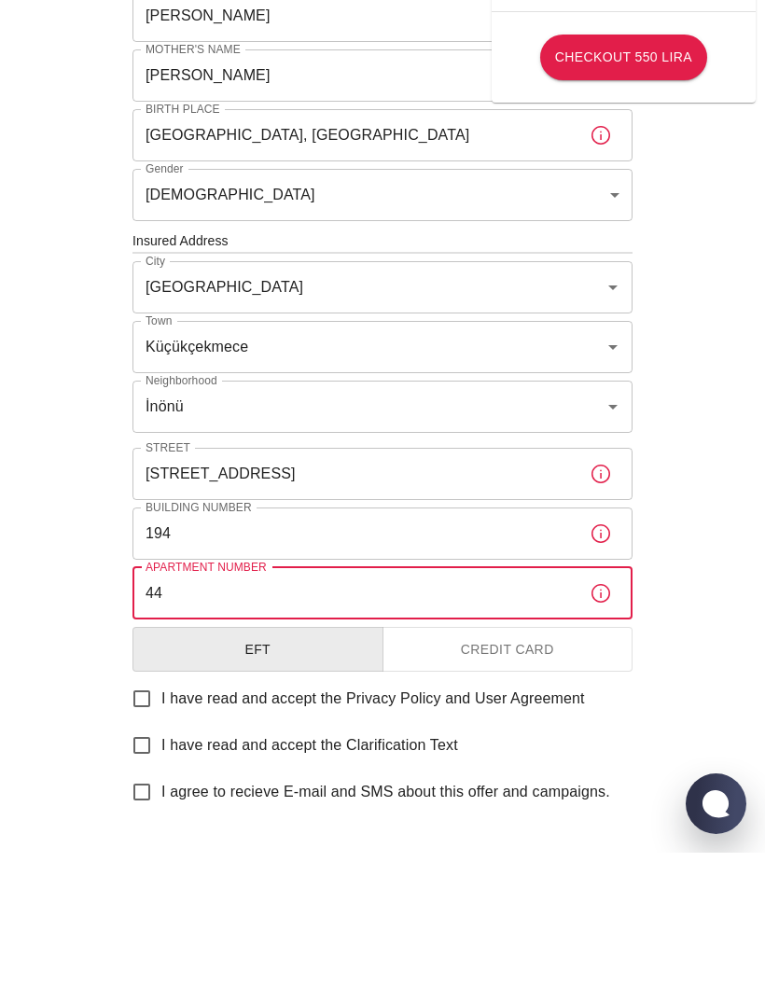
type input "4"
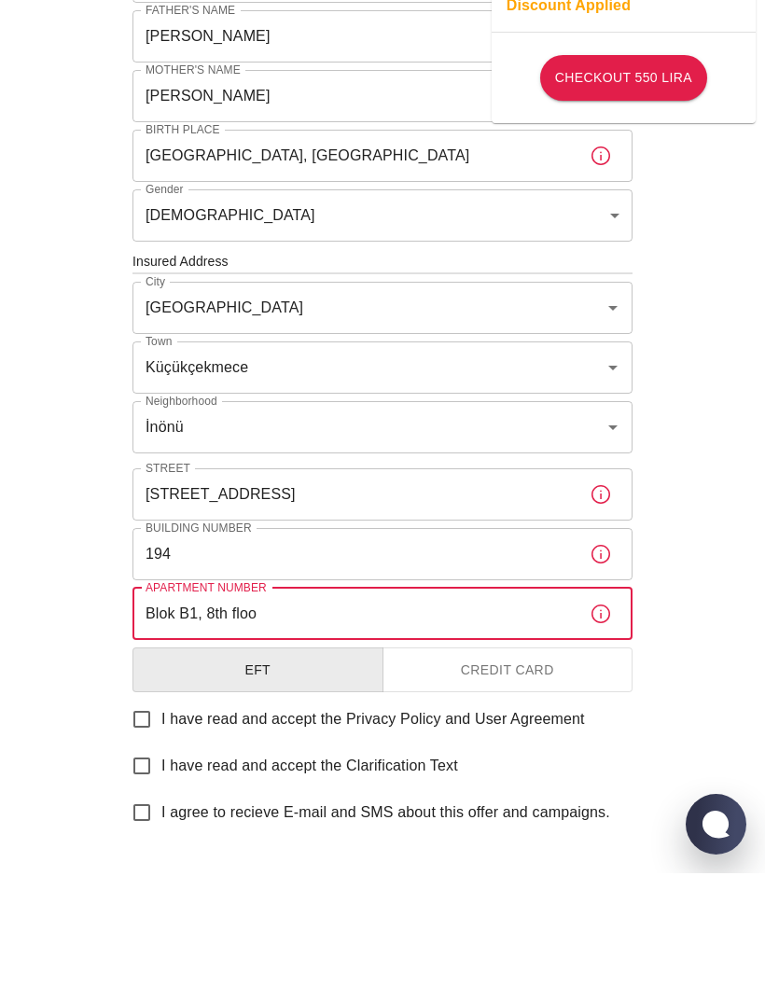
click at [273, 715] on input "Blok B1, 8th floo" at bounding box center [353, 741] width 442 height 52
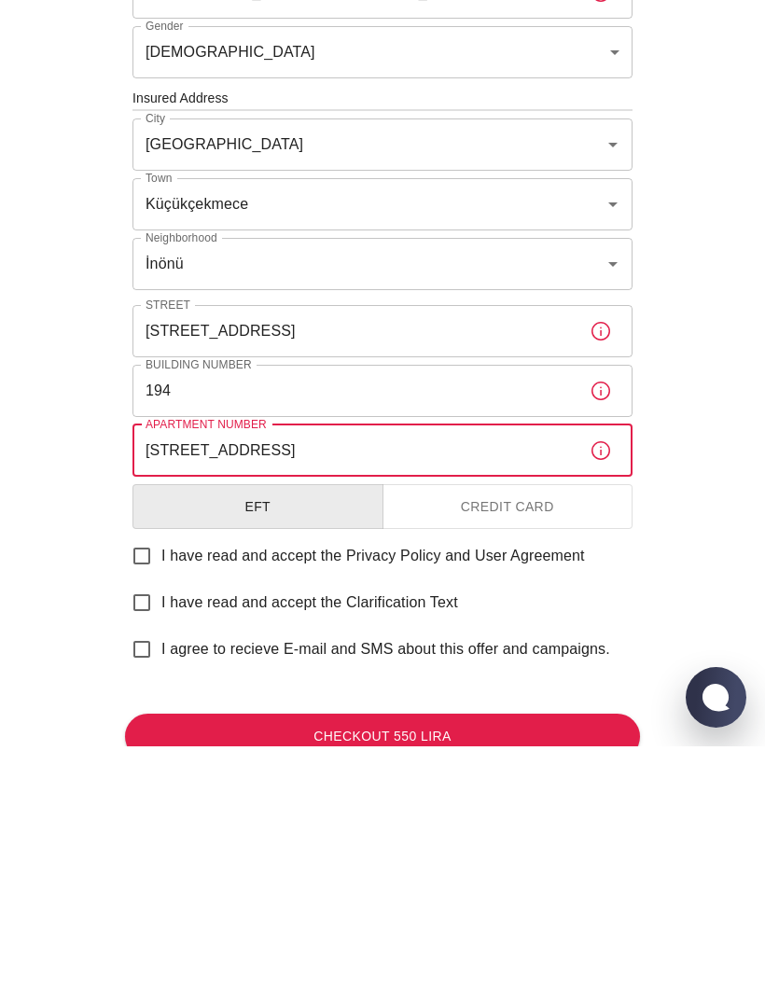
scroll to position [373, 0]
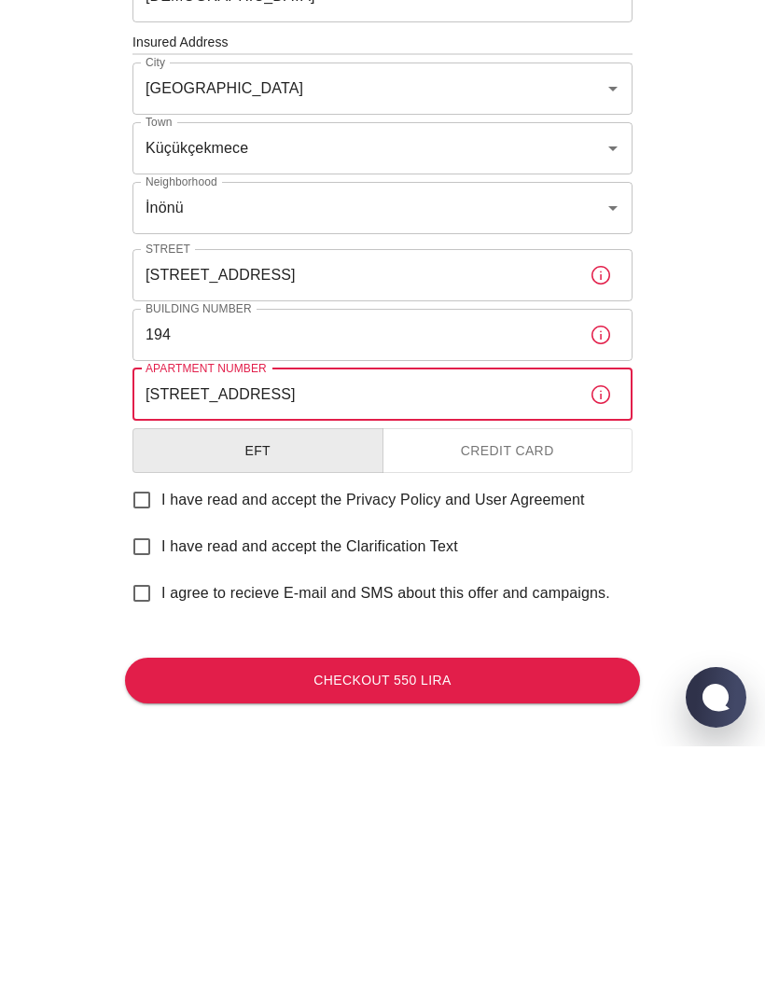
type input "Blok B1, 8th floor, unit no.44"
click at [151, 735] on input "I have read and accept the Privacy Policy and User Agreement" at bounding box center [141, 754] width 39 height 39
checkbox input "true"
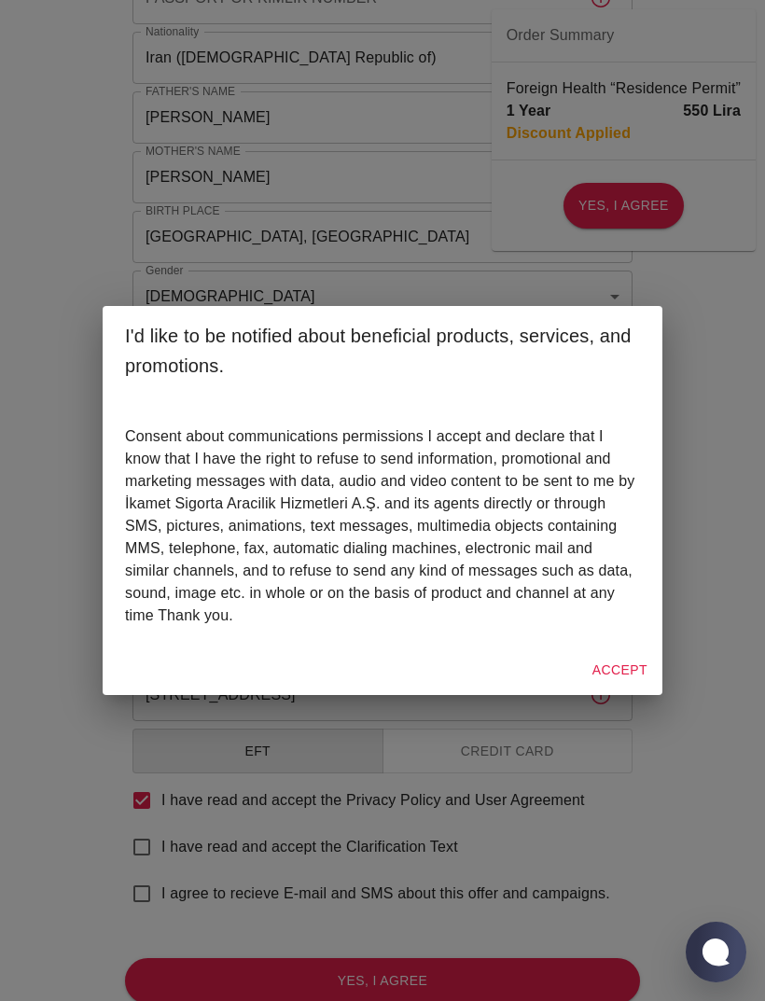
click at [628, 687] on button "Accept" at bounding box center [620, 670] width 70 height 35
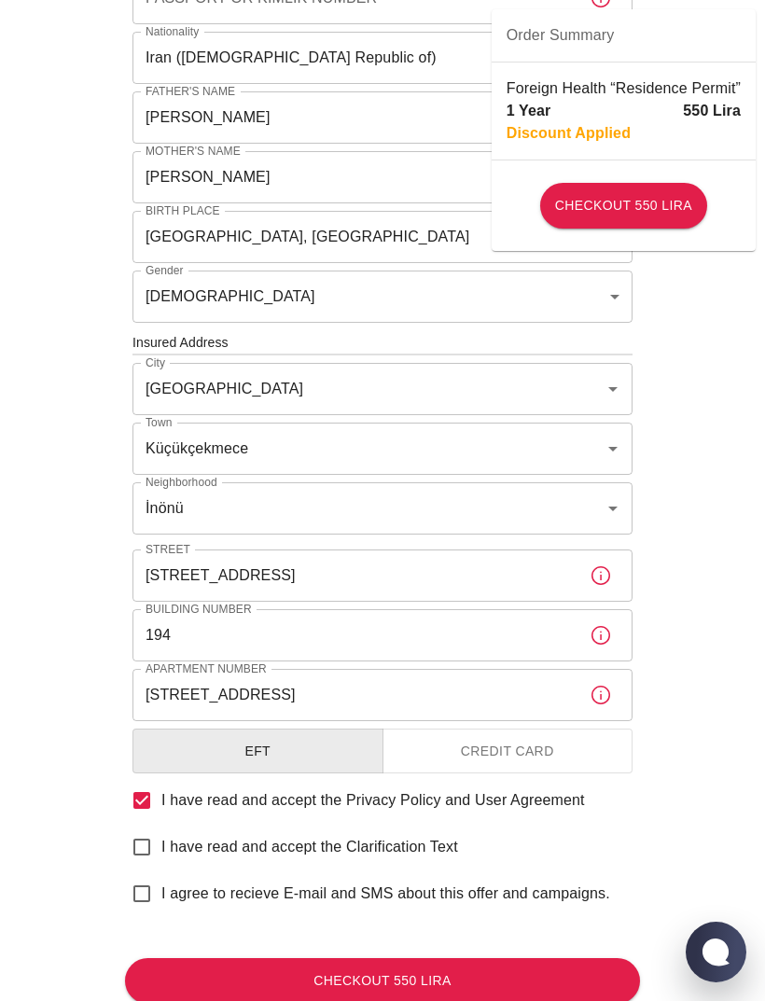
click at [146, 847] on input "I have read and accept the Clarification Text" at bounding box center [141, 846] width 39 height 39
checkbox input "true"
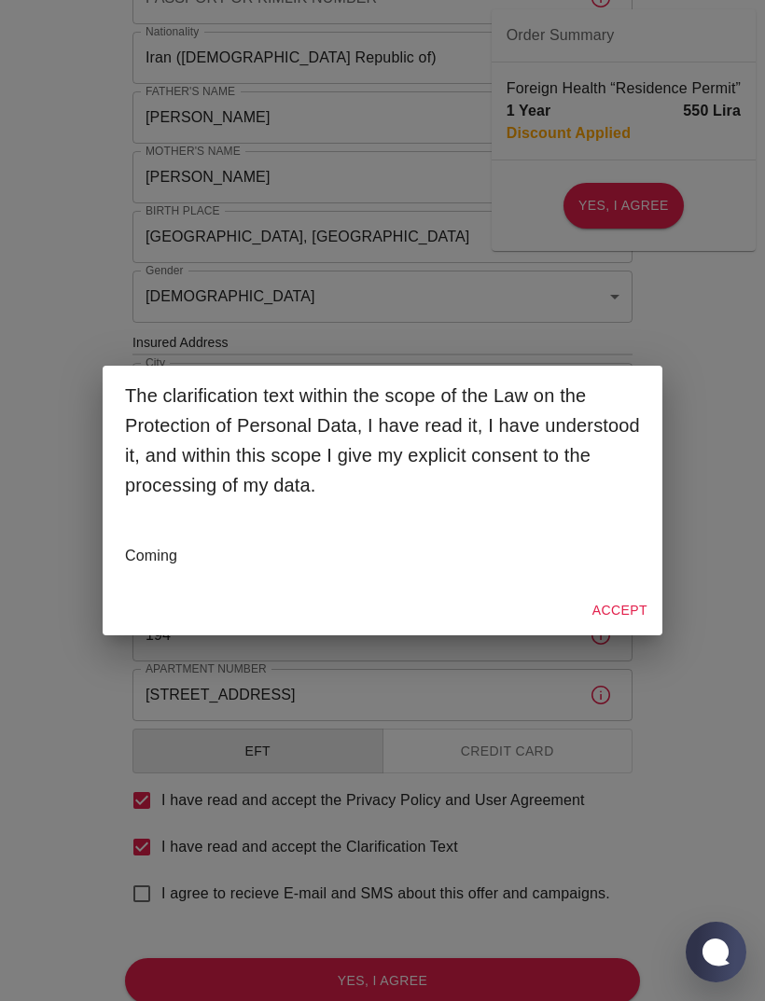
click at [629, 628] on button "Accept" at bounding box center [620, 610] width 70 height 35
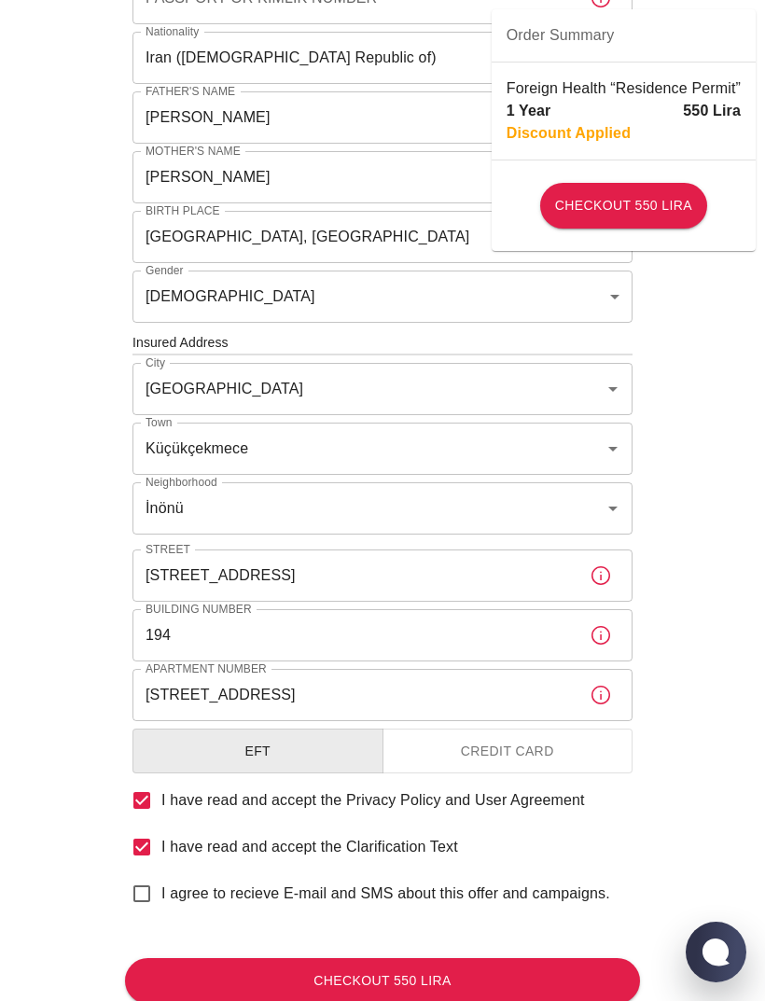
click at [151, 887] on input "I agree to recieve E-mail and SMS about this offer and campaigns." at bounding box center [141, 893] width 39 height 39
checkbox input "true"
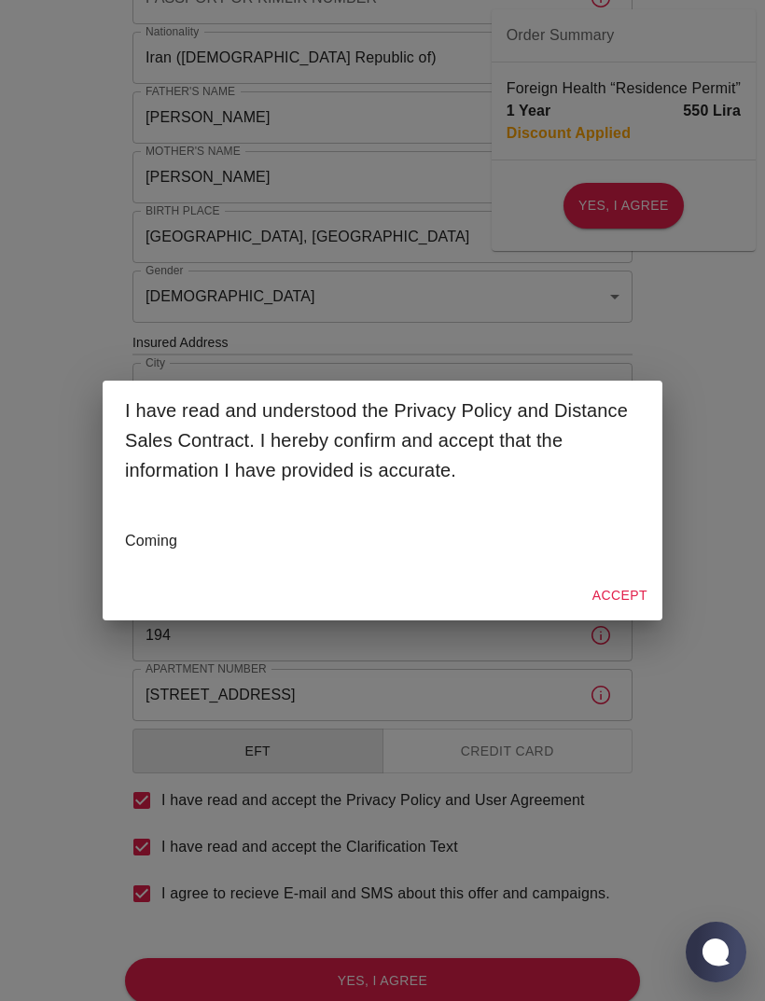
click at [627, 613] on button "Accept" at bounding box center [620, 595] width 70 height 35
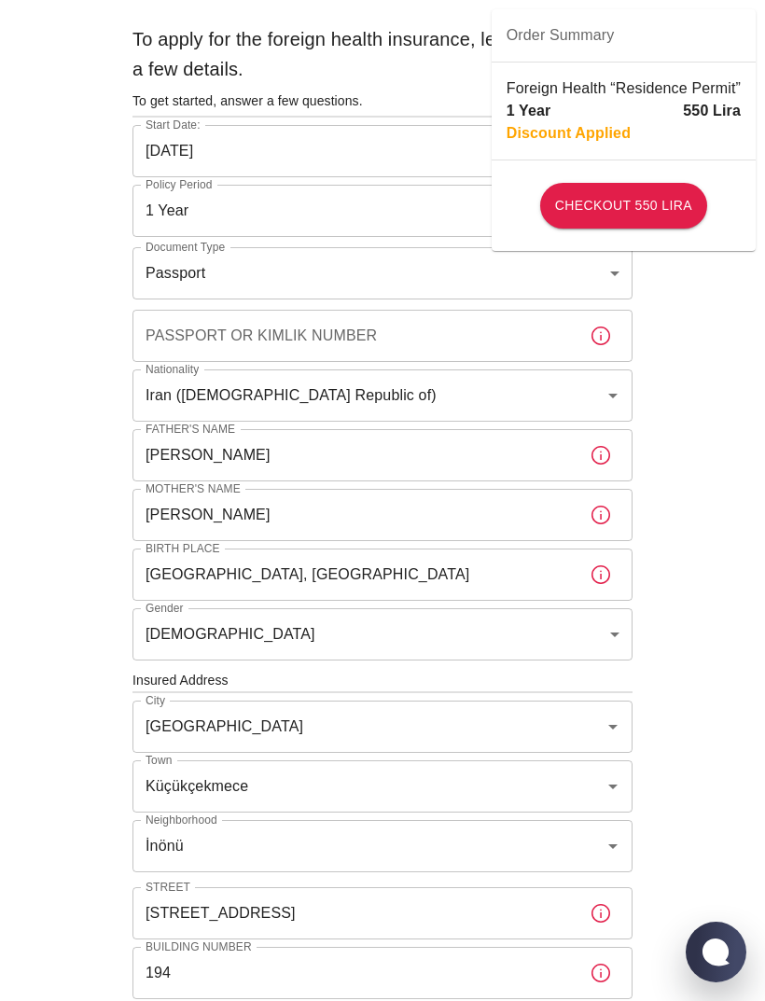
scroll to position [0, 0]
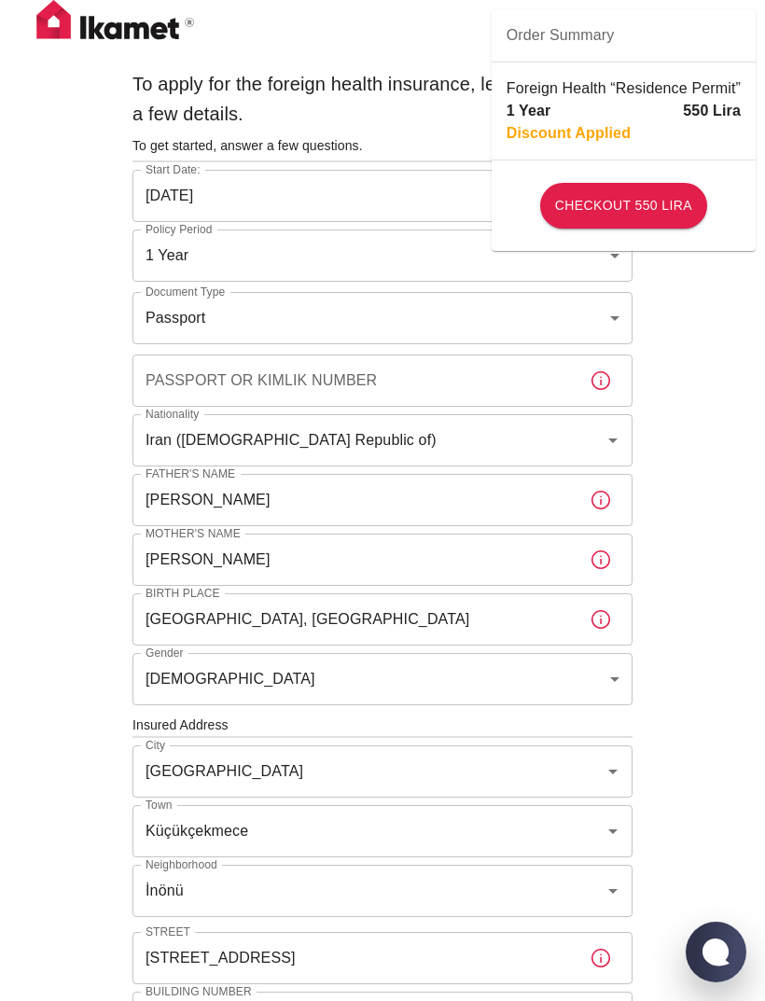
click at [165, 388] on div "Passport or Kimlik Number Passport or Kimlik Number" at bounding box center [382, 380] width 500 height 52
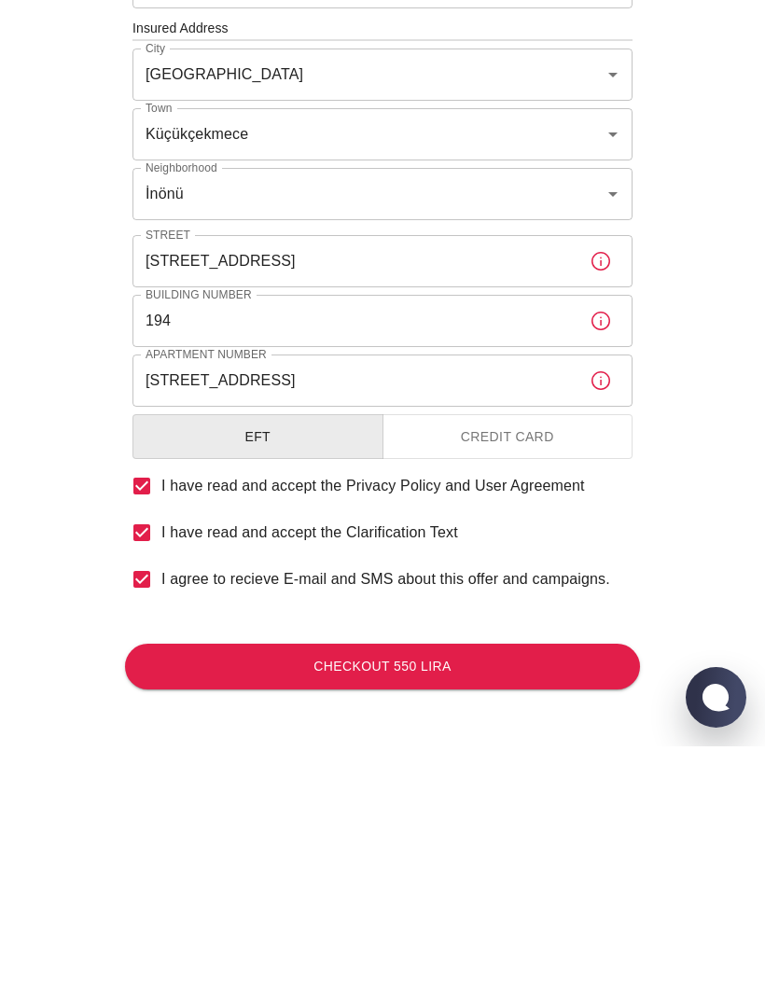
type input "Z63144374"
click at [188, 898] on button "Checkout 550 Lira" at bounding box center [382, 921] width 515 height 46
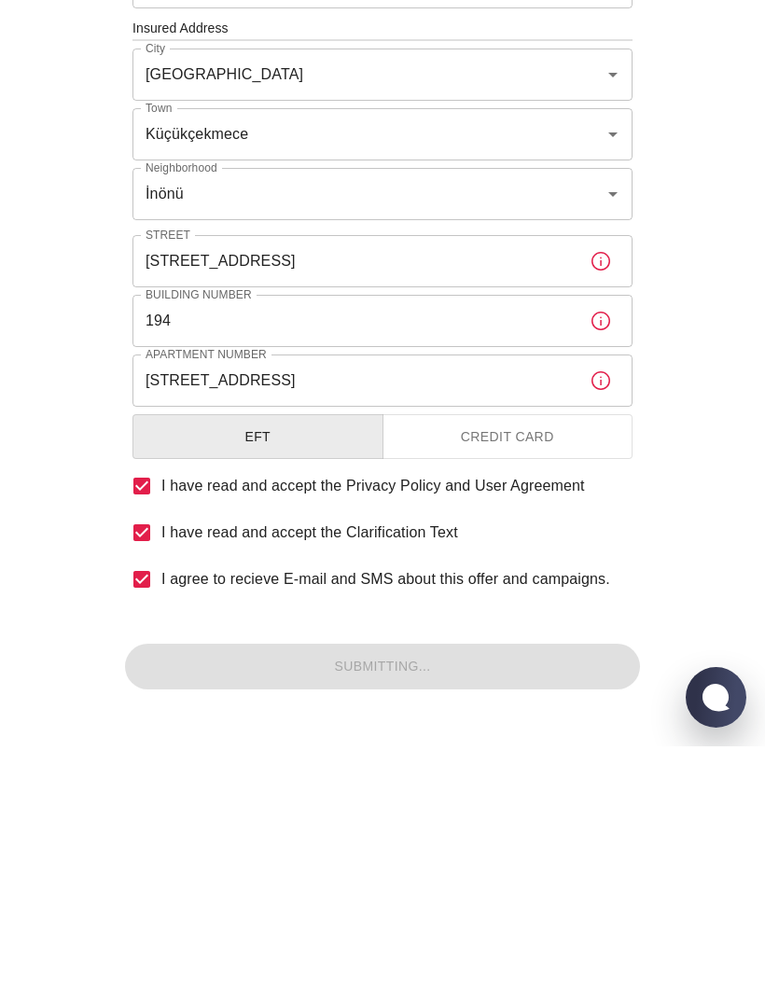
scroll to position [382, 0]
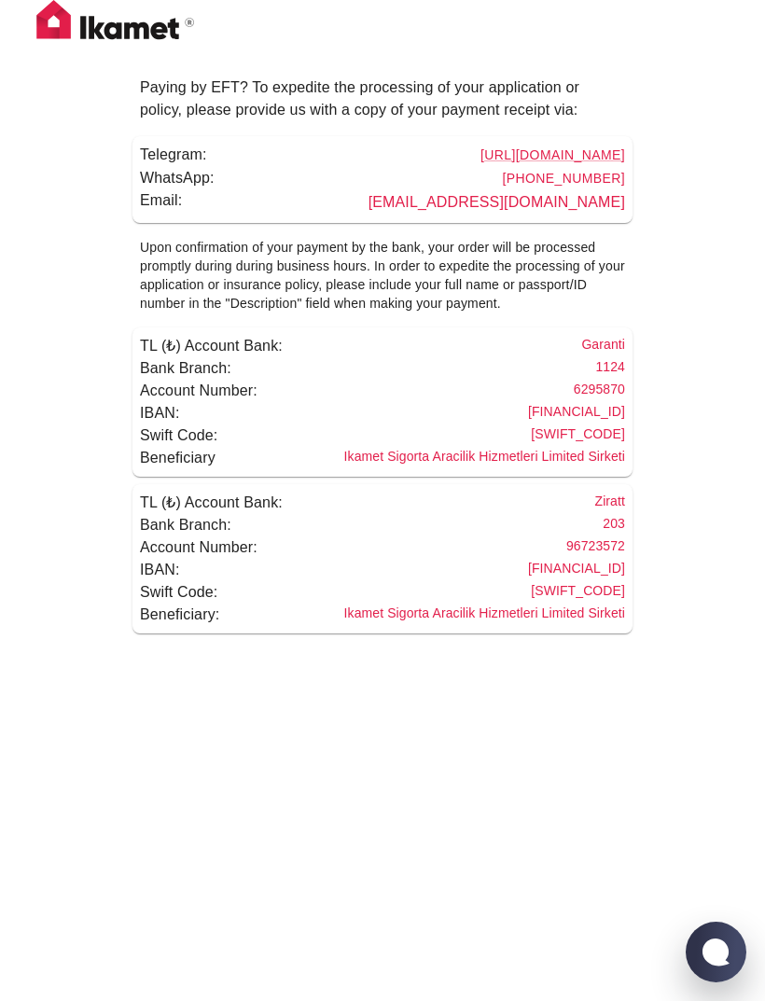
click at [173, 536] on p "Account Number:" at bounding box center [203, 547] width 126 height 22
click at [343, 589] on div "Swift Code: TCZBTR2AXXX" at bounding box center [382, 592] width 485 height 22
click at [590, 345] on h6 "Garanti" at bounding box center [601, 346] width 48 height 22
click at [609, 505] on h6 "Ziratt" at bounding box center [608, 502] width 35 height 22
click at [599, 588] on h6 "TCZBTR2AXXX" at bounding box center [576, 592] width 98 height 22
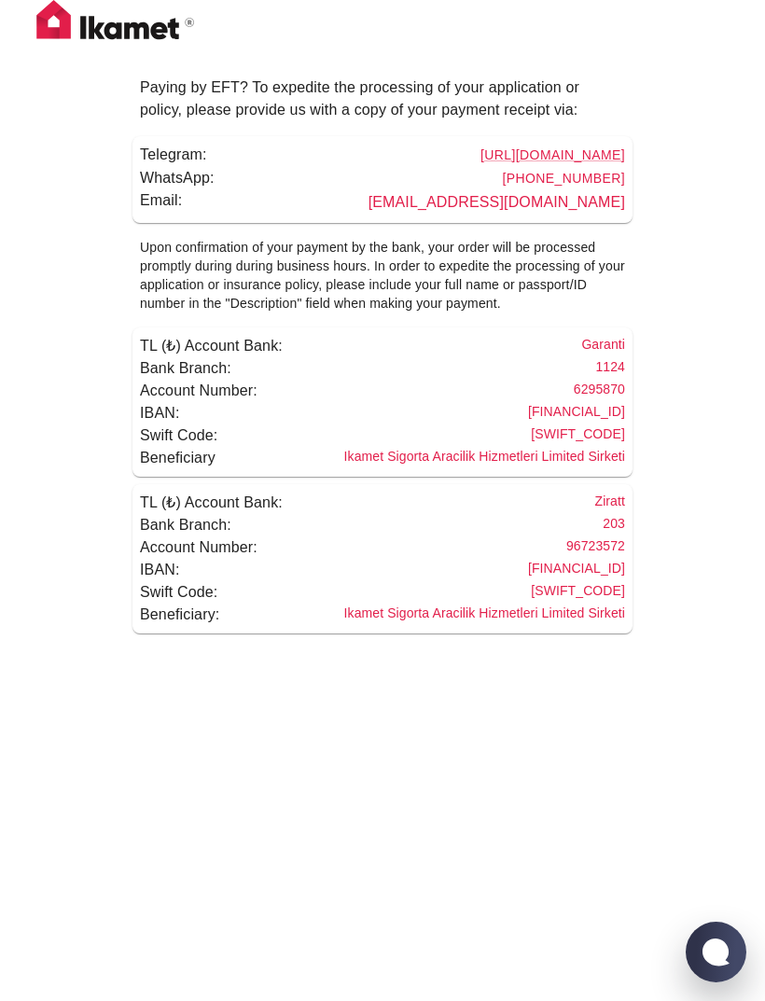
click at [448, 594] on div "Swift Code: TCZBTR2AXXX" at bounding box center [382, 592] width 485 height 22
click at [358, 354] on div "TL (₺) Account Bank: Garanti" at bounding box center [382, 346] width 485 height 22
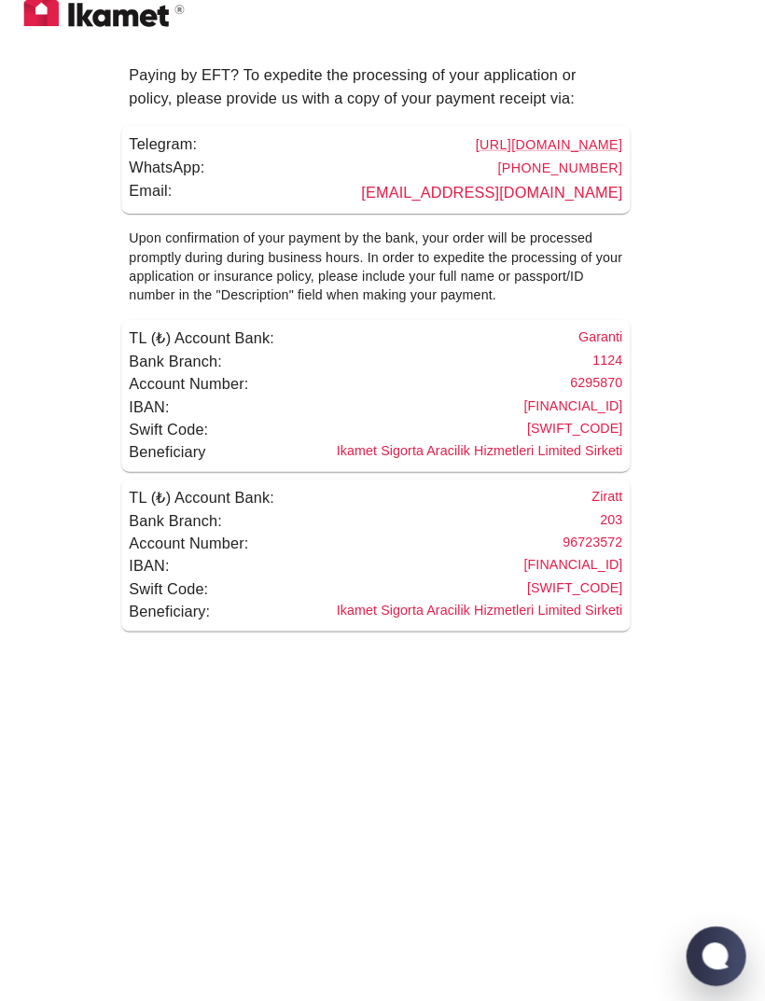
click at [611, 428] on h6 "TGBATRISXXX" at bounding box center [576, 435] width 98 height 22
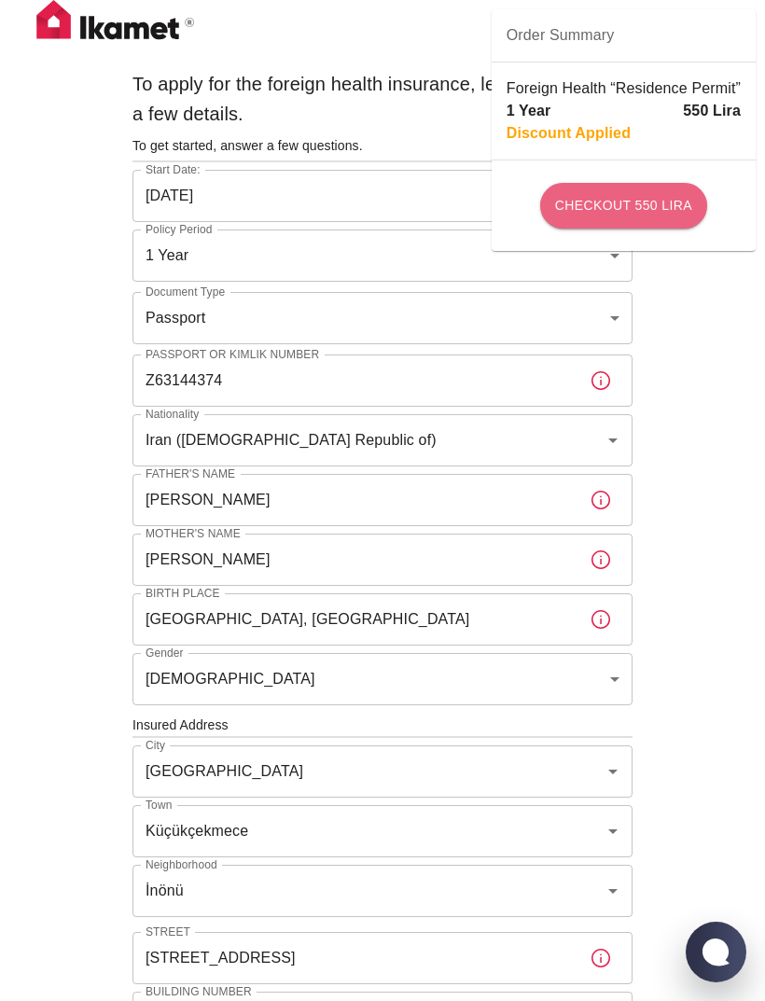
click at [685, 209] on button "Checkout 550 Lira" at bounding box center [623, 206] width 167 height 46
click at [691, 203] on button "Checkout 550 Lira" at bounding box center [623, 206] width 167 height 46
